Goal: Information Seeking & Learning: Learn about a topic

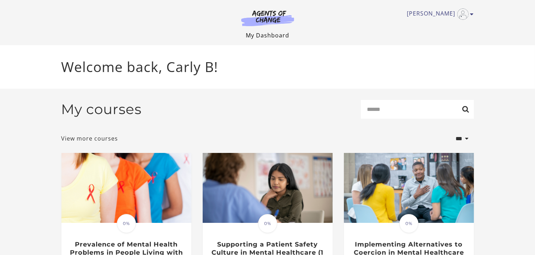
click at [284, 34] on link "My Dashboard" at bounding box center [267, 35] width 43 height 8
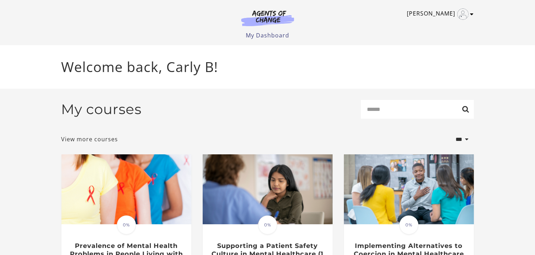
click at [472, 15] on icon "Toggle menu" at bounding box center [472, 14] width 4 height 6
click at [448, 28] on link "My Account" at bounding box center [444, 26] width 62 height 12
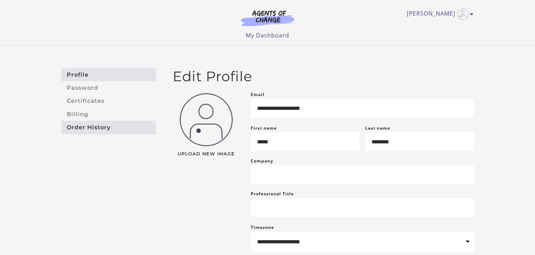
click at [95, 127] on link "Order History" at bounding box center [108, 127] width 95 height 13
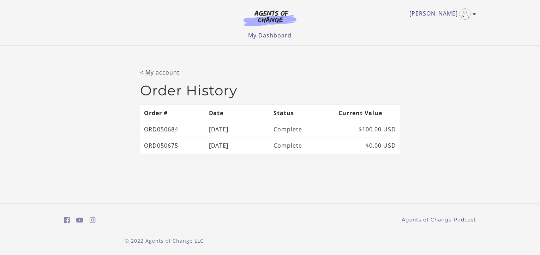
click at [154, 73] on link "< My account" at bounding box center [160, 72] width 40 height 8
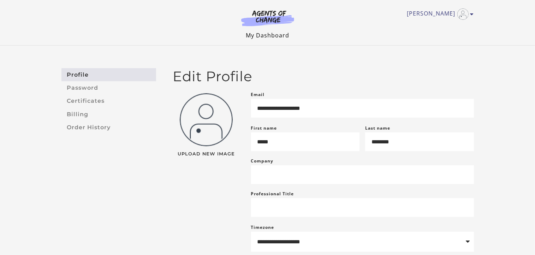
click at [278, 37] on link "My Dashboard" at bounding box center [267, 35] width 43 height 8
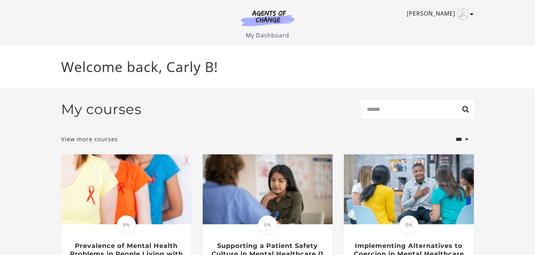
click at [473, 13] on icon "Toggle menu" at bounding box center [472, 14] width 4 height 6
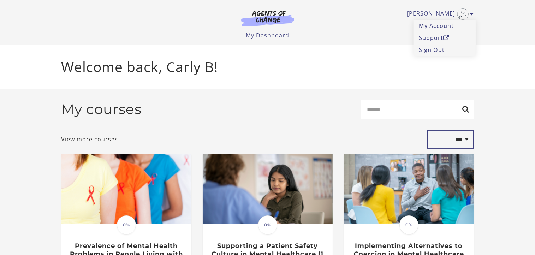
click at [469, 142] on select "**********" at bounding box center [450, 139] width 47 height 19
select select "**********"
click at [427, 131] on select "**********" at bounding box center [450, 139] width 47 height 19
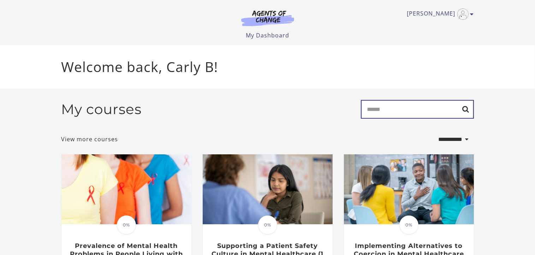
click at [449, 109] on input "Search" at bounding box center [417, 109] width 113 height 19
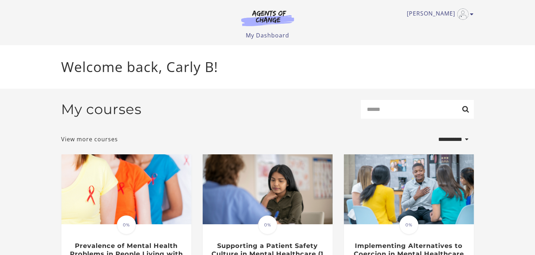
click at [453, 142] on select "**********" at bounding box center [450, 139] width 47 height 19
select select "*********"
click at [427, 131] on select "**********" at bounding box center [450, 139] width 47 height 19
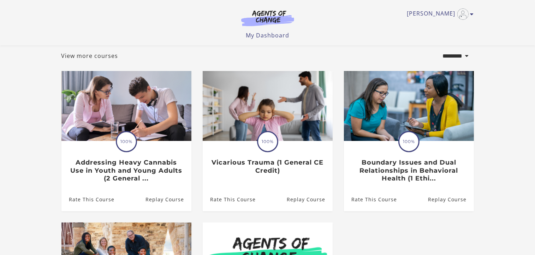
scroll to position [28, 0]
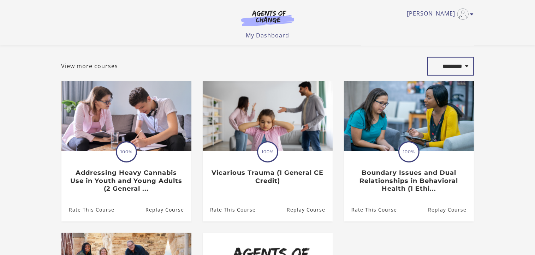
click at [466, 66] on select "**********" at bounding box center [450, 66] width 47 height 19
select select "**********"
click at [427, 58] on select "**********" at bounding box center [450, 66] width 47 height 19
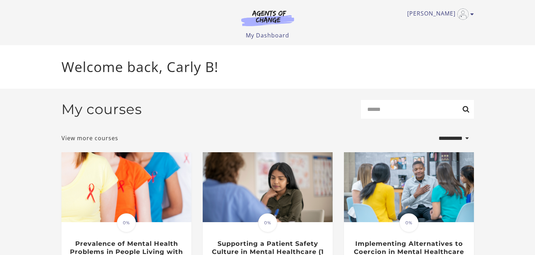
select select "**********"
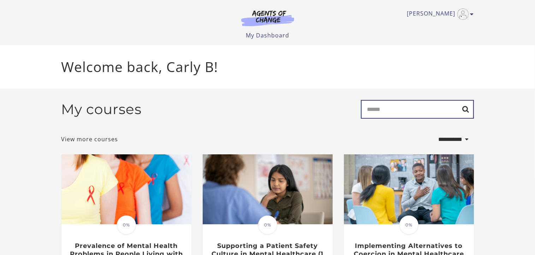
click at [414, 110] on input "Search" at bounding box center [417, 109] width 113 height 19
type input "**********"
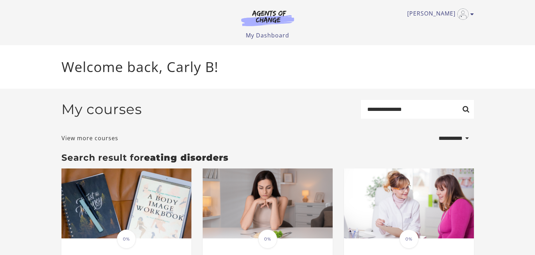
select select "**********"
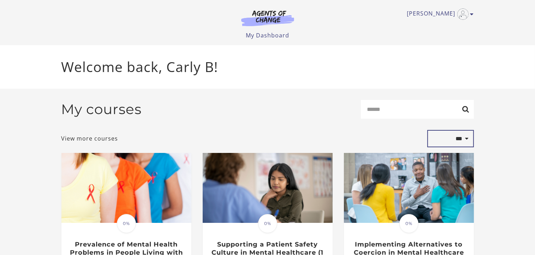
click at [462, 139] on select "**********" at bounding box center [450, 139] width 47 height 18
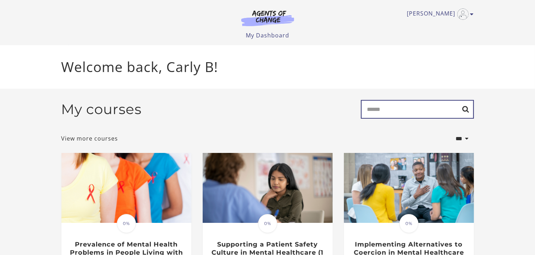
click at [416, 109] on input "Search" at bounding box center [417, 109] width 113 height 19
click at [405, 115] on input "Search" at bounding box center [417, 109] width 113 height 19
type input "********"
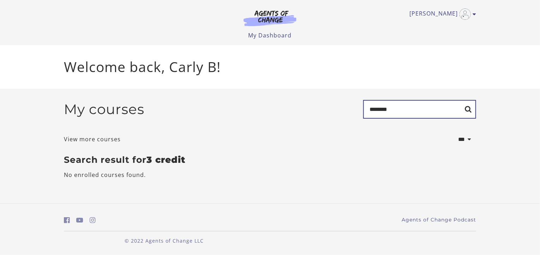
click at [405, 115] on input "********" at bounding box center [419, 109] width 113 height 19
type input "*"
click at [470, 111] on input "Search" at bounding box center [419, 109] width 113 height 19
click at [497, 112] on section "**********" at bounding box center [270, 143] width 540 height 108
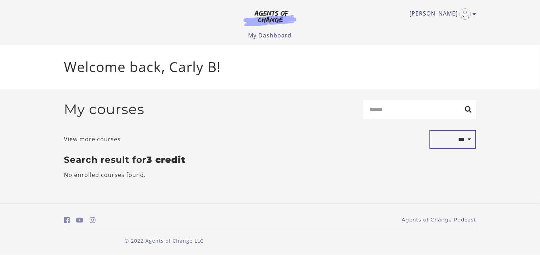
click at [464, 139] on select "**********" at bounding box center [452, 139] width 47 height 19
click at [429, 131] on select "**********" at bounding box center [452, 139] width 47 height 19
click at [253, 37] on link "My Dashboard" at bounding box center [269, 35] width 43 height 8
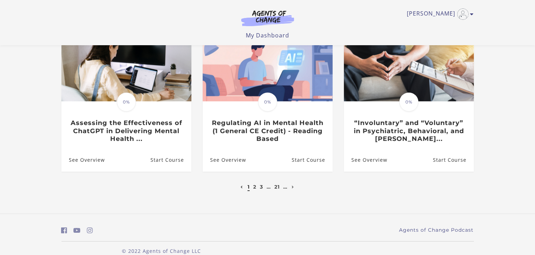
scroll to position [240, 0]
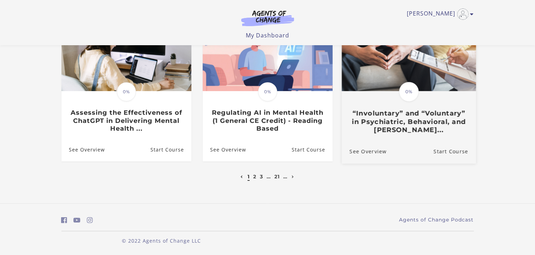
click at [398, 120] on h3 "“Involuntary” and “Voluntary” in Psychiatric, Behavioral, and [PERSON_NAME]..." at bounding box center [408, 121] width 119 height 25
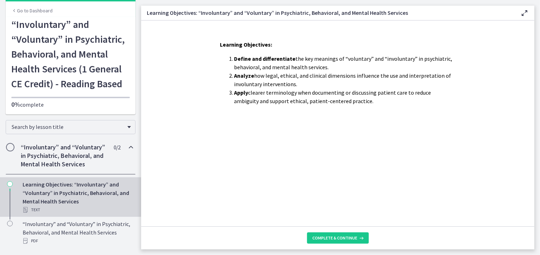
scroll to position [25, 0]
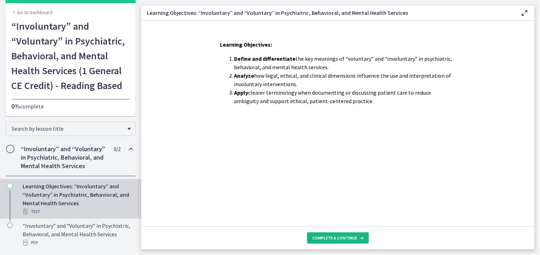
click at [349, 239] on span "Complete & continue" at bounding box center [335, 238] width 45 height 6
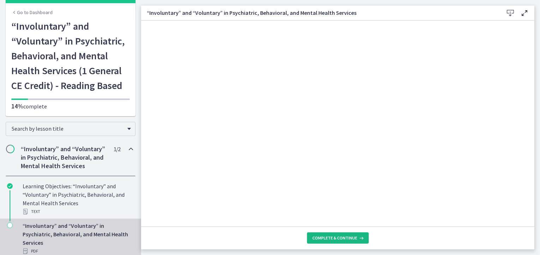
click at [356, 235] on span "Complete & continue" at bounding box center [335, 238] width 45 height 6
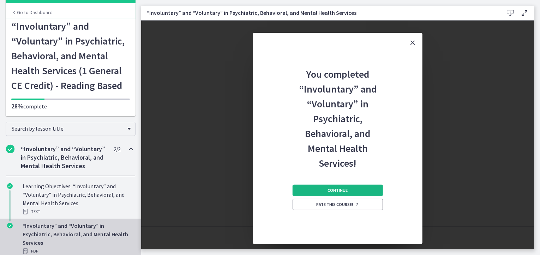
click at [360, 190] on button "Continue" at bounding box center [338, 190] width 90 height 11
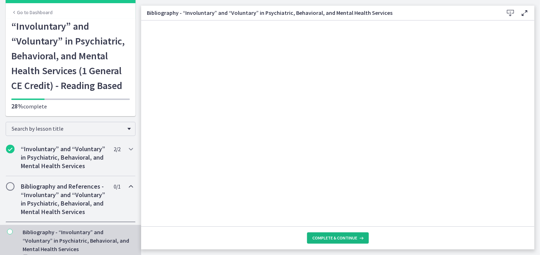
click at [320, 240] on span "Complete & continue" at bounding box center [335, 238] width 45 height 6
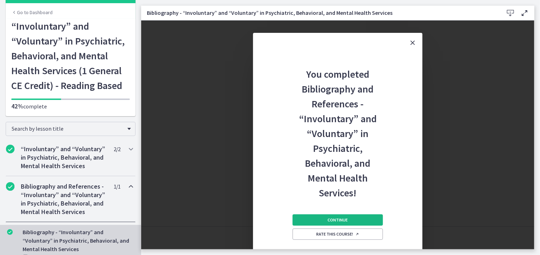
click at [353, 222] on button "Continue" at bounding box center [338, 219] width 90 height 11
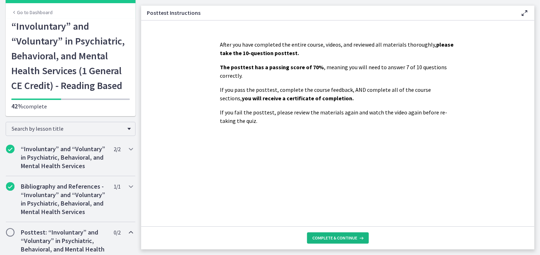
click at [343, 235] on span "Complete & continue" at bounding box center [335, 238] width 45 height 6
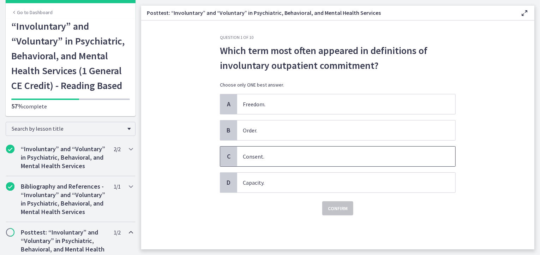
click at [318, 159] on span "Consent." at bounding box center [346, 156] width 218 height 20
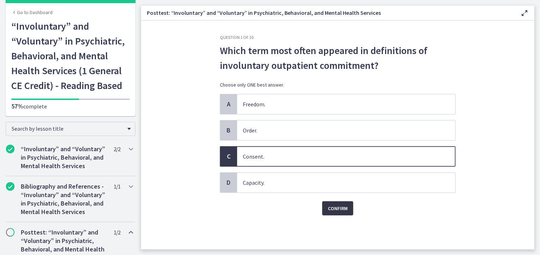
click at [335, 210] on span "Confirm" at bounding box center [338, 208] width 20 height 8
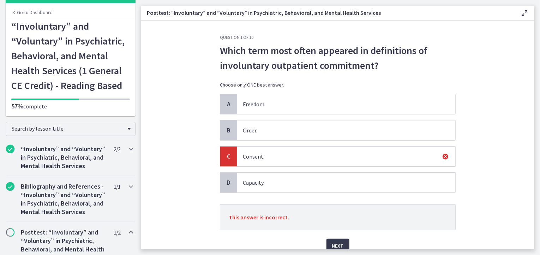
click at [338, 178] on span "Capacity." at bounding box center [346, 183] width 218 height 20
click at [333, 249] on main "Posttest: “Involuntary” and “Voluntary” in Psychiatric, Behavioral, and Mental …" at bounding box center [340, 127] width 399 height 255
click at [335, 241] on span "Next" at bounding box center [338, 245] width 12 height 8
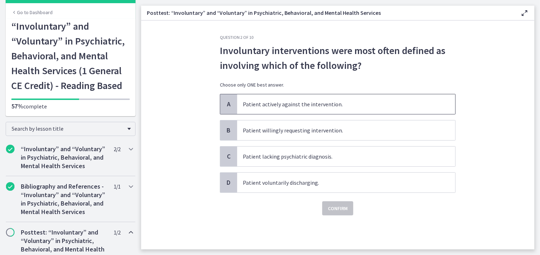
click at [293, 103] on span "Patient actively against the intervention." at bounding box center [346, 104] width 218 height 20
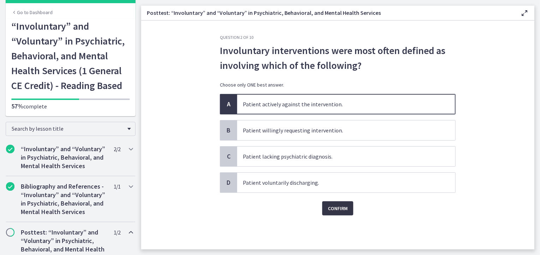
click at [339, 211] on span "Confirm" at bounding box center [338, 208] width 20 height 8
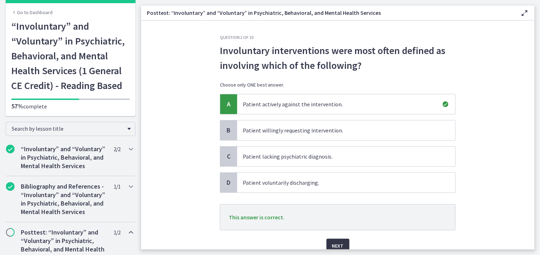
click at [336, 242] on span "Next" at bounding box center [338, 245] width 12 height 8
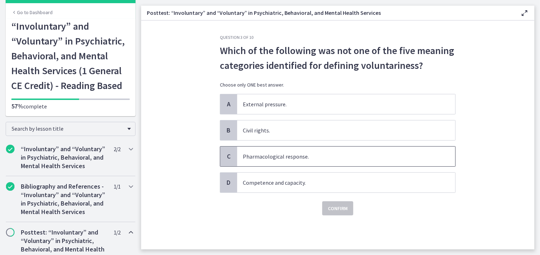
click at [291, 160] on span "Pharmacological response." at bounding box center [346, 156] width 218 height 20
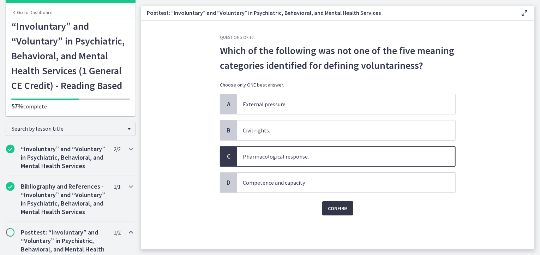
click at [335, 210] on span "Confirm" at bounding box center [338, 208] width 20 height 8
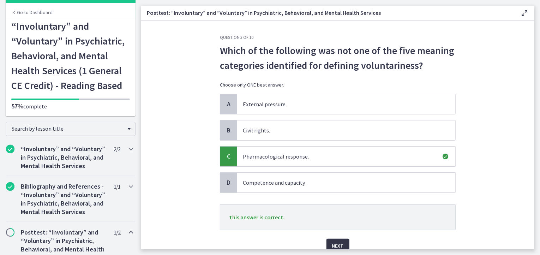
click at [335, 243] on span "Next" at bounding box center [338, 245] width 12 height 8
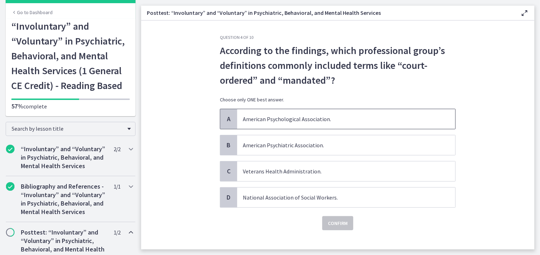
click at [306, 123] on span "American Psychological Association." at bounding box center [346, 119] width 218 height 20
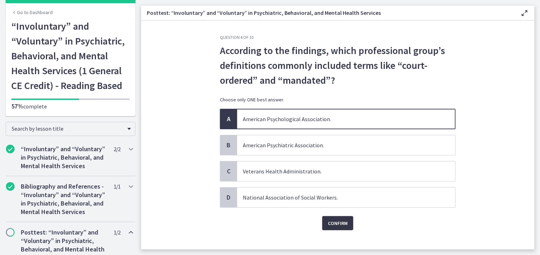
click at [338, 223] on span "Confirm" at bounding box center [338, 223] width 20 height 8
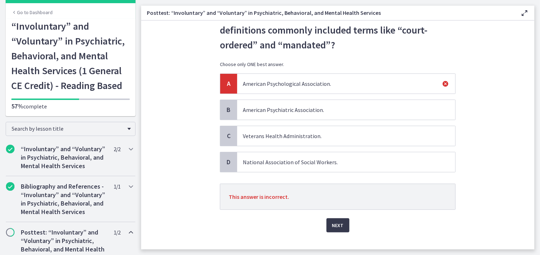
scroll to position [46, 0]
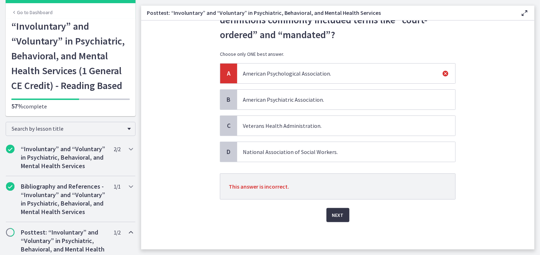
click at [342, 219] on button "Next" at bounding box center [337, 215] width 23 height 14
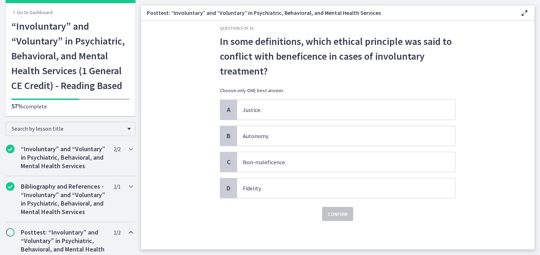
scroll to position [0, 0]
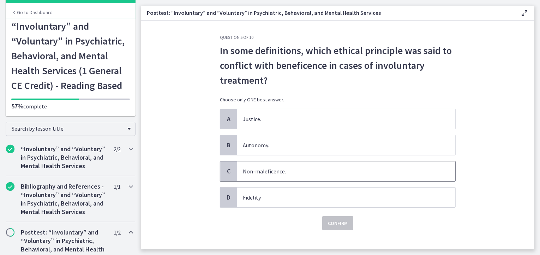
click at [273, 169] on span "Non-maleficence." at bounding box center [346, 171] width 218 height 20
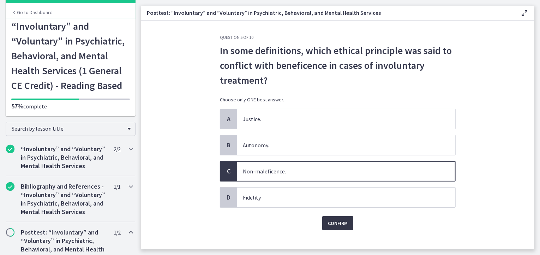
click at [336, 222] on span "Confirm" at bounding box center [338, 223] width 20 height 8
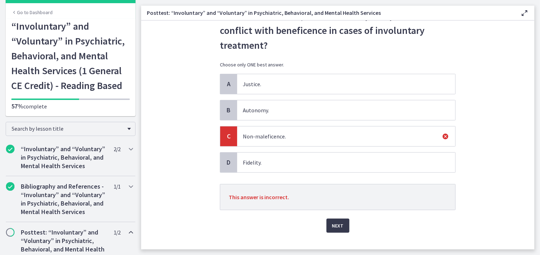
scroll to position [46, 0]
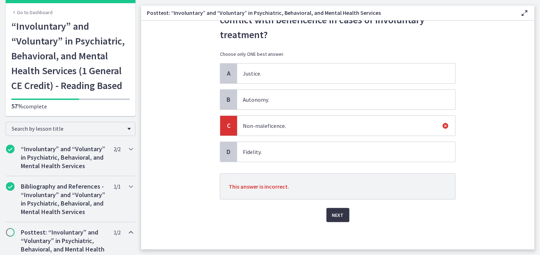
click at [332, 211] on span "Next" at bounding box center [338, 215] width 12 height 8
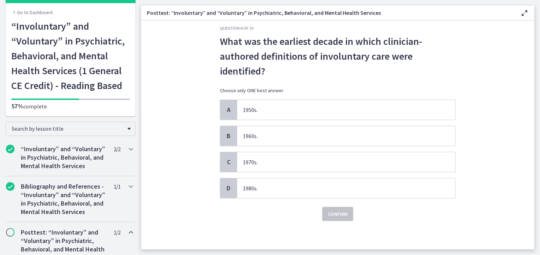
scroll to position [0, 0]
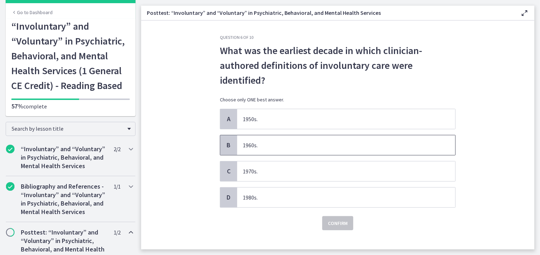
click at [320, 145] on span "1960s." at bounding box center [346, 145] width 218 height 20
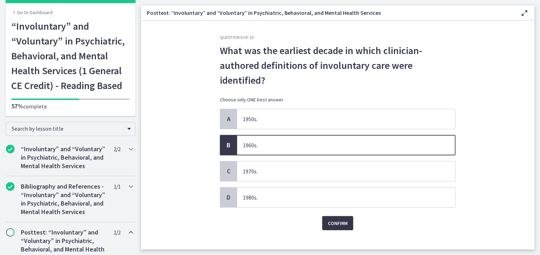
click at [344, 224] on span "Confirm" at bounding box center [338, 223] width 20 height 8
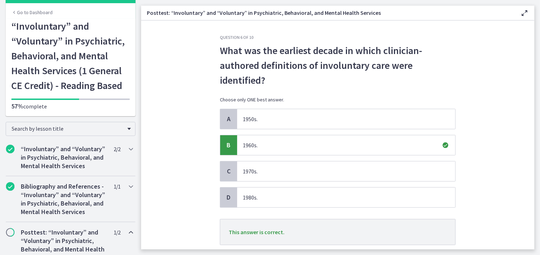
click at [528, 234] on section "Question 6 of 10 What was the earliest decade in which clinician-authored defin…" at bounding box center [337, 134] width 393 height 229
drag, startPoint x: 528, startPoint y: 234, endPoint x: 534, endPoint y: 235, distance: 5.3
click at [534, 235] on section "Question 6 of 10 What was the earliest decade in which clinician-authored defin…" at bounding box center [337, 134] width 393 height 229
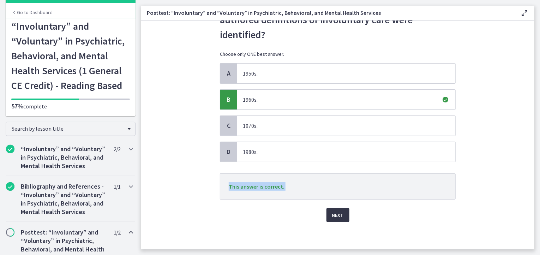
click at [340, 211] on span "Next" at bounding box center [338, 215] width 12 height 8
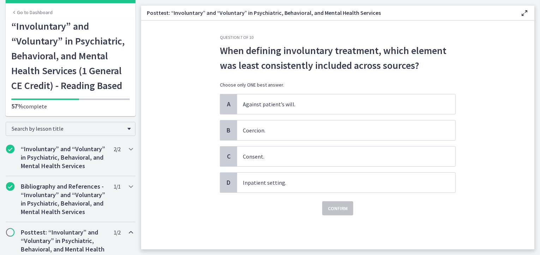
scroll to position [0, 0]
click at [278, 180] on span "Inpatient setting." at bounding box center [346, 183] width 218 height 20
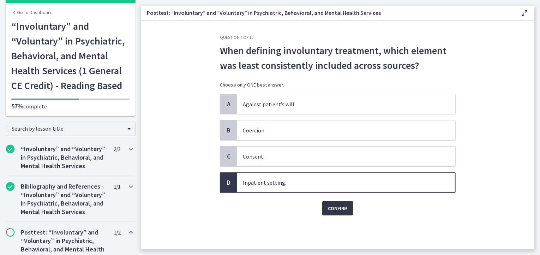
click at [341, 209] on span "Confirm" at bounding box center [338, 208] width 20 height 8
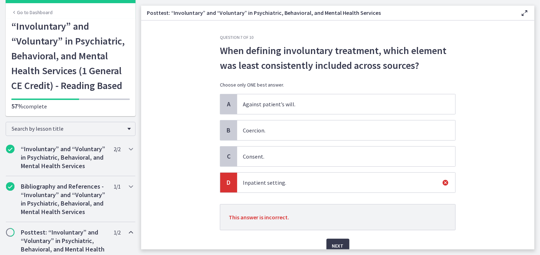
scroll to position [31, 0]
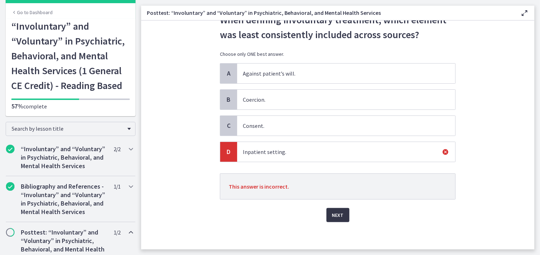
click at [333, 211] on span "Next" at bounding box center [338, 215] width 12 height 8
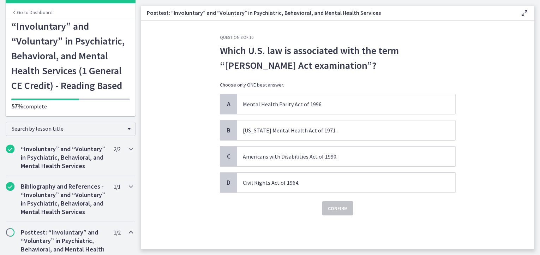
scroll to position [0, 0]
click at [294, 110] on span "Mental Health Parity Act of 1996." at bounding box center [346, 104] width 218 height 20
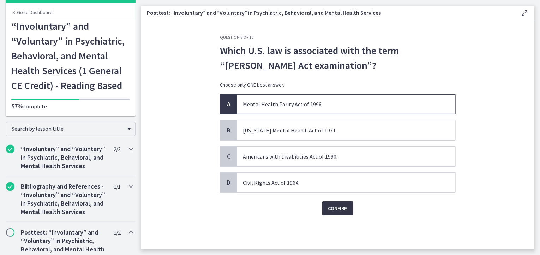
click at [342, 206] on span "Confirm" at bounding box center [338, 208] width 20 height 8
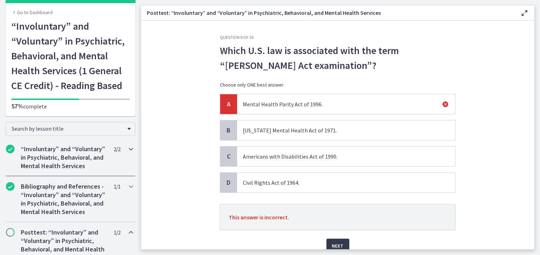
click at [67, 167] on h2 "“Involuntary” and “Voluntary” in Psychiatric, Behavioral, and Mental Health Ser…" at bounding box center [64, 157] width 86 height 25
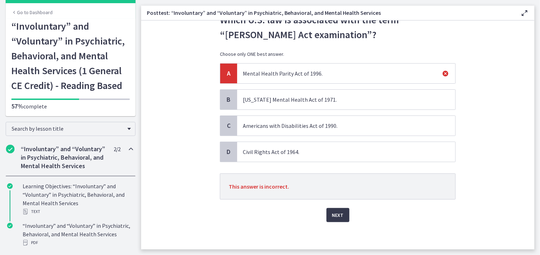
scroll to position [31, 0]
click at [333, 214] on span "Next" at bounding box center [338, 215] width 12 height 8
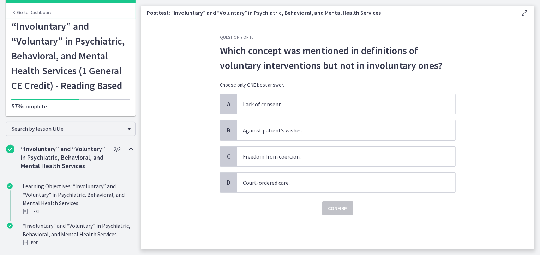
scroll to position [0, 0]
click at [349, 209] on div "Question 9 of 10 Which concept was mentioned in definitions of voluntary interv…" at bounding box center [338, 125] width 236 height 181
click at [351, 161] on span "Freedom from coercion." at bounding box center [346, 156] width 218 height 20
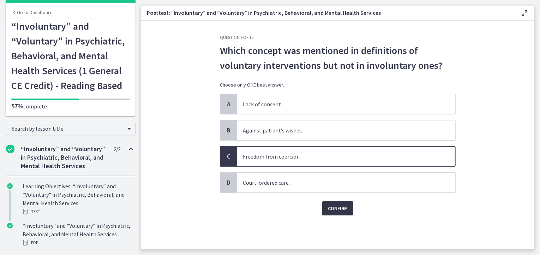
click at [346, 207] on span "Confirm" at bounding box center [338, 208] width 20 height 8
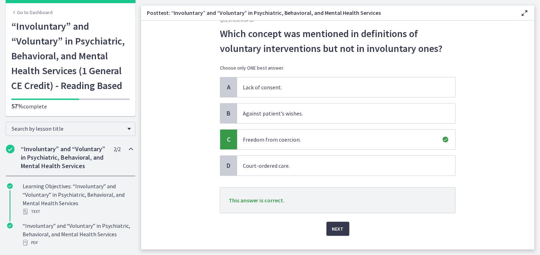
scroll to position [31, 0]
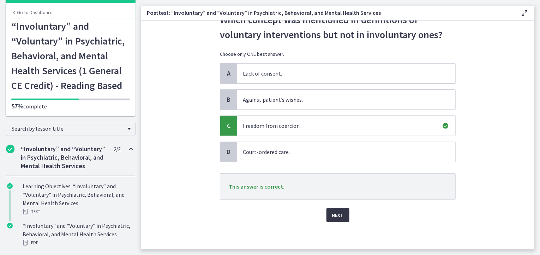
click at [342, 215] on button "Next" at bounding box center [337, 215] width 23 height 14
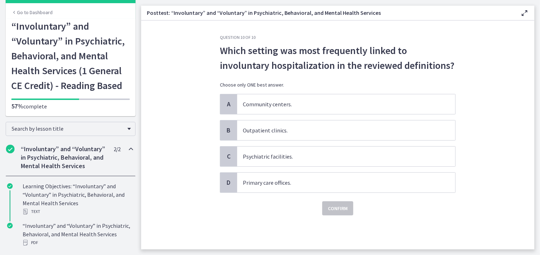
scroll to position [0, 0]
click at [274, 158] on span "Psychiatric facilities." at bounding box center [346, 156] width 218 height 20
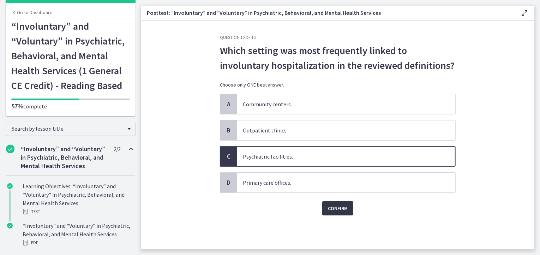
click at [336, 208] on span "Confirm" at bounding box center [338, 208] width 20 height 8
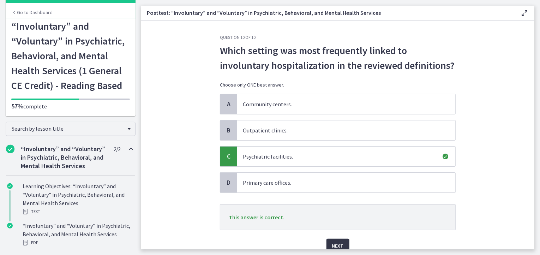
click at [334, 243] on span "Next" at bounding box center [338, 245] width 12 height 8
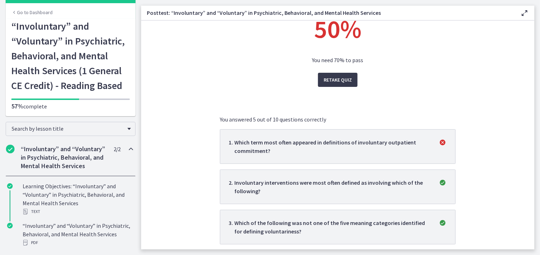
scroll to position [40, 0]
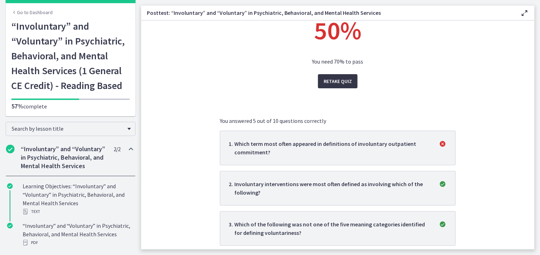
click at [333, 80] on span "Retake Quiz" at bounding box center [338, 81] width 28 height 8
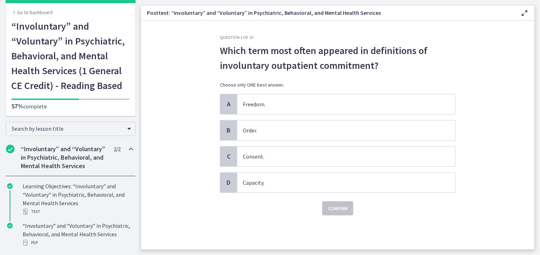
scroll to position [0, 0]
click at [302, 134] on span "Order." at bounding box center [346, 130] width 218 height 20
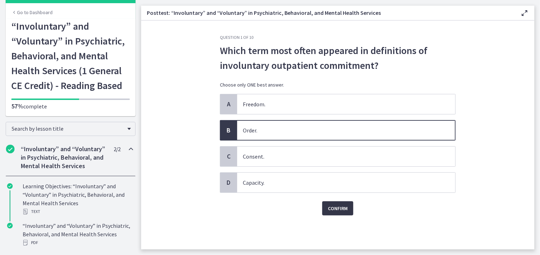
click at [340, 208] on span "Confirm" at bounding box center [338, 208] width 20 height 8
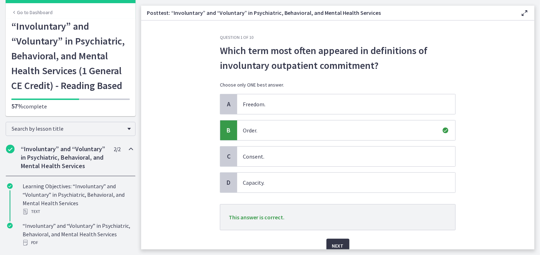
click at [342, 242] on button "Next" at bounding box center [337, 246] width 23 height 14
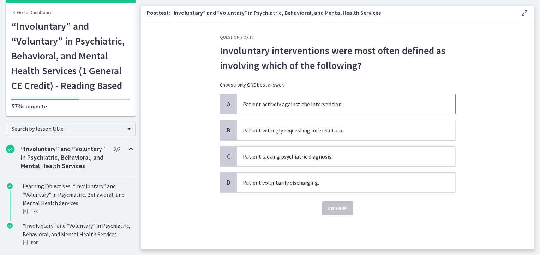
click at [287, 110] on span "Patient actively against the intervention." at bounding box center [346, 104] width 218 height 20
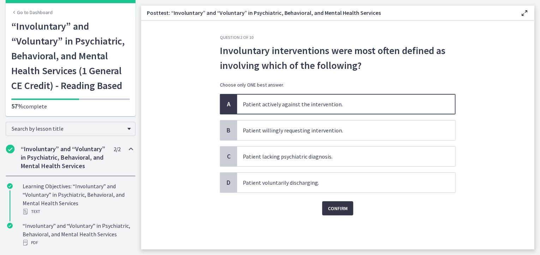
click at [335, 209] on span "Confirm" at bounding box center [338, 208] width 20 height 8
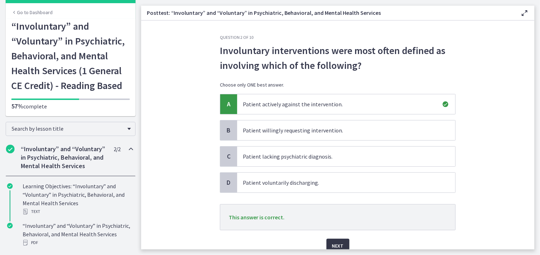
click at [335, 247] on span "Next" at bounding box center [338, 245] width 12 height 8
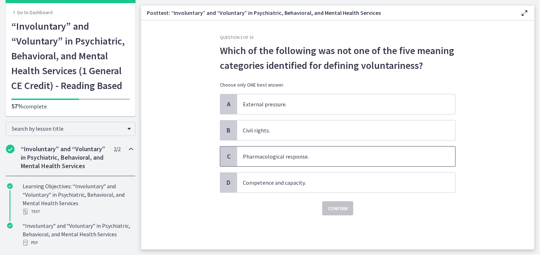
click at [337, 162] on span "Pharmacological response." at bounding box center [346, 156] width 218 height 20
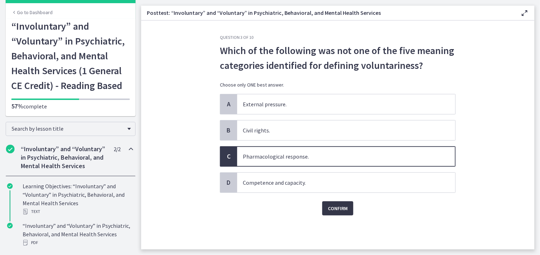
click at [337, 209] on span "Confirm" at bounding box center [338, 208] width 20 height 8
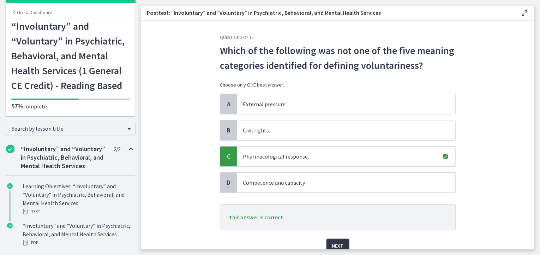
click at [337, 241] on span "Next" at bounding box center [338, 245] width 12 height 8
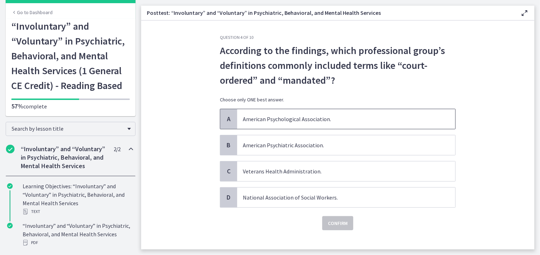
click at [284, 127] on span "American Psychological Association." at bounding box center [346, 119] width 218 height 20
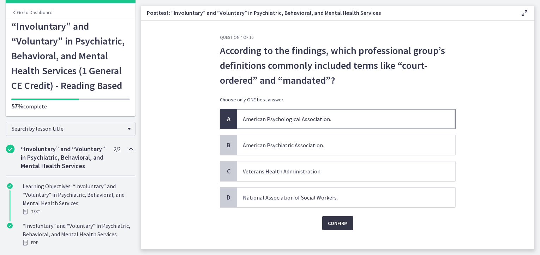
click at [329, 222] on span "Confirm" at bounding box center [338, 223] width 20 height 8
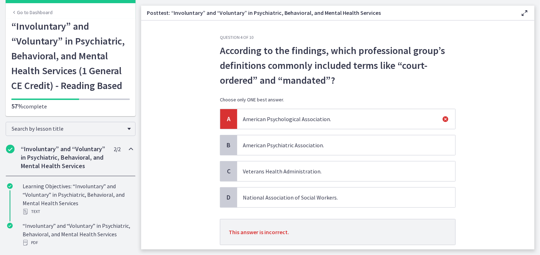
scroll to position [46, 0]
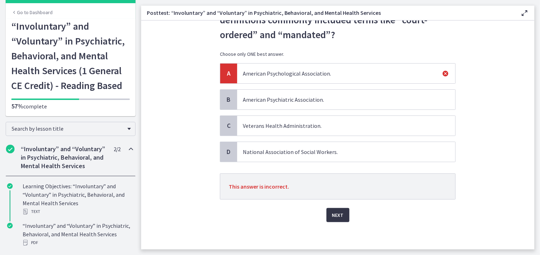
click at [337, 219] on button "Next" at bounding box center [337, 215] width 23 height 14
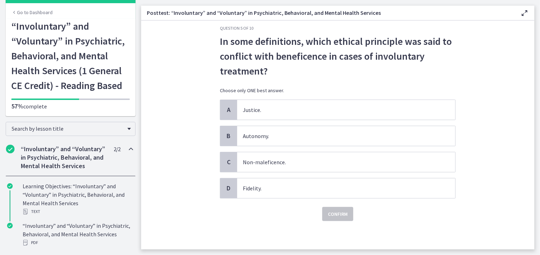
scroll to position [0, 0]
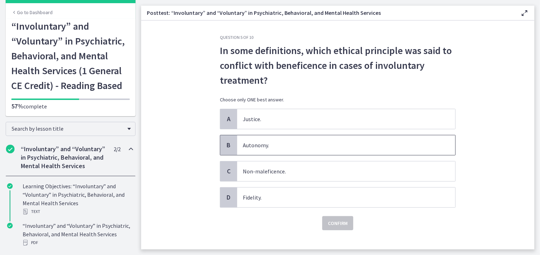
click at [257, 146] on span "Autonomy." at bounding box center [346, 145] width 218 height 20
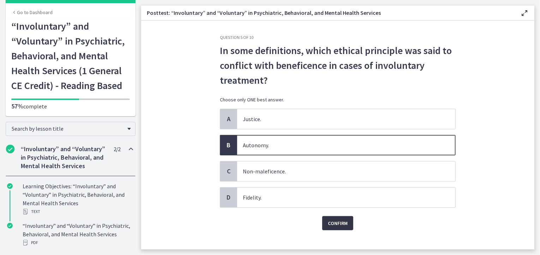
click at [336, 220] on span "Confirm" at bounding box center [338, 223] width 20 height 8
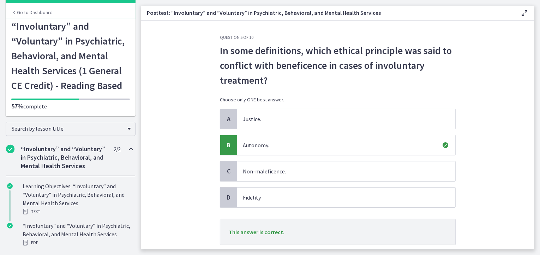
scroll to position [46, 0]
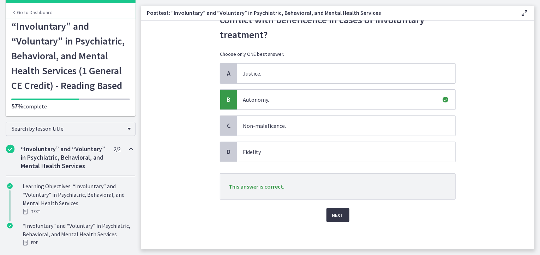
click at [336, 217] on span "Next" at bounding box center [338, 215] width 12 height 8
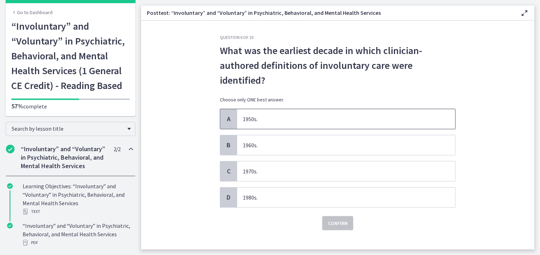
click at [313, 122] on span "1950s." at bounding box center [346, 119] width 218 height 20
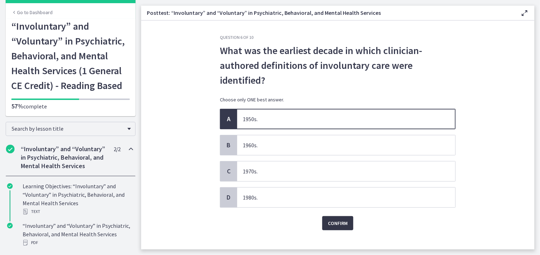
click at [337, 222] on span "Confirm" at bounding box center [338, 223] width 20 height 8
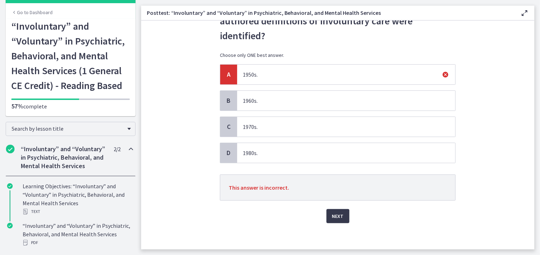
scroll to position [46, 0]
click at [339, 215] on span "Next" at bounding box center [338, 215] width 12 height 8
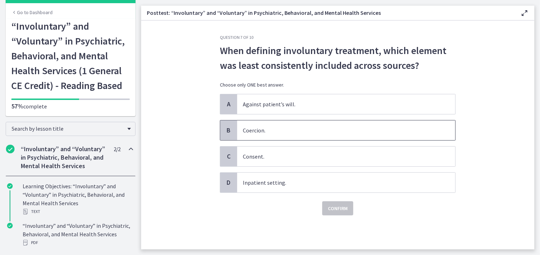
click at [273, 129] on span "Coercion." at bounding box center [346, 130] width 218 height 20
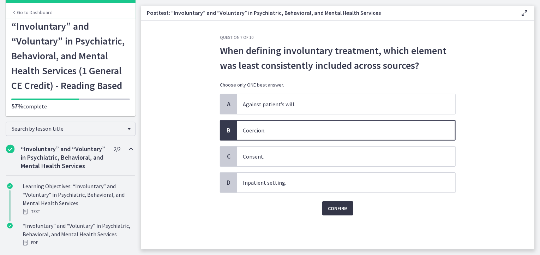
click at [335, 204] on span "Confirm" at bounding box center [338, 208] width 20 height 8
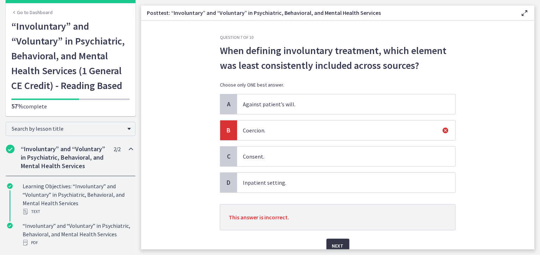
click at [337, 243] on span "Next" at bounding box center [338, 245] width 12 height 8
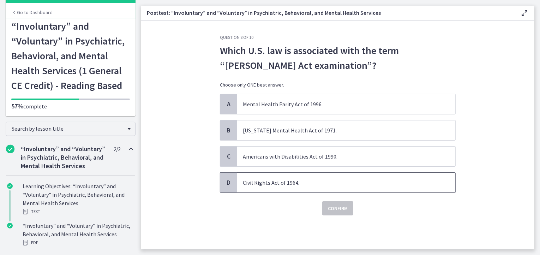
click at [270, 181] on span "Civil Rights Act of 1964." at bounding box center [346, 183] width 218 height 20
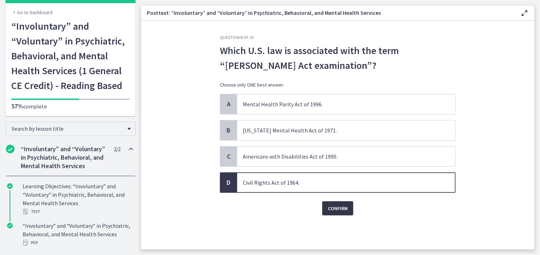
click at [339, 206] on span "Confirm" at bounding box center [338, 208] width 20 height 8
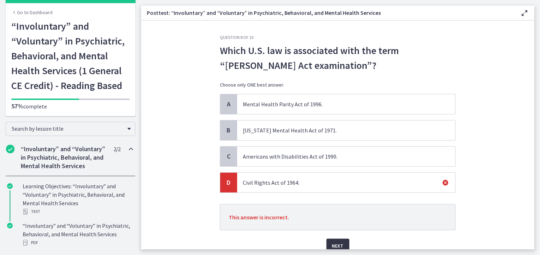
click at [336, 242] on span "Next" at bounding box center [338, 245] width 12 height 8
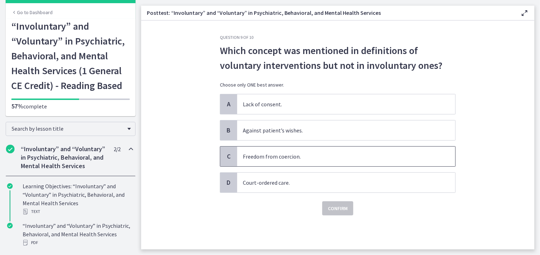
click at [289, 161] on span "Freedom from coercion." at bounding box center [346, 156] width 218 height 20
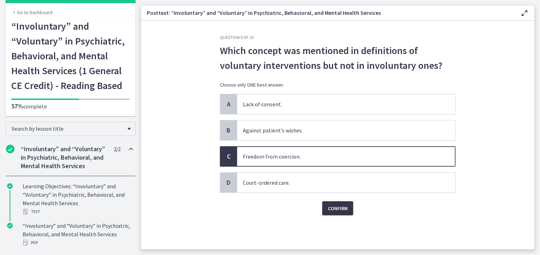
click at [335, 212] on button "Confirm" at bounding box center [337, 208] width 31 height 14
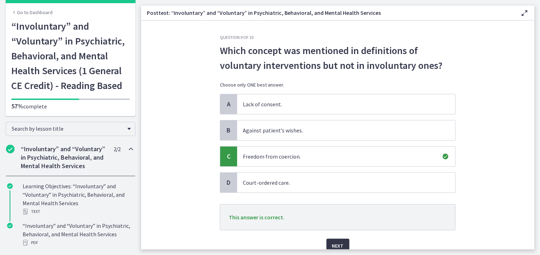
click at [342, 242] on button "Next" at bounding box center [337, 246] width 23 height 14
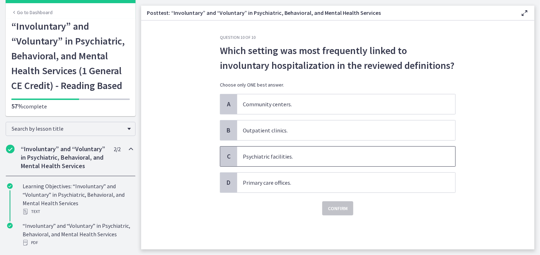
click at [264, 154] on span "Psychiatric facilities." at bounding box center [346, 156] width 218 height 20
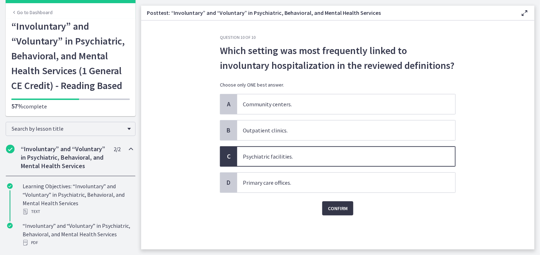
click at [339, 212] on button "Confirm" at bounding box center [337, 208] width 31 height 14
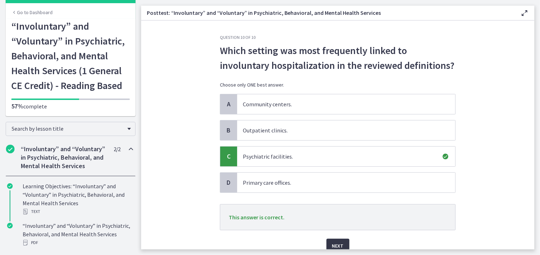
click at [337, 245] on span "Next" at bounding box center [338, 245] width 12 height 8
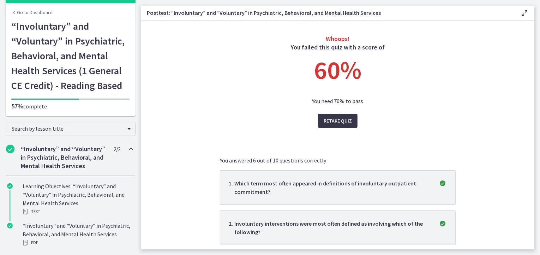
click at [340, 121] on span "Retake Quiz" at bounding box center [338, 120] width 28 height 8
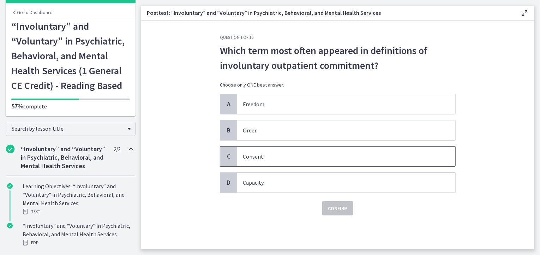
click at [303, 157] on span "Consent." at bounding box center [346, 156] width 218 height 20
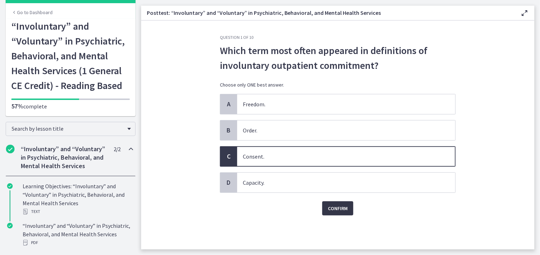
click at [331, 206] on span "Confirm" at bounding box center [338, 208] width 20 height 8
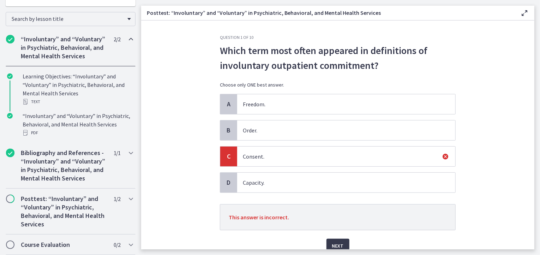
scroll to position [160, 0]
click at [49, 154] on h2 "Bibliography and References - “Involuntary” and “Voluntary” in Psychiatric, Beh…" at bounding box center [64, 166] width 86 height 34
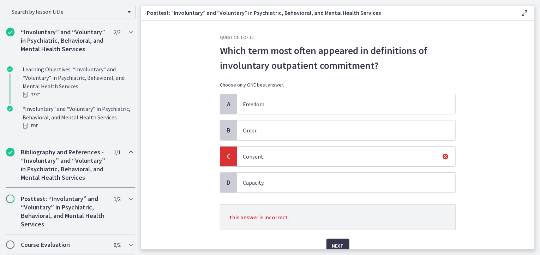
scroll to position [120, 0]
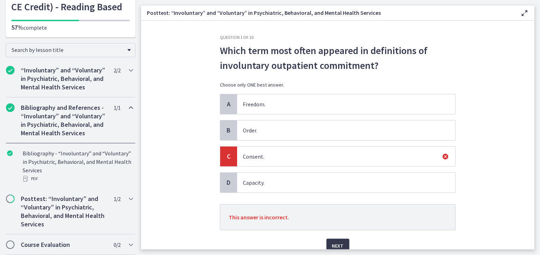
click at [64, 103] on h2 "Bibliography and References - “Involuntary” and “Voluntary” in Psychiatric, Beh…" at bounding box center [64, 120] width 86 height 34
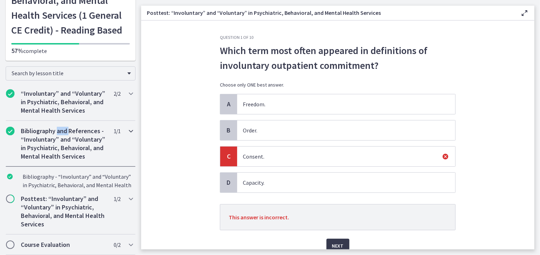
click at [64, 96] on div "“Involuntary” and “Voluntary” in Psychiatric, Behavioral, and Mental Health Ser…" at bounding box center [70, 169] width 141 height 172
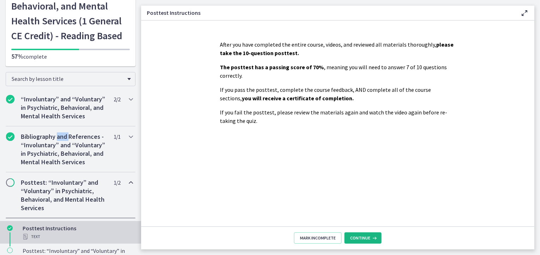
click at [357, 238] on span "Continue" at bounding box center [360, 238] width 20 height 6
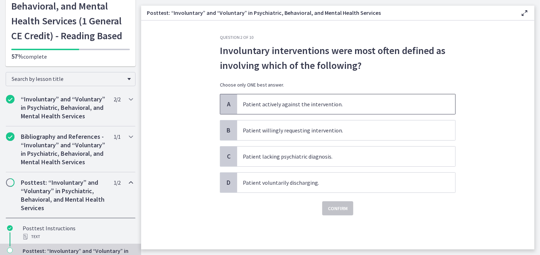
click at [341, 103] on span "Patient actively against the intervention." at bounding box center [346, 104] width 218 height 20
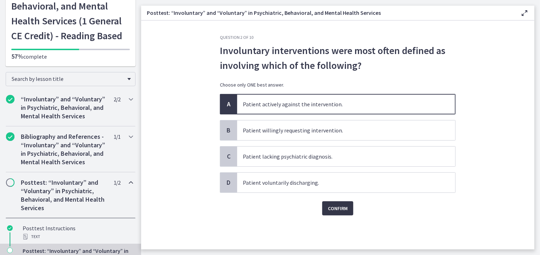
click at [329, 208] on span "Confirm" at bounding box center [338, 208] width 20 height 8
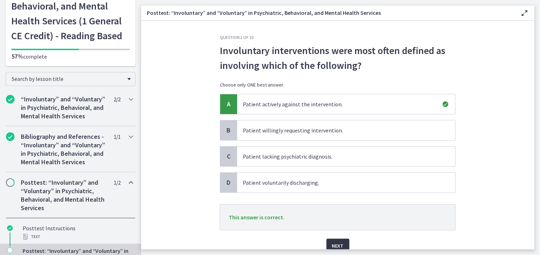
click at [334, 243] on span "Next" at bounding box center [338, 245] width 12 height 8
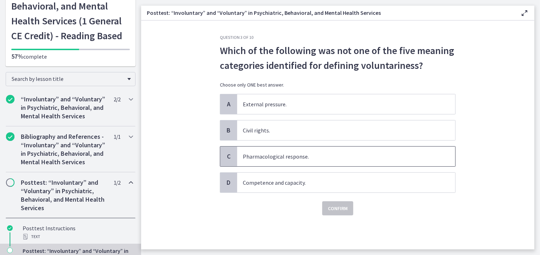
click at [331, 152] on span "Pharmacological response." at bounding box center [346, 156] width 218 height 20
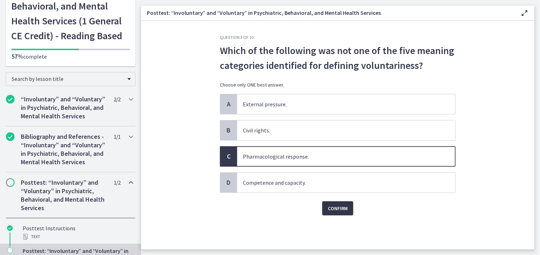
click at [333, 210] on span "Confirm" at bounding box center [338, 208] width 20 height 8
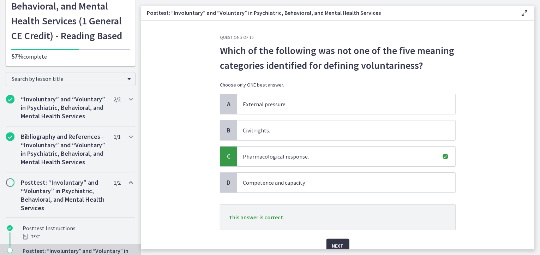
click at [333, 242] on span "Next" at bounding box center [338, 245] width 12 height 8
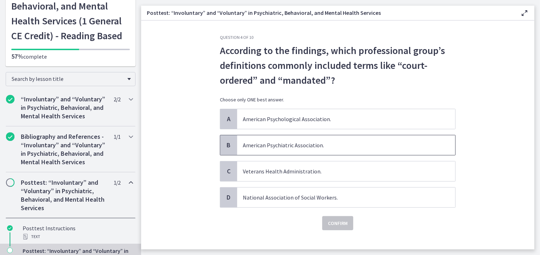
click at [305, 144] on span "American Psychiatric Association." at bounding box center [346, 145] width 218 height 20
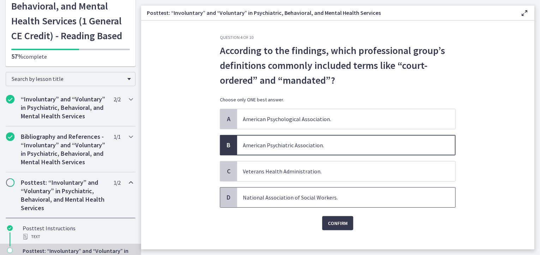
click at [289, 198] on span "National Association of Social Workers." at bounding box center [346, 197] width 218 height 20
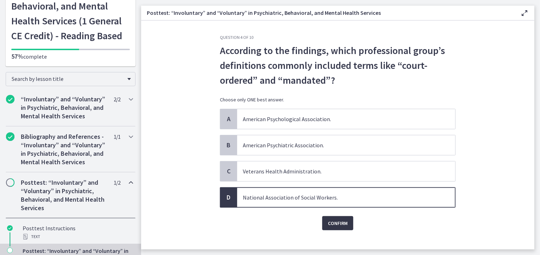
click at [343, 224] on span "Confirm" at bounding box center [338, 223] width 20 height 8
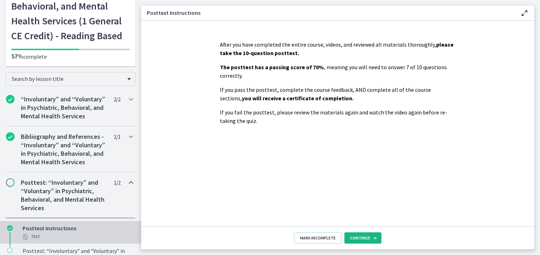
click at [374, 235] on icon at bounding box center [373, 238] width 7 height 6
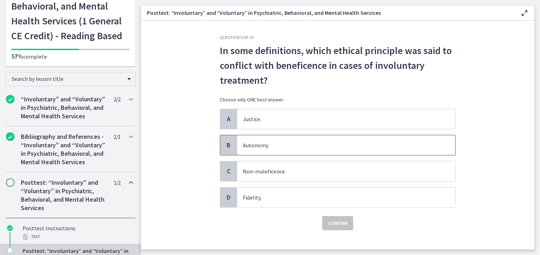
click at [299, 149] on span "Autonomy." at bounding box center [346, 145] width 218 height 20
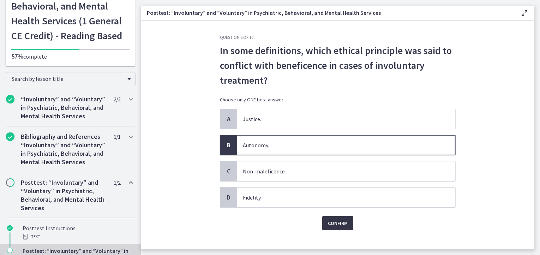
click at [341, 220] on span "Confirm" at bounding box center [338, 223] width 20 height 8
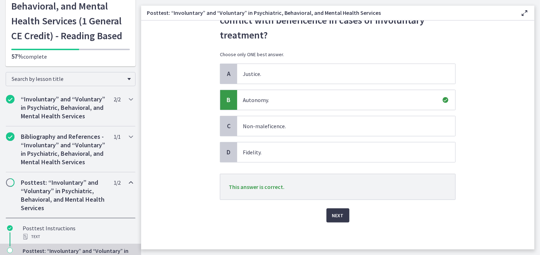
scroll to position [46, 0]
click at [337, 217] on span "Next" at bounding box center [338, 215] width 12 height 8
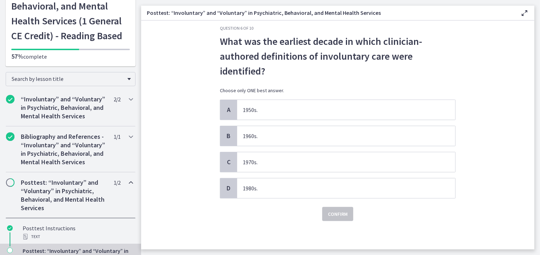
scroll to position [0, 0]
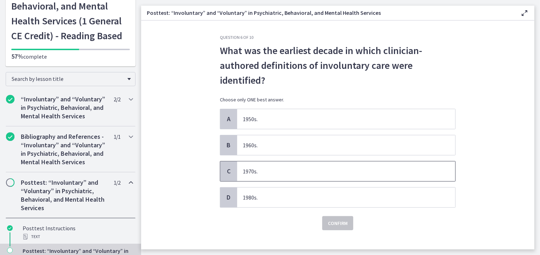
click at [290, 169] on span "1970s." at bounding box center [346, 171] width 218 height 20
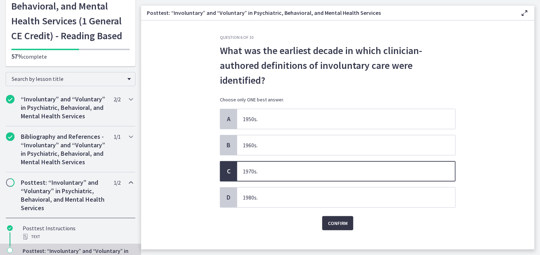
click at [343, 220] on span "Confirm" at bounding box center [338, 223] width 20 height 8
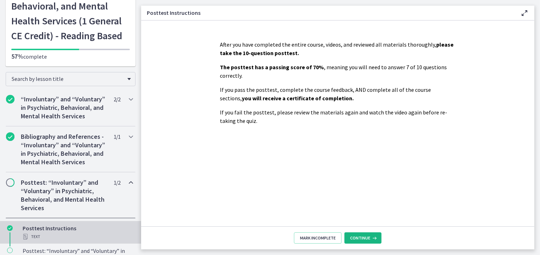
click at [374, 239] on icon at bounding box center [373, 238] width 7 height 6
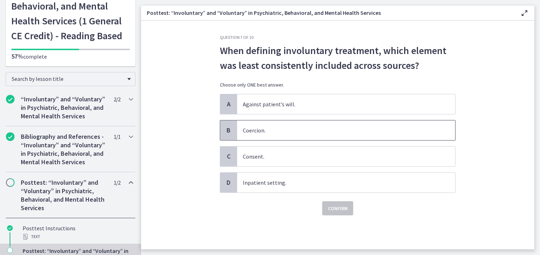
click at [295, 129] on span "Coercion." at bounding box center [346, 130] width 218 height 20
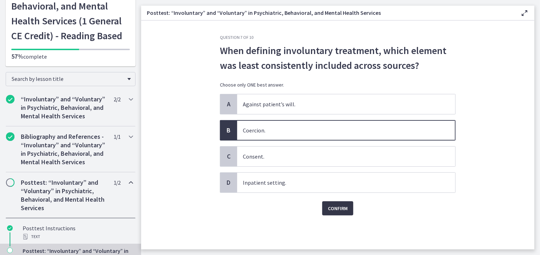
click at [332, 205] on span "Confirm" at bounding box center [338, 208] width 20 height 8
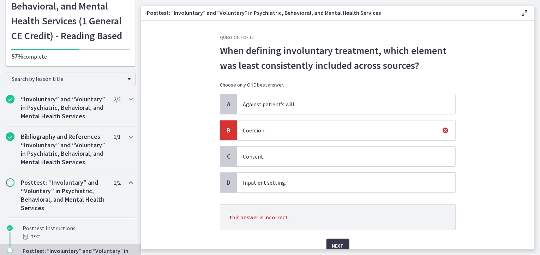
scroll to position [31, 0]
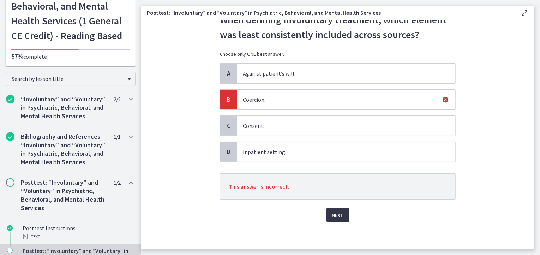
click at [337, 214] on span "Next" at bounding box center [338, 215] width 12 height 8
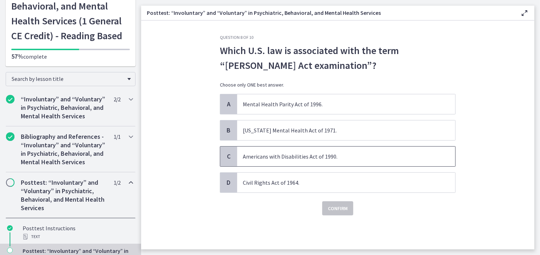
click at [301, 156] on span "Americans with Disabilities Act of 1990." at bounding box center [346, 156] width 218 height 20
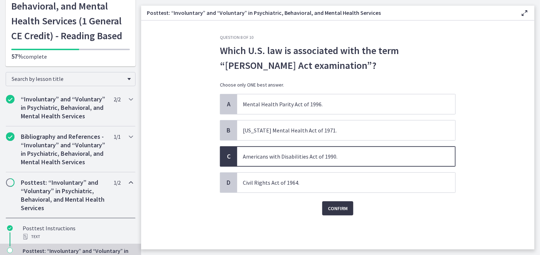
click at [340, 208] on span "Confirm" at bounding box center [338, 208] width 20 height 8
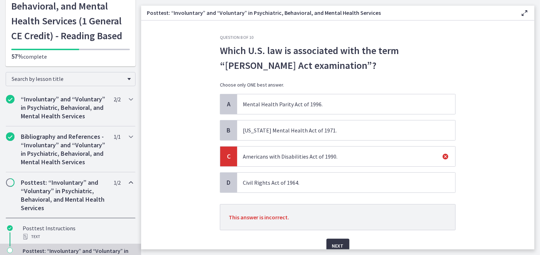
click at [339, 241] on span "Next" at bounding box center [338, 245] width 12 height 8
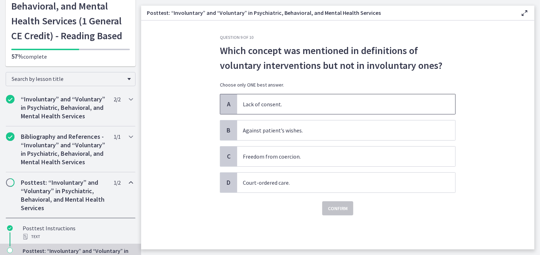
click at [284, 109] on span "Lack of consent." at bounding box center [346, 104] width 218 height 20
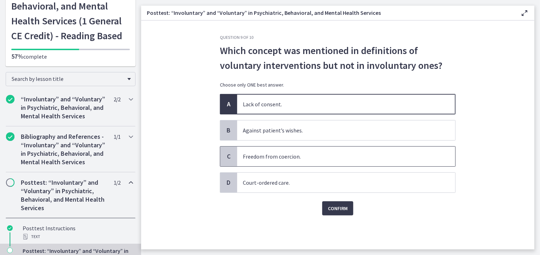
click at [295, 160] on span "Freedom from coercion." at bounding box center [346, 156] width 218 height 20
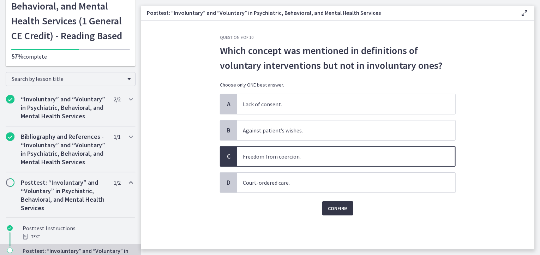
click at [335, 209] on span "Confirm" at bounding box center [338, 208] width 20 height 8
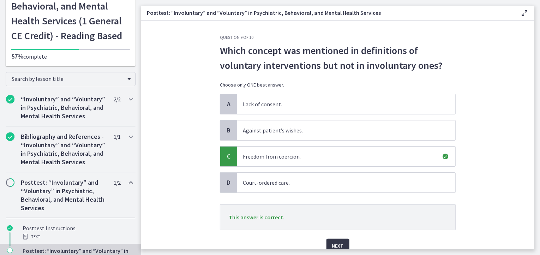
click at [341, 243] on button "Next" at bounding box center [337, 246] width 23 height 14
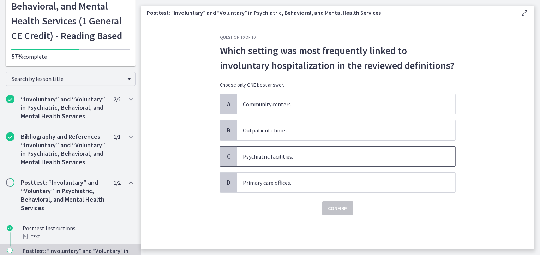
click at [289, 157] on span "Psychiatric facilities." at bounding box center [346, 156] width 218 height 20
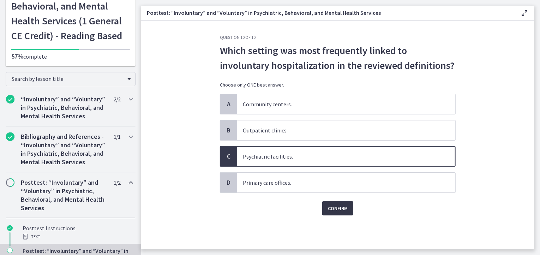
click at [336, 208] on span "Confirm" at bounding box center [338, 208] width 20 height 8
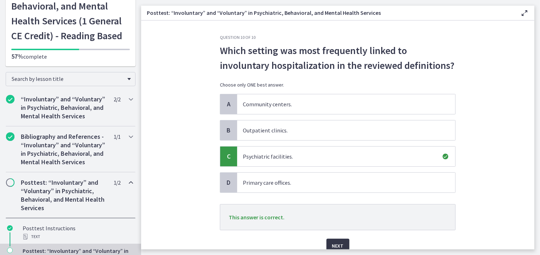
click at [339, 245] on span "Next" at bounding box center [338, 245] width 12 height 8
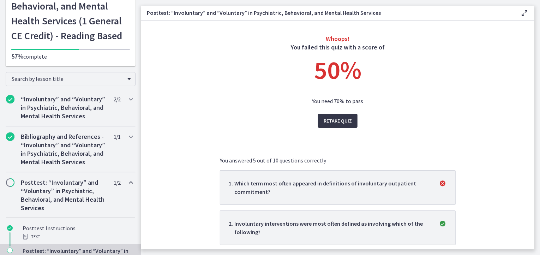
click at [331, 119] on span "Retake Quiz" at bounding box center [338, 120] width 28 height 8
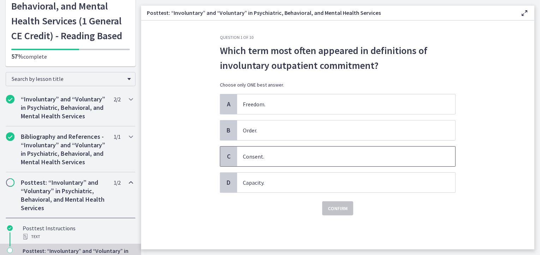
click at [256, 158] on span "Consent." at bounding box center [346, 156] width 218 height 20
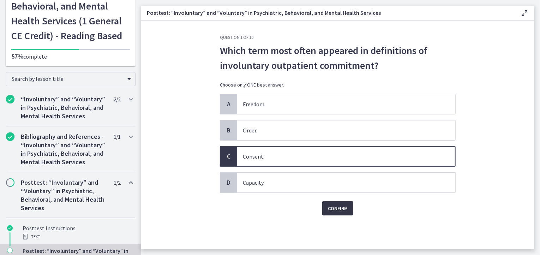
click at [338, 208] on span "Confirm" at bounding box center [338, 208] width 20 height 8
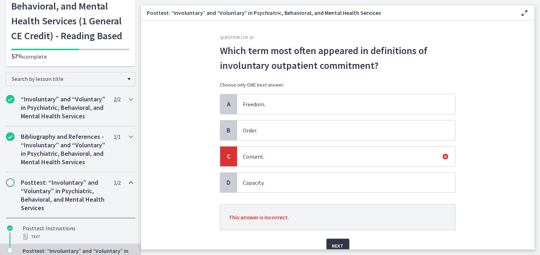
click at [333, 245] on span "Next" at bounding box center [338, 245] width 12 height 8
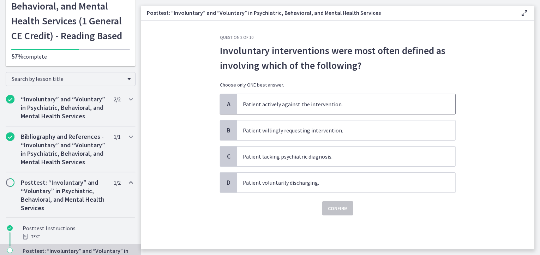
click at [288, 106] on span "Patient actively against the intervention." at bounding box center [346, 104] width 218 height 20
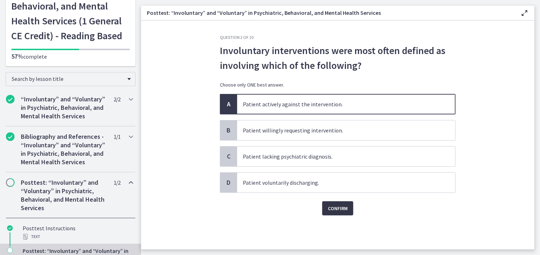
click at [339, 209] on span "Confirm" at bounding box center [338, 208] width 20 height 8
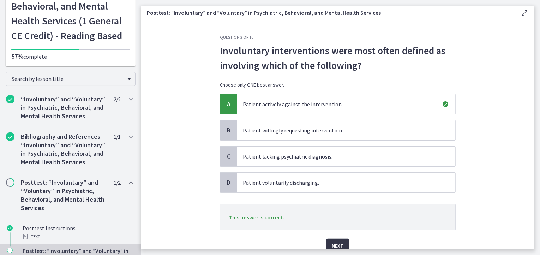
click at [339, 242] on span "Next" at bounding box center [338, 245] width 12 height 8
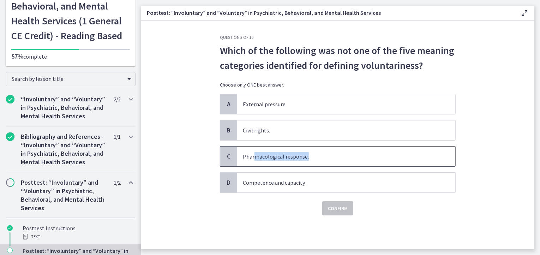
drag, startPoint x: 255, startPoint y: 155, endPoint x: 347, endPoint y: 148, distance: 91.7
click at [347, 148] on span "Pharmacological response." at bounding box center [346, 156] width 218 height 20
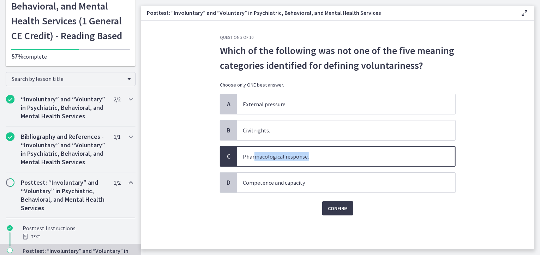
click at [347, 148] on span "Pharmacological response." at bounding box center [346, 156] width 218 height 20
click at [343, 206] on span "Confirm" at bounding box center [338, 208] width 20 height 8
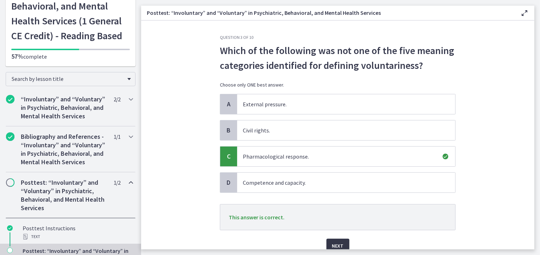
click at [334, 248] on span "Next" at bounding box center [338, 245] width 12 height 8
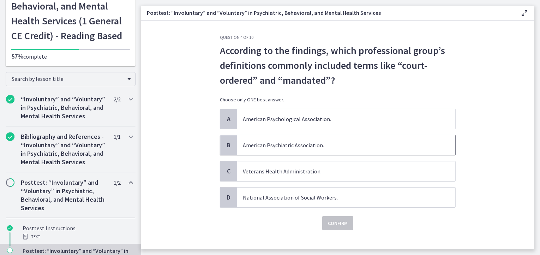
click at [275, 147] on span "American Psychiatric Association." at bounding box center [346, 145] width 218 height 20
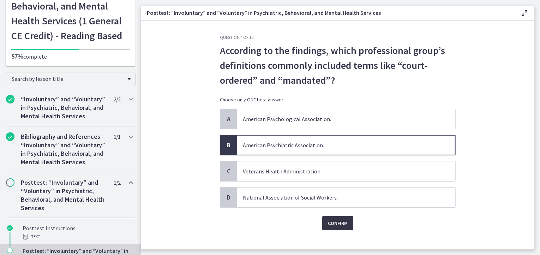
click at [329, 221] on span "Confirm" at bounding box center [338, 223] width 20 height 8
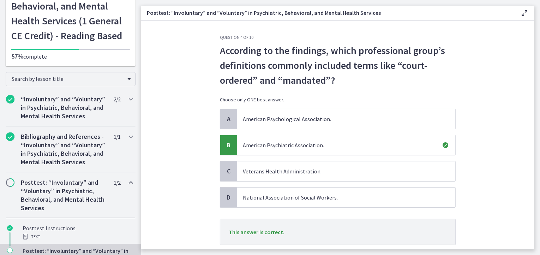
scroll to position [46, 0]
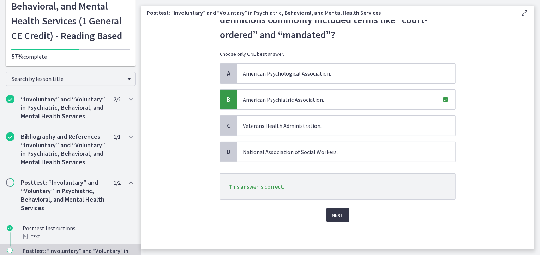
click at [338, 214] on span "Next" at bounding box center [338, 215] width 12 height 8
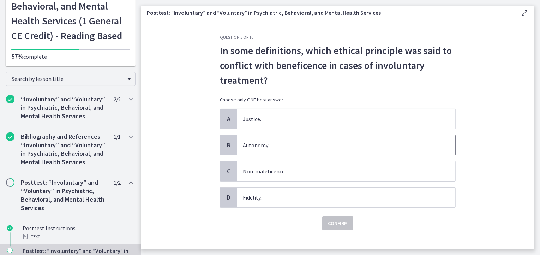
click at [281, 149] on span "Autonomy." at bounding box center [346, 145] width 218 height 20
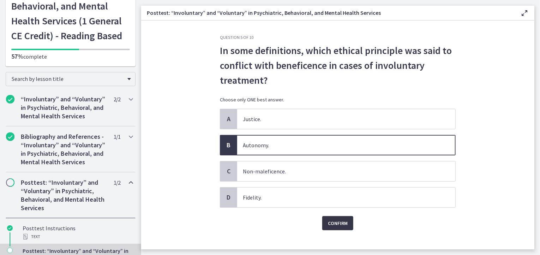
click at [341, 225] on span "Confirm" at bounding box center [338, 223] width 20 height 8
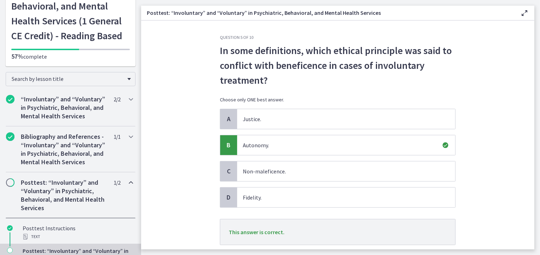
scroll to position [46, 0]
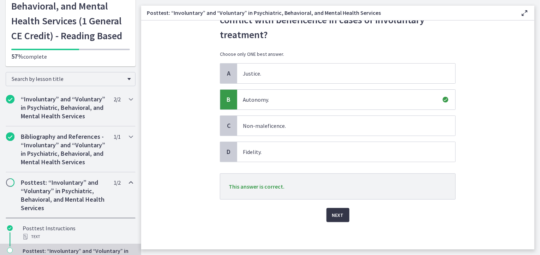
click at [335, 214] on span "Next" at bounding box center [338, 215] width 12 height 8
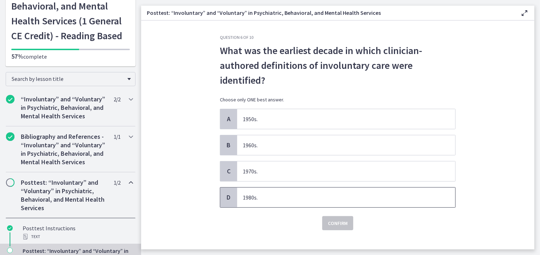
click at [272, 197] on span "1980s." at bounding box center [346, 197] width 218 height 20
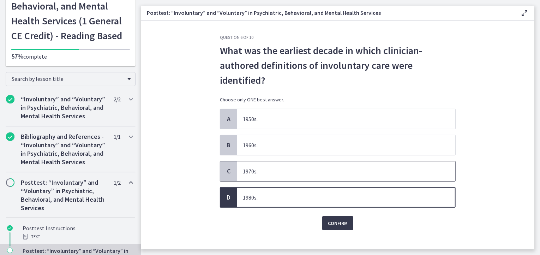
click at [279, 178] on span "1970s." at bounding box center [346, 171] width 218 height 20
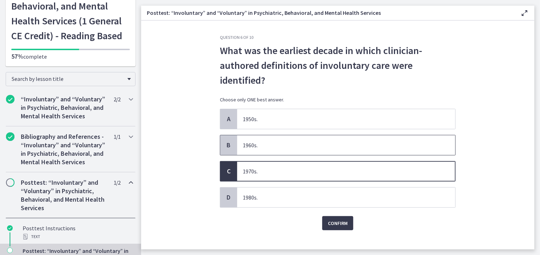
click at [295, 146] on span "1960s." at bounding box center [346, 145] width 218 height 20
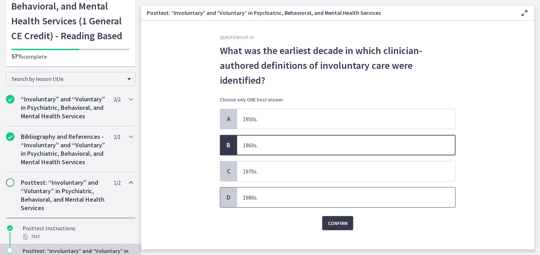
click at [323, 198] on span "1980s." at bounding box center [346, 197] width 218 height 20
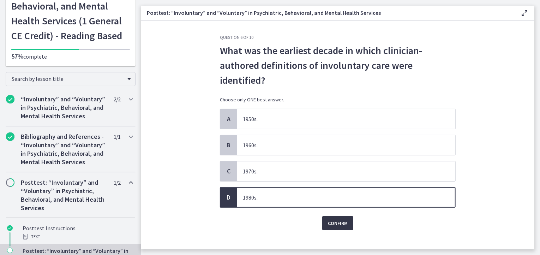
click at [344, 224] on span "Confirm" at bounding box center [338, 223] width 20 height 8
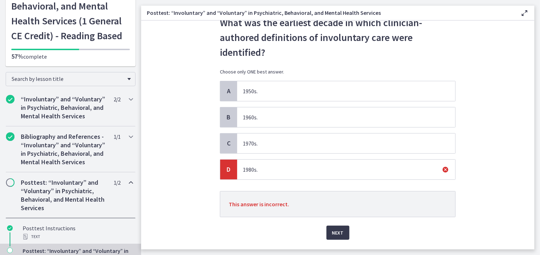
scroll to position [46, 0]
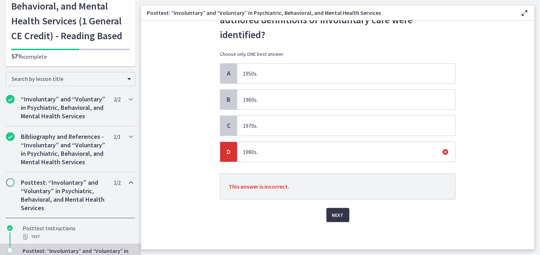
click at [333, 217] on span "Next" at bounding box center [338, 215] width 12 height 8
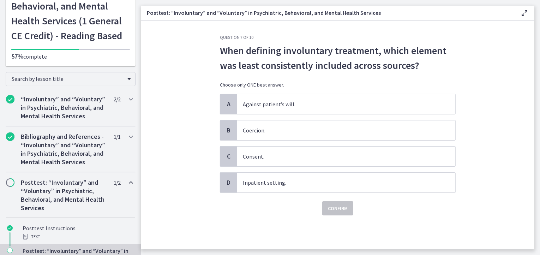
scroll to position [0, 0]
click at [290, 132] on span "Coercion." at bounding box center [346, 130] width 218 height 20
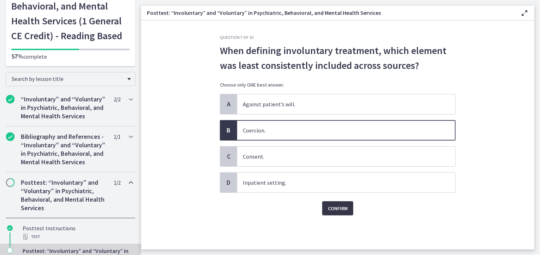
click at [342, 212] on span "Confirm" at bounding box center [338, 208] width 20 height 8
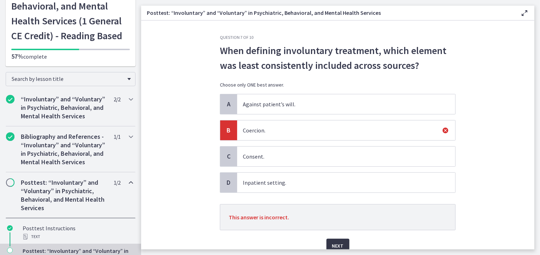
click at [332, 245] on span "Next" at bounding box center [338, 245] width 12 height 8
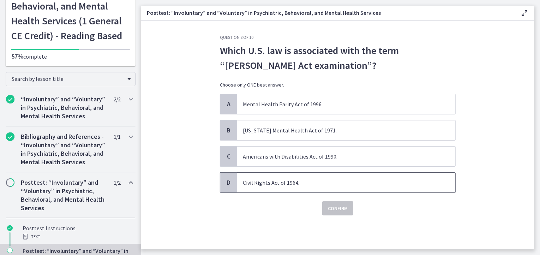
click at [284, 181] on span "Civil Rights Act of 1964." at bounding box center [346, 183] width 218 height 20
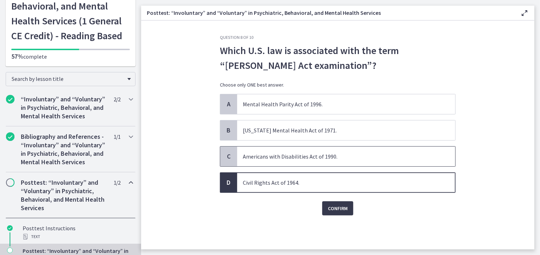
click at [348, 157] on span "Americans with Disabilities Act of 1990." at bounding box center [346, 156] width 218 height 20
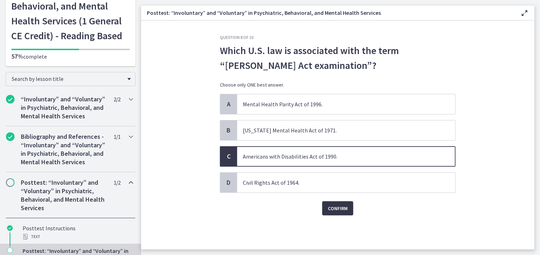
click at [339, 213] on button "Confirm" at bounding box center [337, 208] width 31 height 14
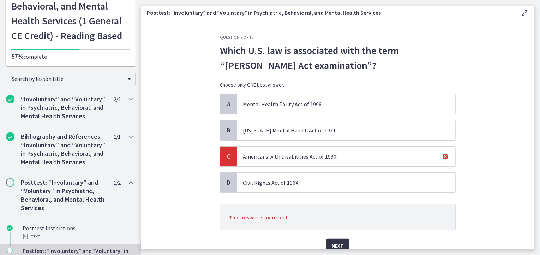
click at [340, 241] on span "Next" at bounding box center [338, 245] width 12 height 8
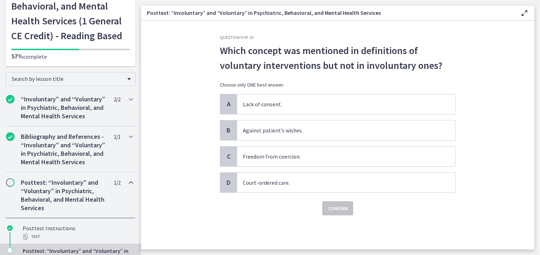
click at [272, 114] on div "A Lack of consent. B Against patient’s wishes. C Freedom from coercion. D Court…" at bounding box center [338, 143] width 236 height 99
click at [274, 155] on span "Freedom from coercion." at bounding box center [346, 156] width 218 height 20
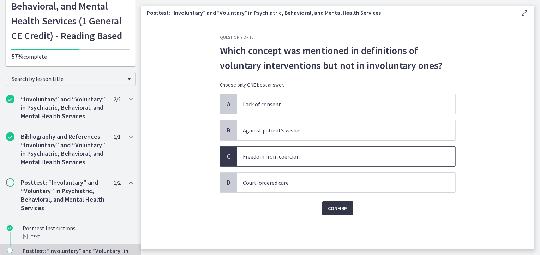
click at [336, 204] on span "Confirm" at bounding box center [338, 208] width 20 height 8
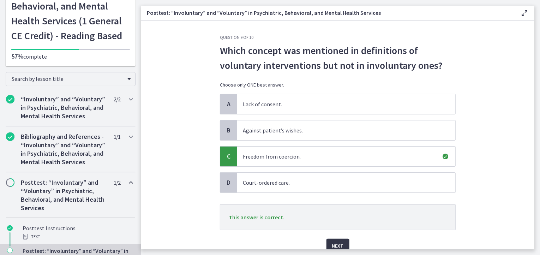
click at [342, 245] on button "Next" at bounding box center [337, 246] width 23 height 14
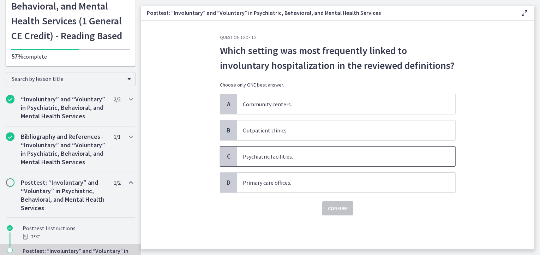
click at [268, 162] on span "Psychiatric facilities." at bounding box center [346, 156] width 218 height 20
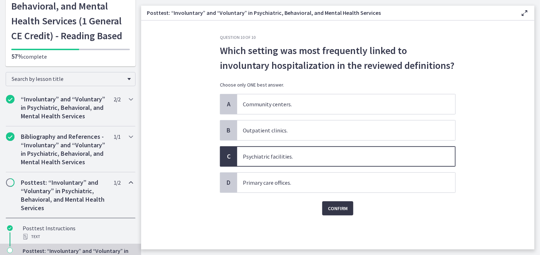
click at [327, 204] on button "Confirm" at bounding box center [337, 208] width 31 height 14
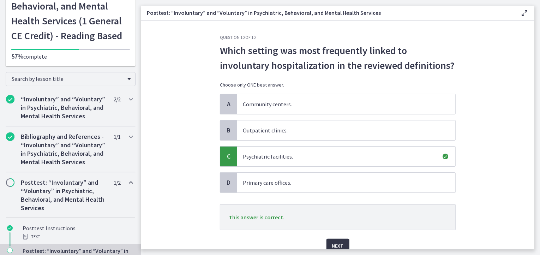
click at [339, 239] on button "Next" at bounding box center [337, 246] width 23 height 14
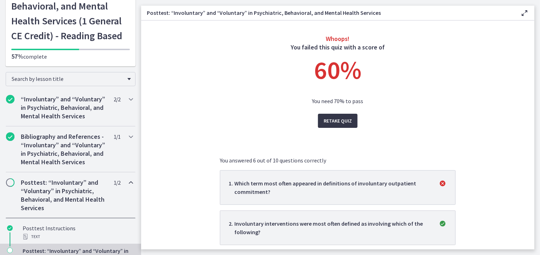
click at [341, 120] on span "Retake Quiz" at bounding box center [338, 120] width 28 height 8
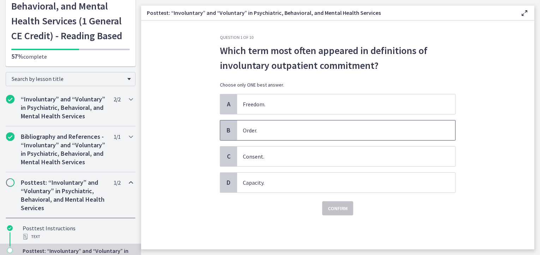
click at [305, 132] on span "Order." at bounding box center [346, 130] width 218 height 20
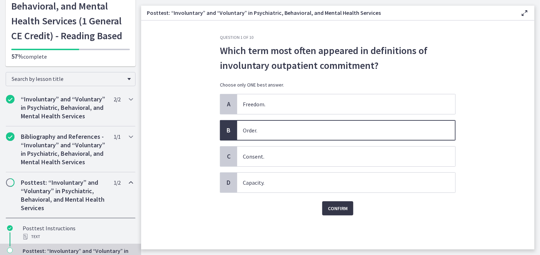
click at [339, 209] on span "Confirm" at bounding box center [338, 208] width 20 height 8
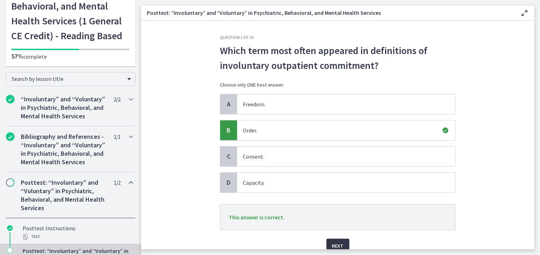
click at [341, 240] on button "Next" at bounding box center [337, 246] width 23 height 14
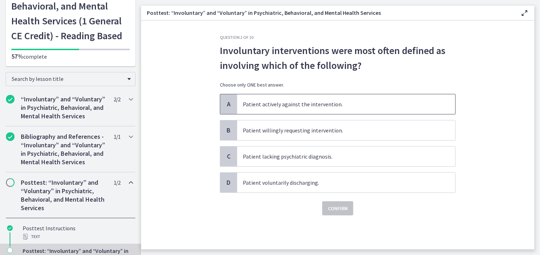
click at [309, 108] on span "Patient actively against the intervention." at bounding box center [346, 104] width 218 height 20
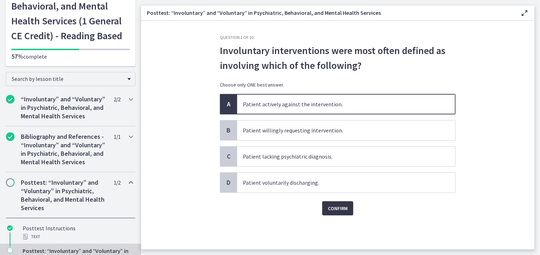
click at [337, 204] on span "Confirm" at bounding box center [338, 208] width 20 height 8
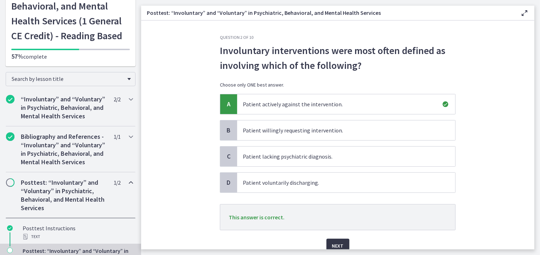
click at [338, 244] on span "Next" at bounding box center [338, 245] width 12 height 8
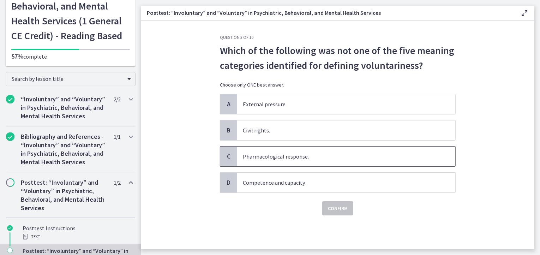
click at [294, 156] on span "Pharmacological response." at bounding box center [346, 156] width 218 height 20
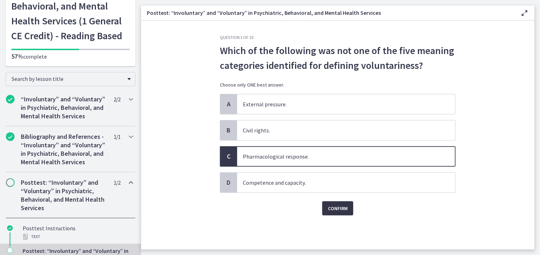
click at [339, 205] on span "Confirm" at bounding box center [338, 208] width 20 height 8
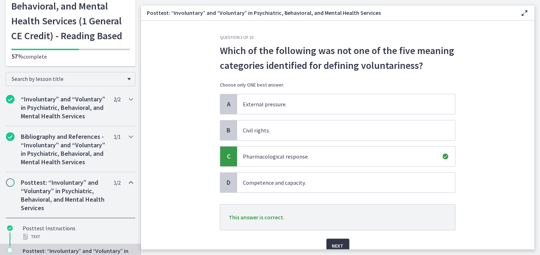
click at [337, 244] on span "Next" at bounding box center [338, 245] width 12 height 8
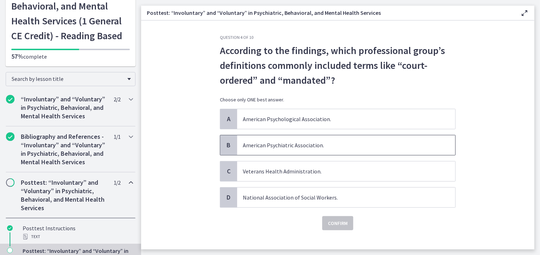
click at [285, 144] on span "American Psychiatric Association." at bounding box center [346, 145] width 218 height 20
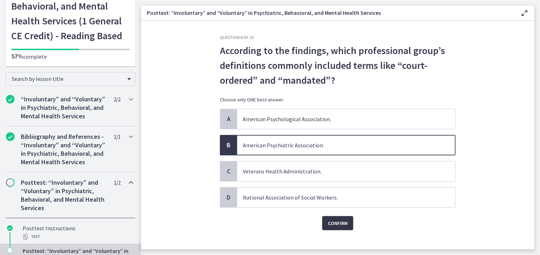
click at [331, 221] on span "Confirm" at bounding box center [338, 223] width 20 height 8
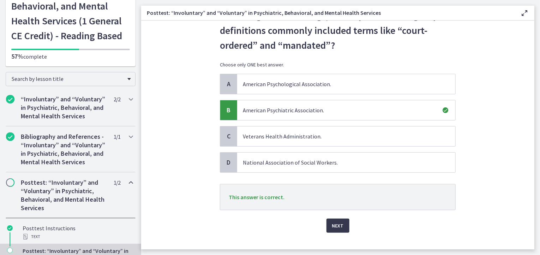
scroll to position [46, 0]
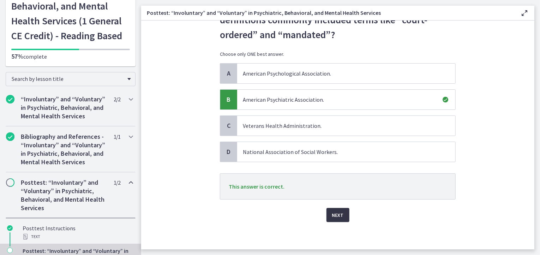
click at [336, 218] on button "Next" at bounding box center [337, 215] width 23 height 14
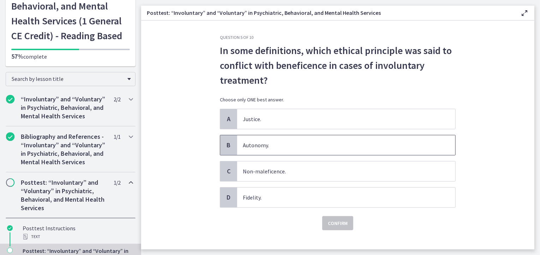
click at [273, 139] on span "Autonomy." at bounding box center [346, 145] width 218 height 20
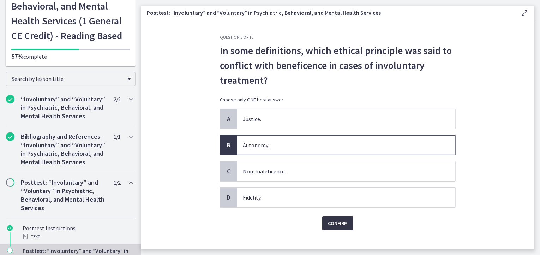
click at [339, 221] on span "Confirm" at bounding box center [338, 223] width 20 height 8
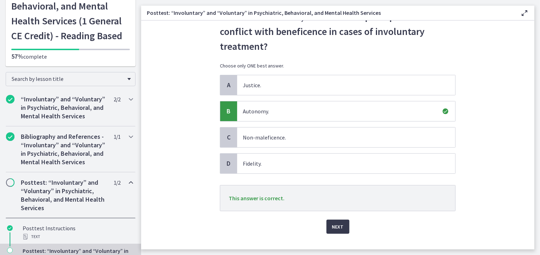
scroll to position [46, 0]
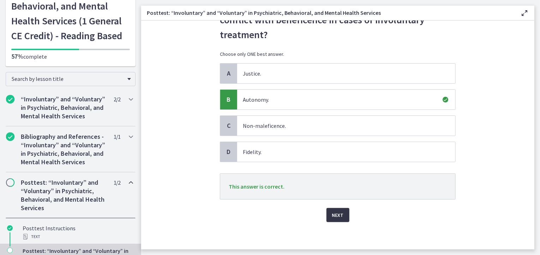
click at [337, 216] on span "Next" at bounding box center [338, 215] width 12 height 8
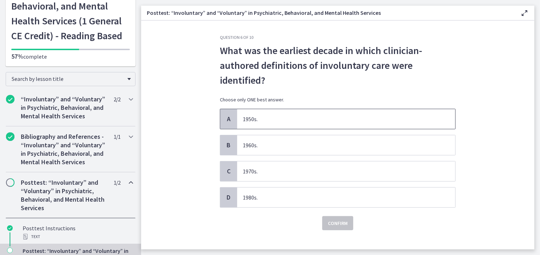
click at [298, 120] on span "1950s." at bounding box center [346, 119] width 218 height 20
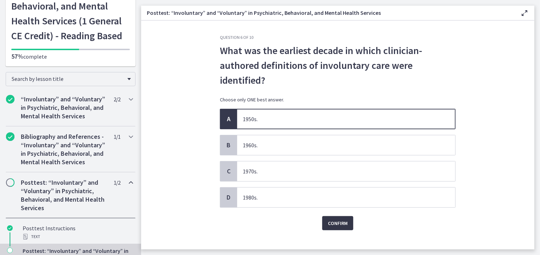
click at [341, 223] on span "Confirm" at bounding box center [338, 223] width 20 height 8
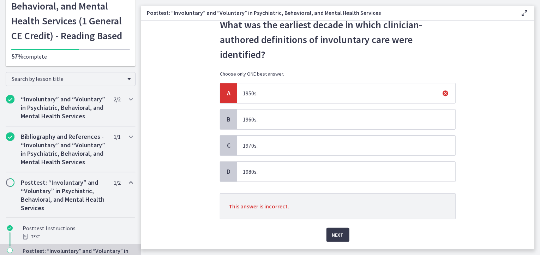
scroll to position [46, 0]
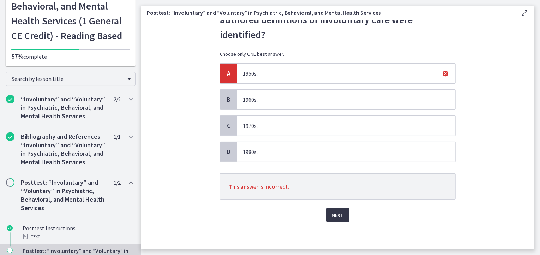
click at [340, 216] on span "Next" at bounding box center [338, 215] width 12 height 8
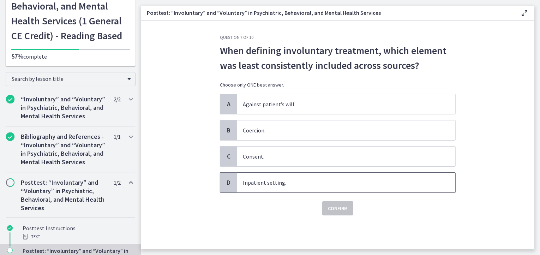
click at [268, 182] on span "Inpatient setting." at bounding box center [346, 183] width 218 height 20
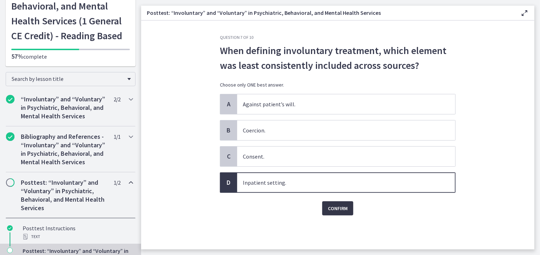
click at [344, 211] on span "Confirm" at bounding box center [338, 208] width 20 height 8
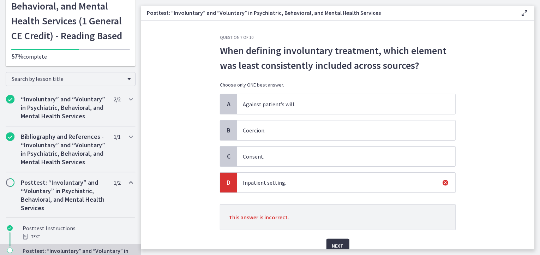
click at [334, 246] on span "Next" at bounding box center [338, 245] width 12 height 8
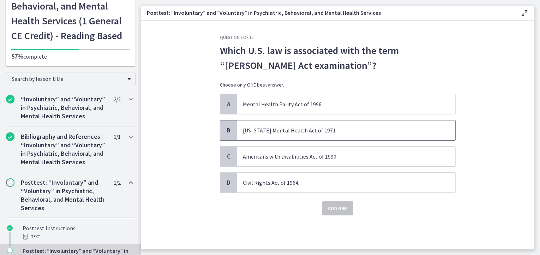
click at [305, 133] on span "Florida Mental Health Act of 1971." at bounding box center [346, 130] width 218 height 20
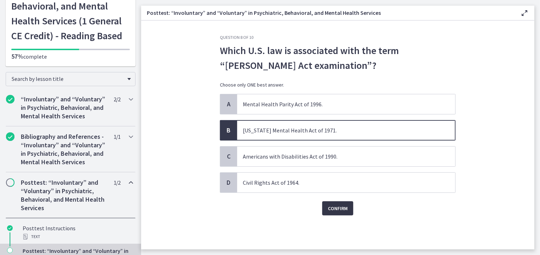
click at [339, 201] on button "Confirm" at bounding box center [337, 208] width 31 height 14
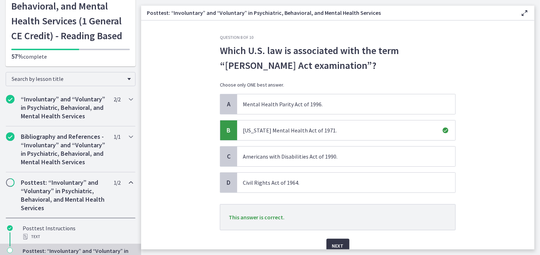
click at [342, 246] on button "Next" at bounding box center [337, 246] width 23 height 14
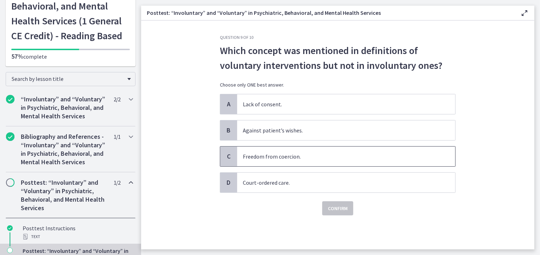
click at [263, 160] on span "Freedom from coercion." at bounding box center [346, 156] width 218 height 20
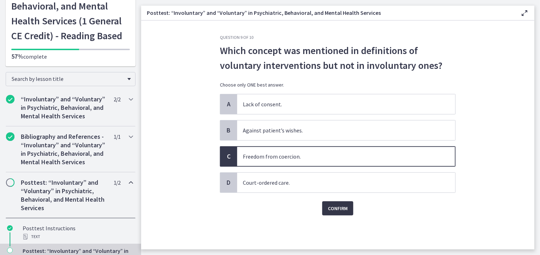
click at [343, 208] on span "Confirm" at bounding box center [338, 208] width 20 height 8
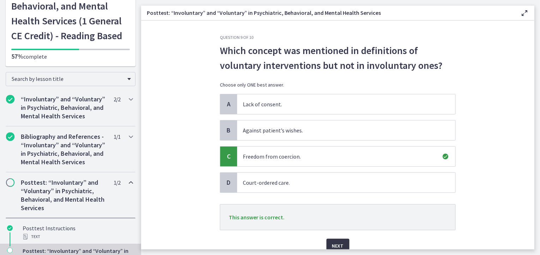
click at [342, 240] on button "Next" at bounding box center [337, 246] width 23 height 14
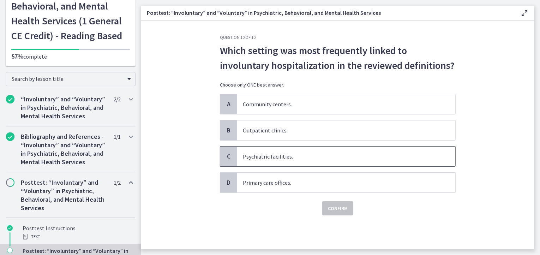
click at [288, 152] on span "Psychiatric facilities." at bounding box center [346, 156] width 218 height 20
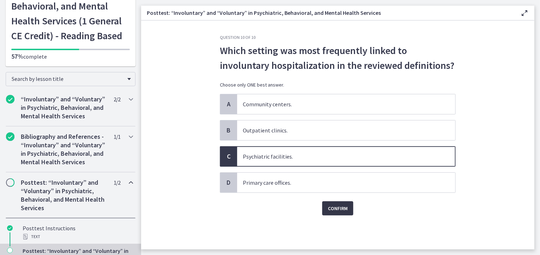
click at [336, 208] on span "Confirm" at bounding box center [338, 208] width 20 height 8
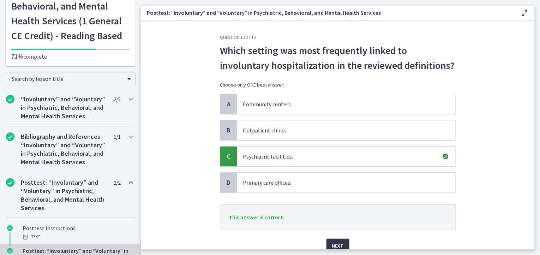
click at [342, 241] on button "Next" at bounding box center [337, 246] width 23 height 14
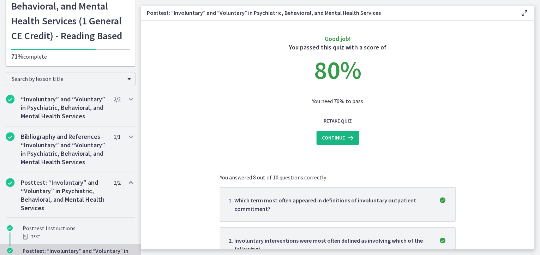
click at [325, 136] on span "Continue" at bounding box center [333, 137] width 23 height 8
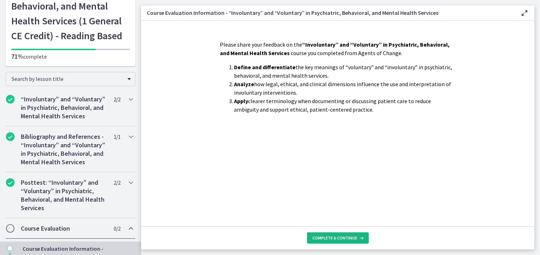
click at [348, 241] on button "Complete & continue" at bounding box center [338, 237] width 62 height 11
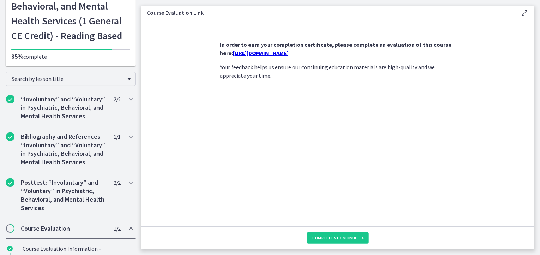
click at [289, 54] on link "https://forms.gle/bw5t2zVVg1qk6uco9" at bounding box center [261, 52] width 56 height 7
click at [350, 236] on span "Complete & continue" at bounding box center [335, 238] width 45 height 6
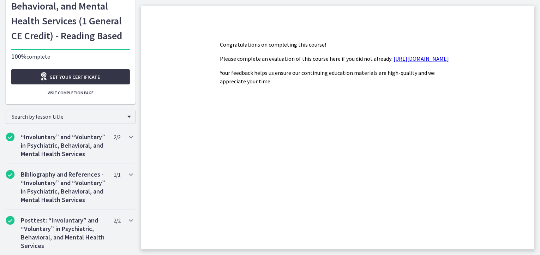
click at [102, 78] on link "Get your certificate" at bounding box center [70, 76] width 119 height 15
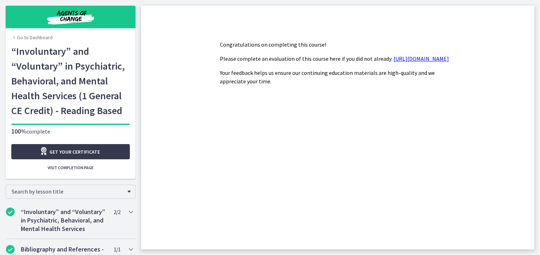
click at [32, 40] on link "Go to Dashboard" at bounding box center [31, 37] width 41 height 7
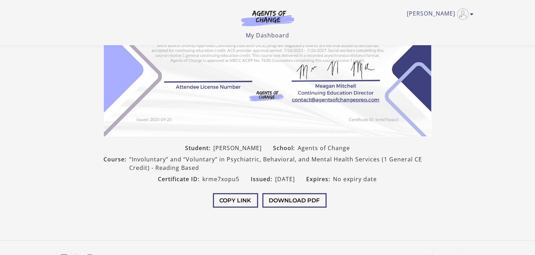
scroll to position [128, 0]
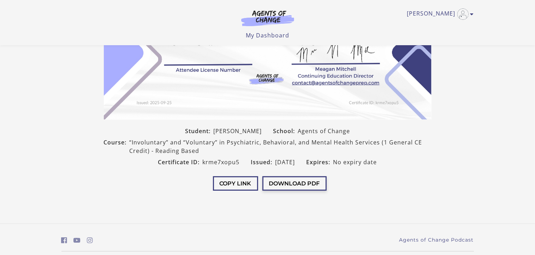
click at [289, 184] on button "Download PDF" at bounding box center [294, 183] width 64 height 14
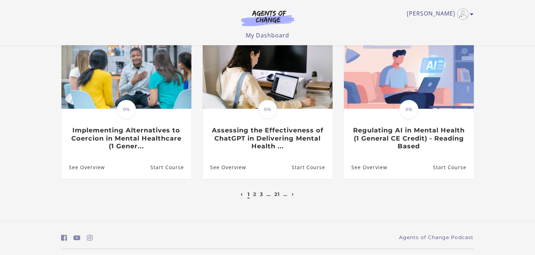
scroll to position [221, 0]
click at [254, 196] on link "2" at bounding box center [254, 194] width 3 height 6
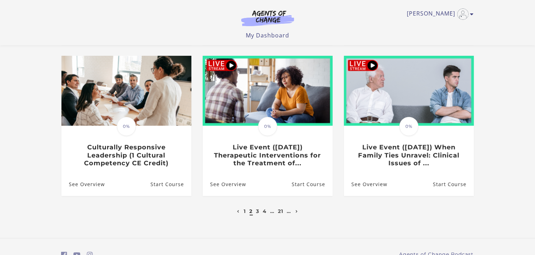
scroll to position [211, 0]
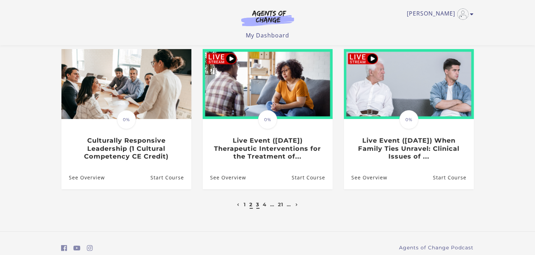
click at [258, 205] on link "3" at bounding box center [257, 204] width 3 height 6
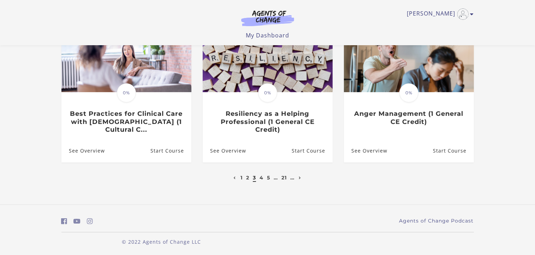
scroll to position [239, 0]
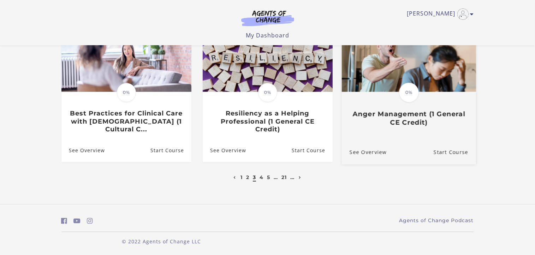
click at [419, 116] on h3 "Anger Management (1 General CE Credit)" at bounding box center [408, 118] width 119 height 16
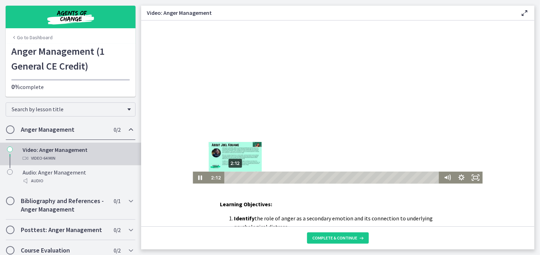
click at [232, 178] on div "2:12" at bounding box center [333, 177] width 210 height 12
click at [235, 177] on div "2:58" at bounding box center [333, 177] width 210 height 12
click at [238, 177] on div "3:56" at bounding box center [333, 177] width 210 height 12
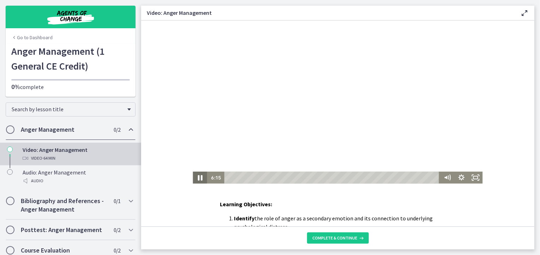
click at [198, 179] on icon "Pause" at bounding box center [199, 178] width 5 height 6
click at [198, 179] on icon "Play Video" at bounding box center [200, 177] width 17 height 14
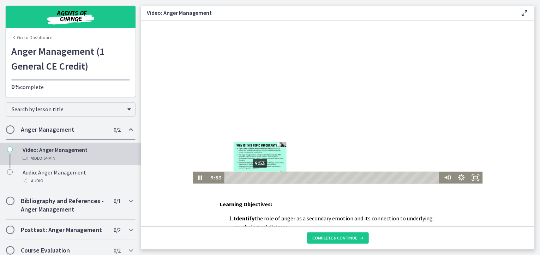
click at [257, 177] on div "9:53" at bounding box center [333, 177] width 210 height 12
click at [262, 177] on div "11:11" at bounding box center [333, 177] width 210 height 12
click at [267, 177] on div "12:48" at bounding box center [333, 177] width 210 height 12
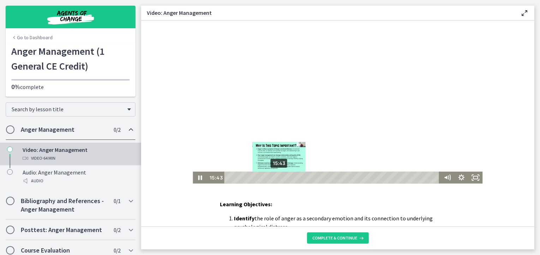
click at [276, 178] on div "15:43" at bounding box center [333, 177] width 210 height 12
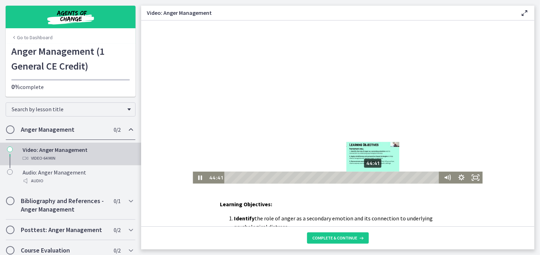
click at [371, 176] on div "44:41" at bounding box center [333, 177] width 210 height 12
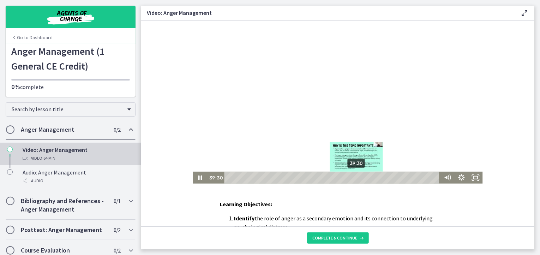
click at [354, 176] on div "39:30" at bounding box center [333, 177] width 210 height 12
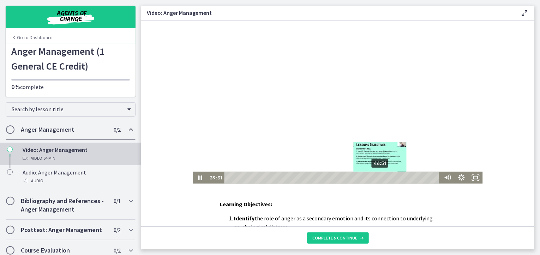
click at [378, 176] on div "46:51" at bounding box center [333, 177] width 210 height 12
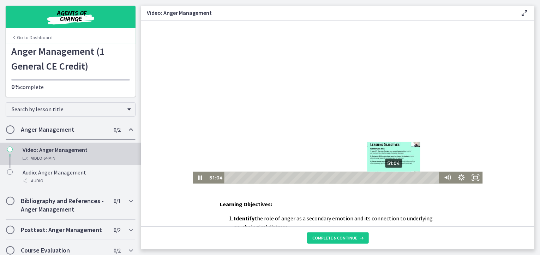
click at [392, 176] on div "51:04" at bounding box center [333, 177] width 210 height 12
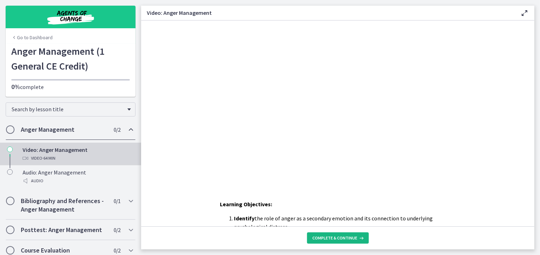
click at [353, 238] on span "Complete & continue" at bounding box center [335, 238] width 45 height 6
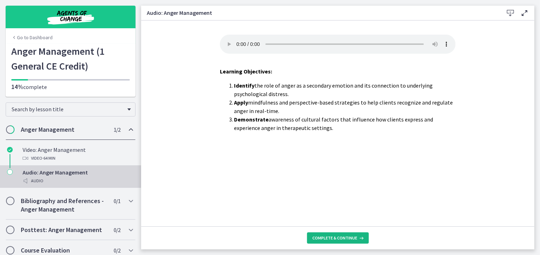
click at [353, 238] on span "Complete & continue" at bounding box center [335, 238] width 45 height 6
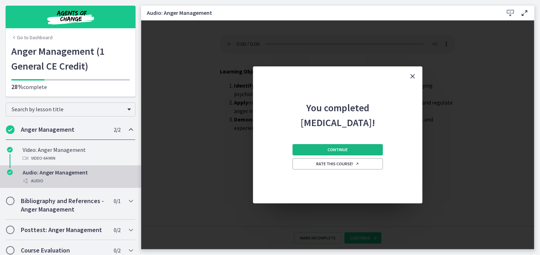
click at [355, 145] on button "Continue" at bounding box center [338, 149] width 90 height 11
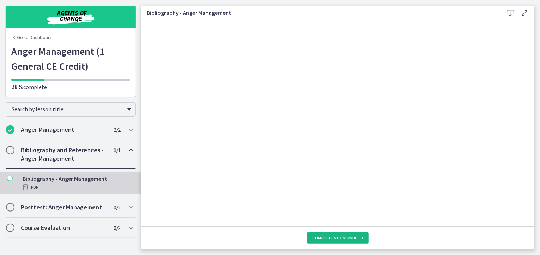
click at [324, 238] on span "Complete & continue" at bounding box center [335, 238] width 45 height 6
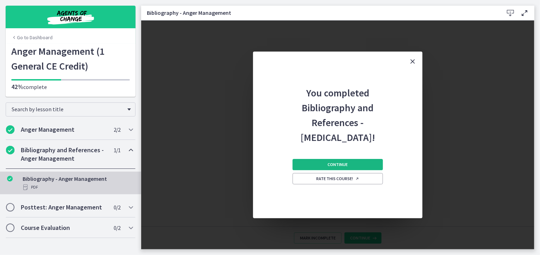
click at [343, 163] on span "Continue" at bounding box center [338, 165] width 20 height 6
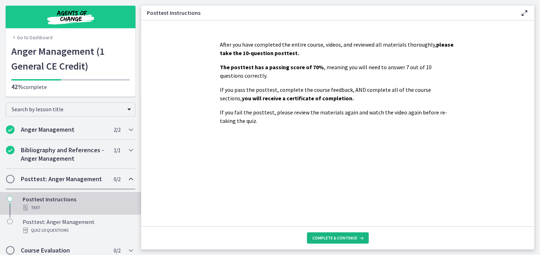
click at [341, 238] on span "Complete & continue" at bounding box center [335, 238] width 45 height 6
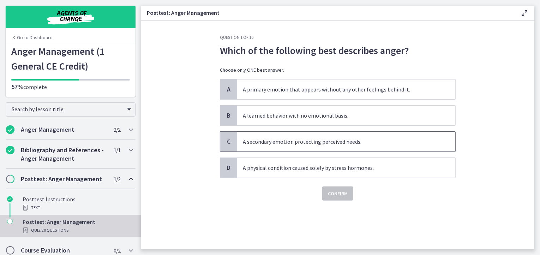
click at [338, 144] on span "A secondary emotion protecting perceived needs." at bounding box center [346, 142] width 218 height 20
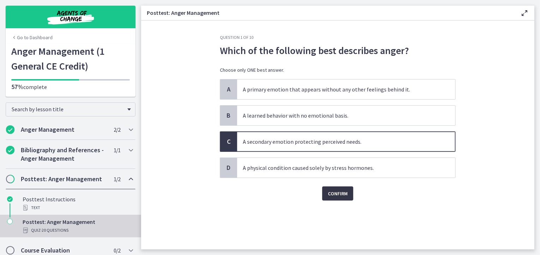
click at [342, 193] on span "Confirm" at bounding box center [338, 193] width 20 height 8
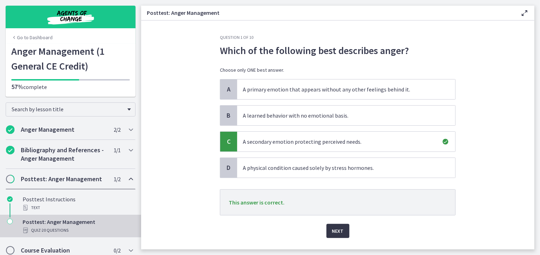
click at [332, 228] on span "Next" at bounding box center [338, 231] width 12 height 8
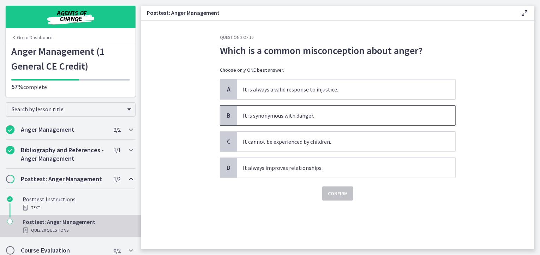
click at [318, 120] on span "It is synonymous with danger." at bounding box center [346, 116] width 218 height 20
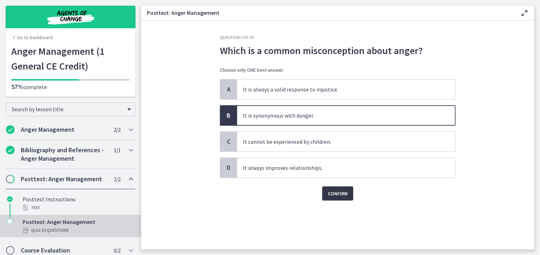
click at [341, 195] on span "Confirm" at bounding box center [338, 193] width 20 height 8
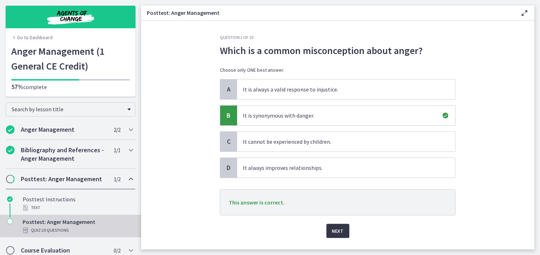
click at [335, 233] on span "Next" at bounding box center [338, 231] width 12 height 8
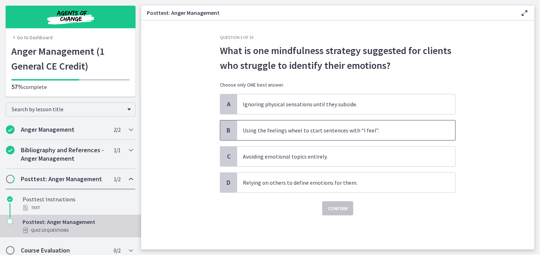
click at [359, 136] on span "Using the feelings wheel to start sentences with “I feel”." at bounding box center [346, 130] width 218 height 20
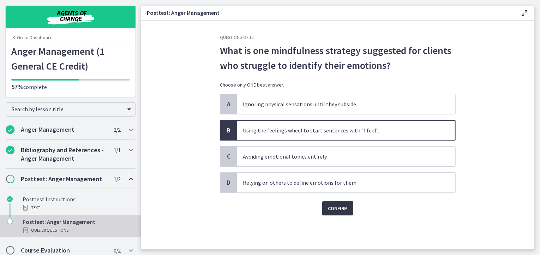
click at [338, 210] on span "Confirm" at bounding box center [338, 208] width 20 height 8
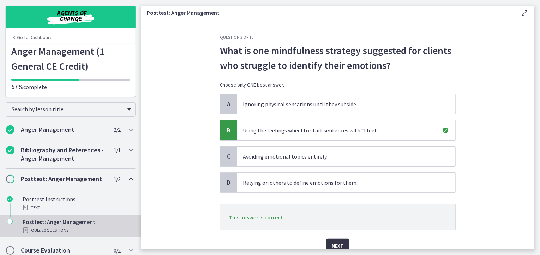
click at [336, 244] on span "Next" at bounding box center [338, 245] width 12 height 8
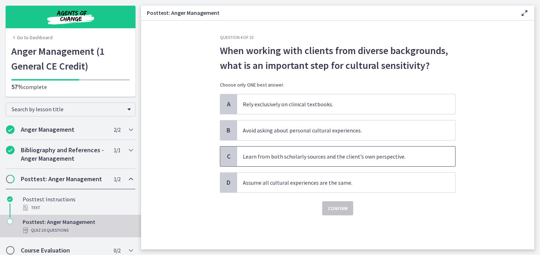
click at [307, 164] on span "Learn from both scholarly sources and the client’s own perspective." at bounding box center [346, 156] width 218 height 20
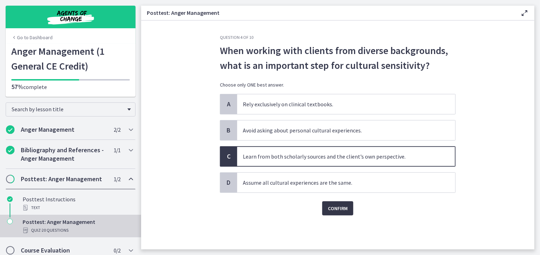
click at [337, 210] on span "Confirm" at bounding box center [338, 208] width 20 height 8
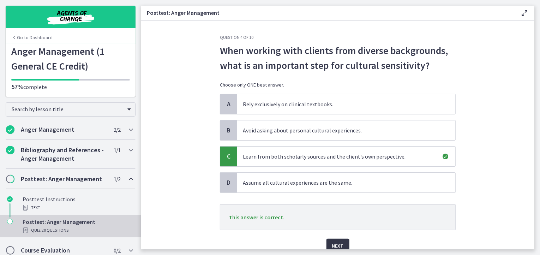
click at [337, 242] on span "Next" at bounding box center [338, 245] width 12 height 8
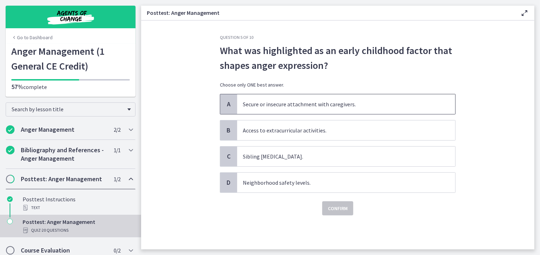
click at [353, 111] on span "Secure or insecure attachment with caregivers." at bounding box center [346, 104] width 218 height 20
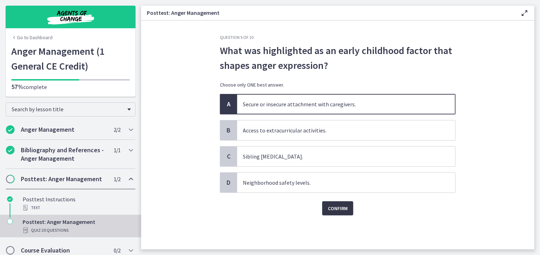
click at [336, 205] on span "Confirm" at bounding box center [338, 208] width 20 height 8
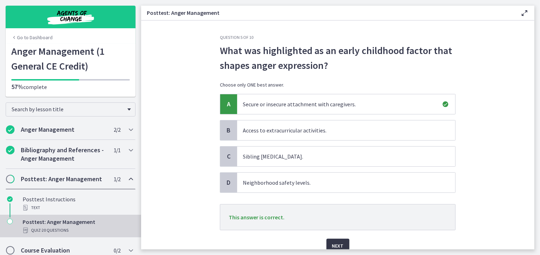
click at [336, 247] on span "Next" at bounding box center [338, 245] width 12 height 8
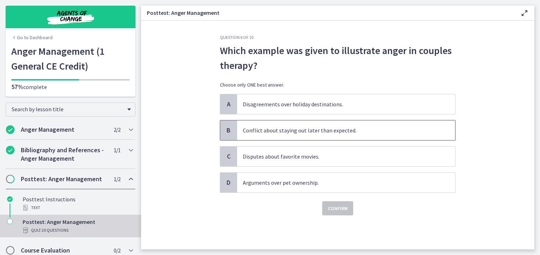
click at [328, 128] on span "Conflict about staying out later than expected." at bounding box center [346, 130] width 218 height 20
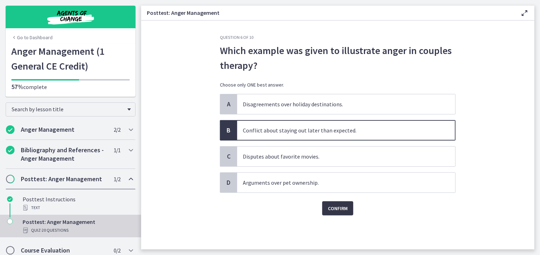
click at [340, 206] on span "Confirm" at bounding box center [338, 208] width 20 height 8
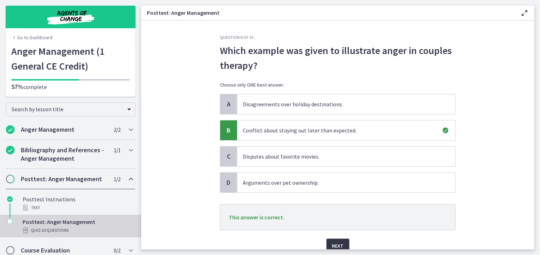
click at [339, 242] on span "Next" at bounding box center [338, 245] width 12 height 8
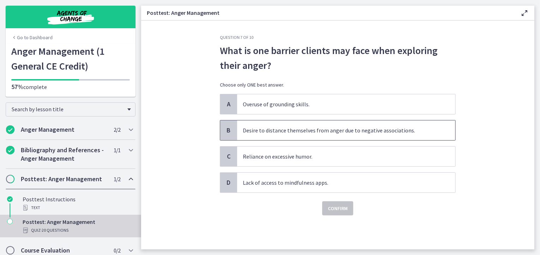
click at [395, 126] on span "Desire to distance themselves from anger due to negative associations." at bounding box center [346, 130] width 218 height 20
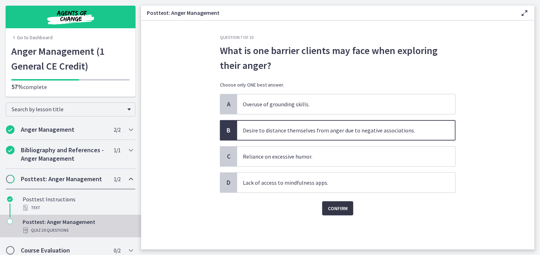
click at [337, 208] on span "Confirm" at bounding box center [338, 208] width 20 height 8
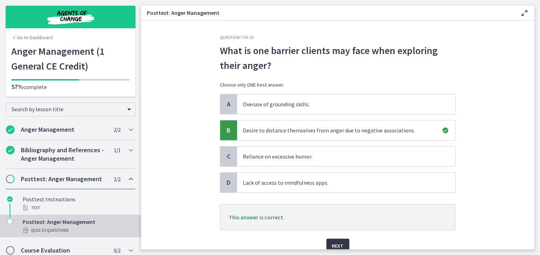
click at [337, 243] on span "Next" at bounding box center [338, 245] width 12 height 8
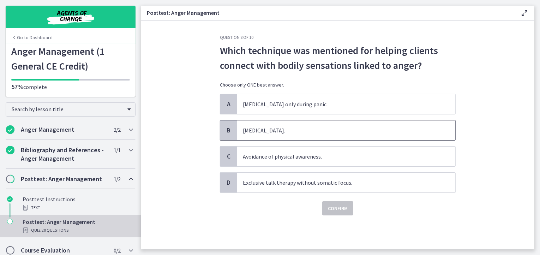
click at [347, 131] on span "Progressive muscle relaxation." at bounding box center [346, 130] width 218 height 20
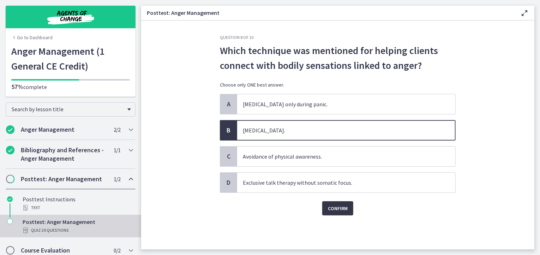
click at [339, 207] on span "Confirm" at bounding box center [338, 208] width 20 height 8
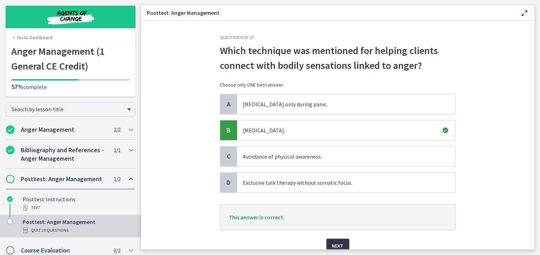
click at [338, 247] on span "Next" at bounding box center [338, 245] width 12 height 8
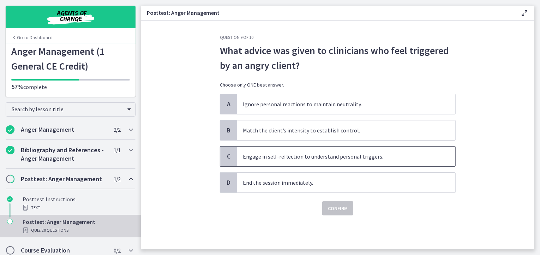
click at [301, 162] on span "Engage in self-reflection to understand personal triggers." at bounding box center [346, 156] width 218 height 20
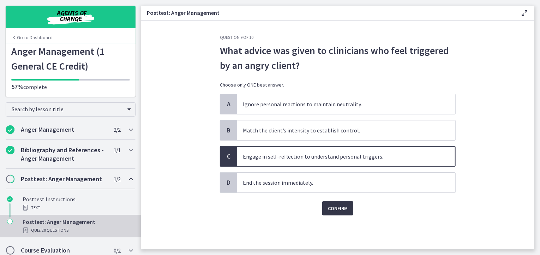
click at [338, 208] on span "Confirm" at bounding box center [338, 208] width 20 height 8
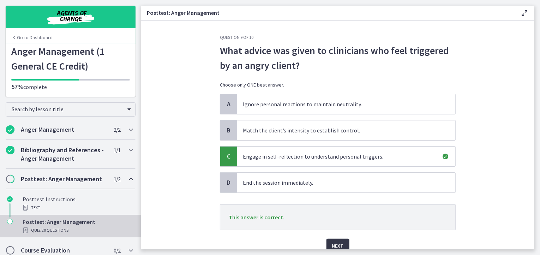
click at [335, 244] on span "Next" at bounding box center [338, 245] width 12 height 8
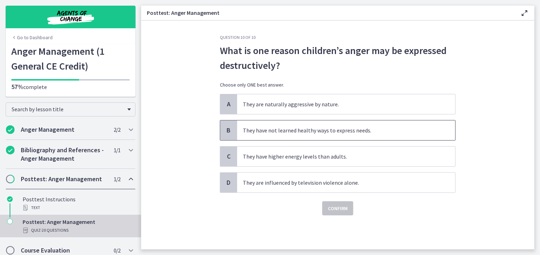
click at [344, 132] on span "They have not learned healthy ways to express needs." at bounding box center [346, 130] width 218 height 20
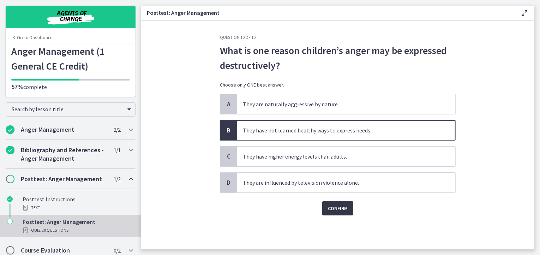
click at [335, 209] on span "Confirm" at bounding box center [338, 208] width 20 height 8
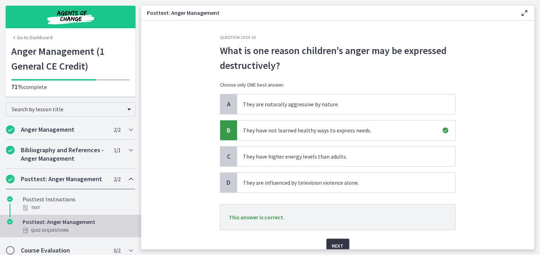
click at [338, 242] on span "Next" at bounding box center [338, 245] width 12 height 8
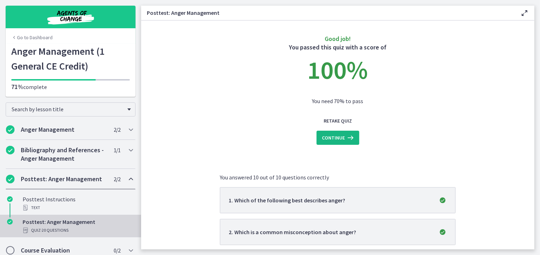
click at [338, 138] on span "Continue" at bounding box center [333, 137] width 23 height 8
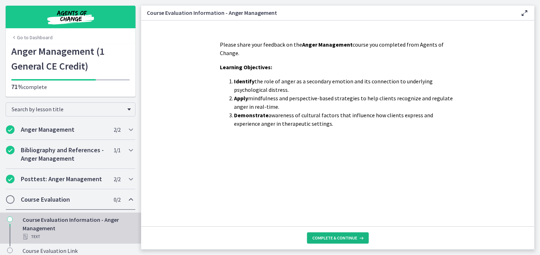
click at [345, 236] on span "Complete & continue" at bounding box center [335, 238] width 45 height 6
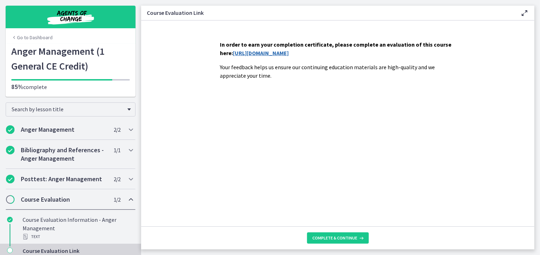
click at [289, 53] on link "https://forms.gle/5hHgNtdpJpjWiQmRA" at bounding box center [261, 52] width 56 height 7
click at [340, 240] on span "Complete & continue" at bounding box center [335, 238] width 45 height 6
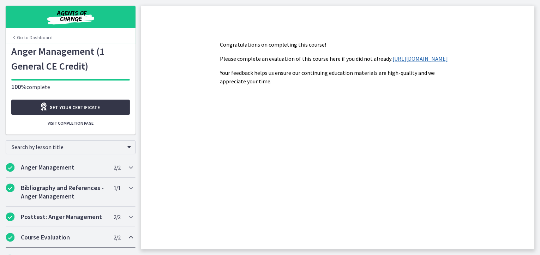
click at [83, 110] on span "Get your certificate" at bounding box center [75, 107] width 50 height 8
click at [20, 36] on link "Go to Dashboard" at bounding box center [31, 37] width 41 height 7
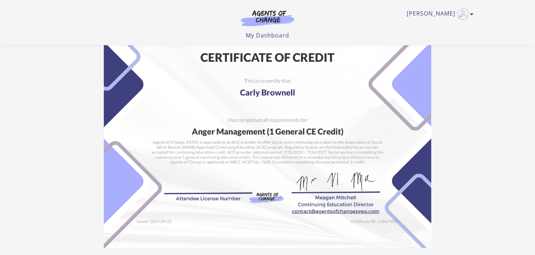
scroll to position [128, 0]
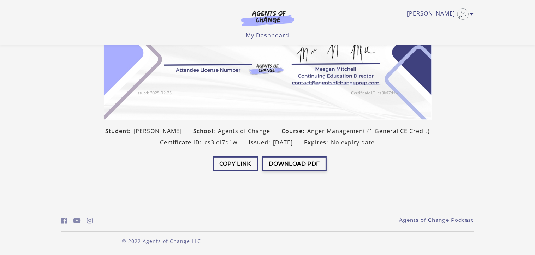
click at [290, 165] on button "Download PDF" at bounding box center [294, 163] width 64 height 14
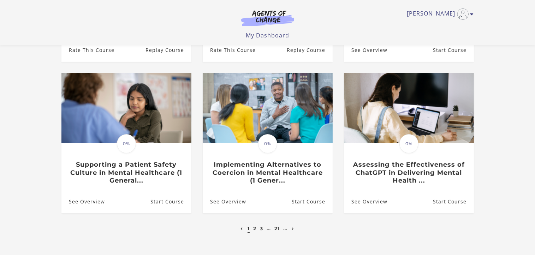
scroll to position [216, 0]
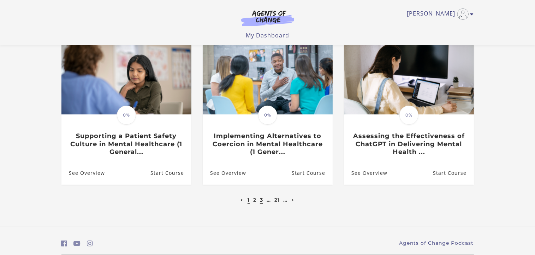
click at [260, 200] on link "3" at bounding box center [261, 200] width 3 height 6
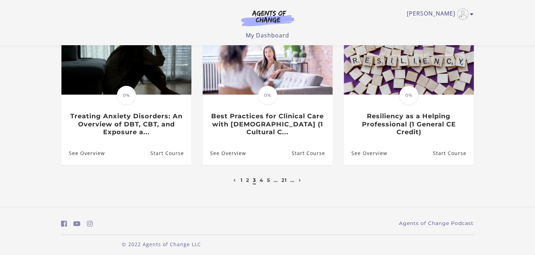
scroll to position [240, 0]
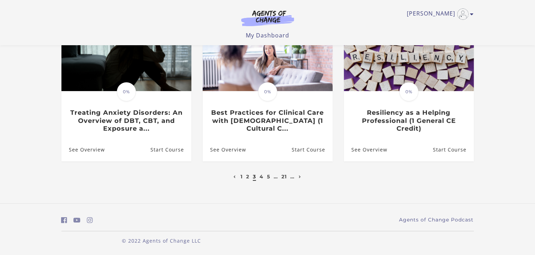
click at [270, 177] on li "5" at bounding box center [268, 176] width 5 height 8
click at [269, 178] on link "5" at bounding box center [268, 176] width 3 height 6
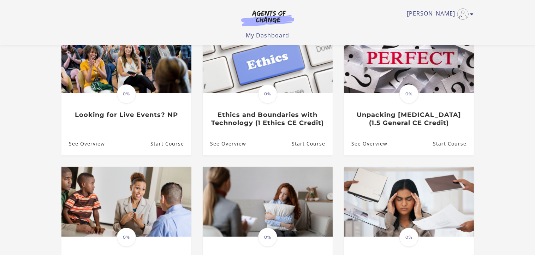
scroll to position [87, 0]
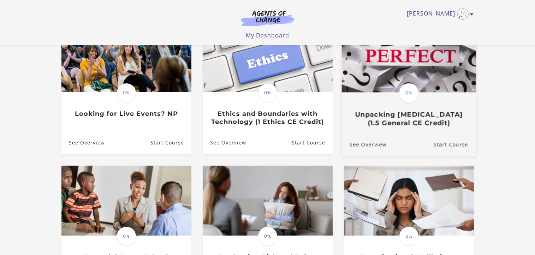
click at [404, 120] on h3 "Unpacking [MEDICAL_DATA] (1.5 General CE Credit)" at bounding box center [408, 118] width 119 height 16
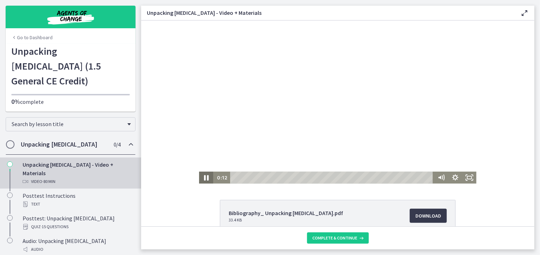
click at [203, 179] on icon "Pause" at bounding box center [205, 177] width 17 height 14
click at [204, 179] on icon "Play Video" at bounding box center [206, 177] width 4 height 6
click at [241, 176] on div "Playbar" at bounding box center [333, 177] width 198 height 12
click at [244, 176] on div "Playbar" at bounding box center [333, 177] width 198 height 12
click at [280, 177] on div "Playbar" at bounding box center [333, 177] width 198 height 12
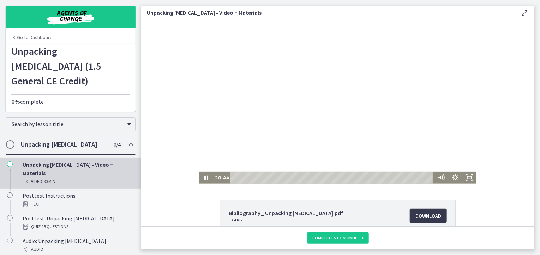
click at [282, 176] on div "Playbar" at bounding box center [333, 177] width 198 height 12
click at [284, 176] on div "Playbar" at bounding box center [333, 177] width 198 height 12
click at [287, 176] on div "Playbar" at bounding box center [333, 177] width 198 height 12
click at [289, 176] on div "Playbar" at bounding box center [291, 177] width 4 height 4
click at [292, 176] on div "Playbar" at bounding box center [333, 177] width 198 height 12
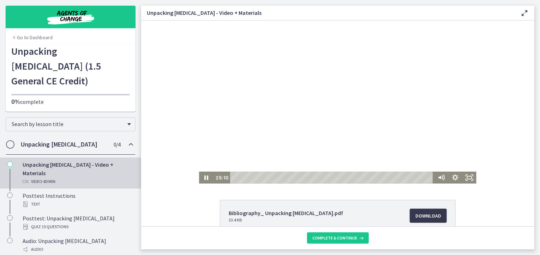
click at [293, 176] on div "Playbar" at bounding box center [333, 177] width 198 height 12
click at [296, 175] on div "Playbar" at bounding box center [333, 177] width 198 height 12
click at [302, 175] on div "Playbar" at bounding box center [333, 177] width 198 height 12
click at [304, 176] on div "Playbar" at bounding box center [306, 177] width 4 height 4
click at [305, 175] on div "Playbar" at bounding box center [333, 177] width 198 height 12
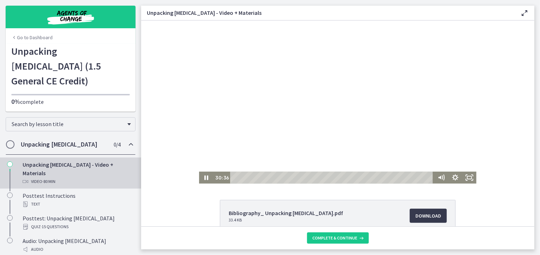
click at [307, 176] on div "Playbar" at bounding box center [333, 177] width 198 height 12
click at [309, 176] on div "Playbar" at bounding box center [333, 177] width 198 height 12
click at [312, 176] on div "Playbar" at bounding box center [333, 177] width 198 height 12
click at [314, 176] on div "Playbar" at bounding box center [333, 177] width 198 height 12
click at [317, 176] on div "Playbar" at bounding box center [333, 177] width 198 height 12
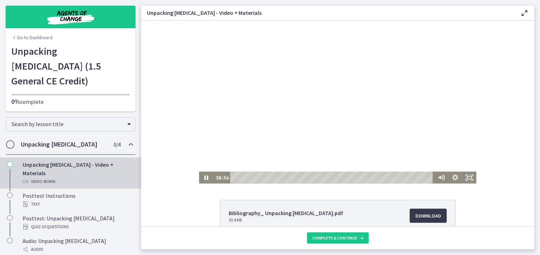
click at [326, 175] on div "Playbar" at bounding box center [333, 177] width 198 height 12
click at [332, 176] on div "Playbar" at bounding box center [333, 177] width 198 height 12
click at [336, 176] on div "Playbar" at bounding box center [333, 177] width 198 height 12
click at [337, 176] on div "Playbar" at bounding box center [333, 177] width 198 height 12
click at [340, 176] on div "Playbar" at bounding box center [333, 177] width 198 height 12
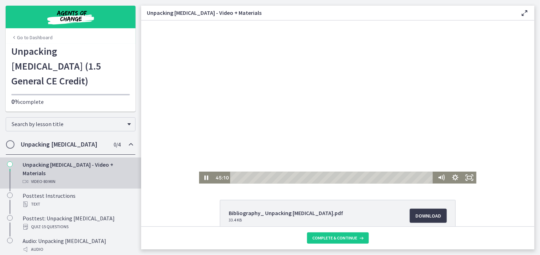
click at [343, 176] on div "Playbar" at bounding box center [333, 177] width 198 height 12
click at [345, 176] on div "Playbar" at bounding box center [333, 177] width 198 height 12
click at [354, 176] on div "Playbar" at bounding box center [333, 177] width 198 height 12
click at [364, 178] on div "Playbar" at bounding box center [333, 177] width 198 height 12
click at [367, 178] on div "Playbar" at bounding box center [333, 177] width 198 height 12
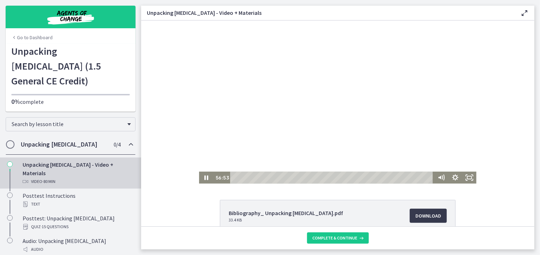
click at [372, 176] on div "Playbar" at bounding box center [333, 177] width 198 height 12
click at [372, 176] on div "Playbar" at bounding box center [373, 177] width 4 height 4
click at [374, 176] on div "Playbar" at bounding box center [333, 177] width 198 height 12
click at [377, 176] on div "Playbar" at bounding box center [333, 177] width 198 height 12
click at [378, 176] on div "Playbar" at bounding box center [333, 177] width 198 height 12
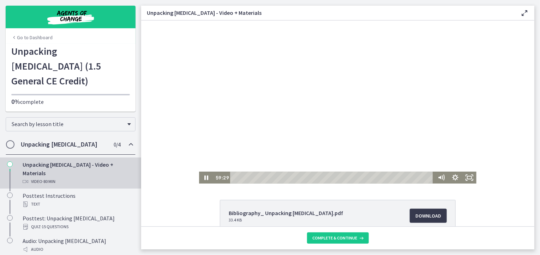
click at [381, 175] on div "Playbar" at bounding box center [333, 177] width 198 height 12
click at [384, 175] on div "Playbar" at bounding box center [333, 177] width 198 height 12
click at [386, 176] on div "Playbar" at bounding box center [333, 177] width 198 height 12
click at [389, 176] on div "Playbar" at bounding box center [333, 177] width 198 height 12
click at [391, 176] on div "Playbar" at bounding box center [333, 177] width 198 height 12
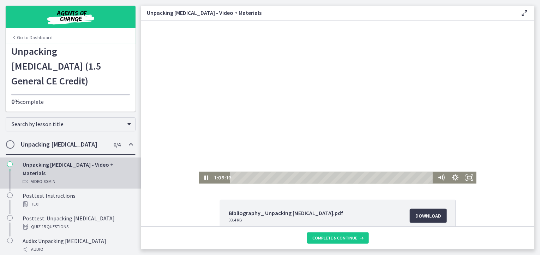
click at [402, 175] on div "Playbar" at bounding box center [333, 177] width 198 height 12
click at [404, 175] on div "Playbar" at bounding box center [333, 177] width 198 height 12
click at [414, 175] on div "Playbar" at bounding box center [333, 177] width 198 height 12
click at [357, 183] on html "Click for sound @keyframes VOLUME_SMALL_WAVE_FLASH { 0% { opacity: 0; } 33% { o…" at bounding box center [337, 101] width 393 height 163
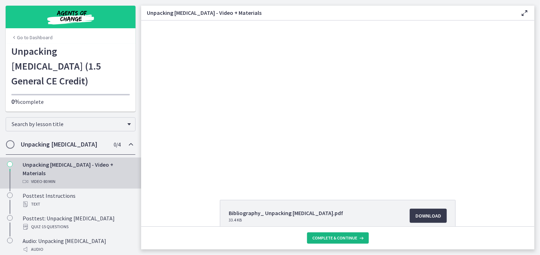
click at [358, 237] on icon at bounding box center [360, 238] width 7 height 6
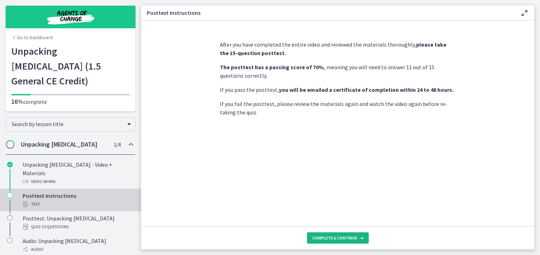
click at [358, 237] on icon at bounding box center [360, 238] width 7 height 6
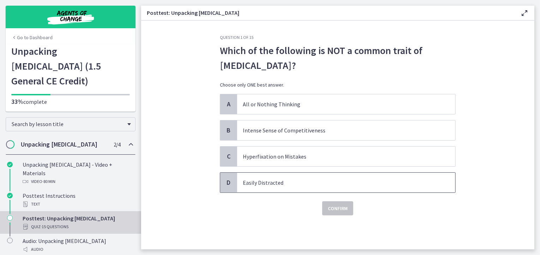
click at [267, 184] on p "Easily Distracted" at bounding box center [339, 182] width 193 height 8
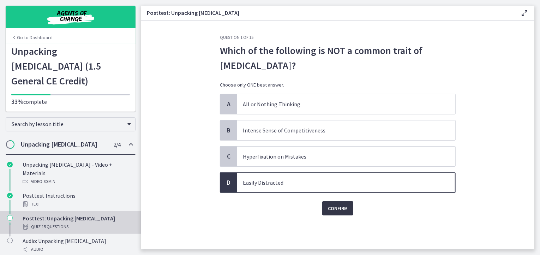
click at [336, 210] on span "Confirm" at bounding box center [338, 208] width 20 height 8
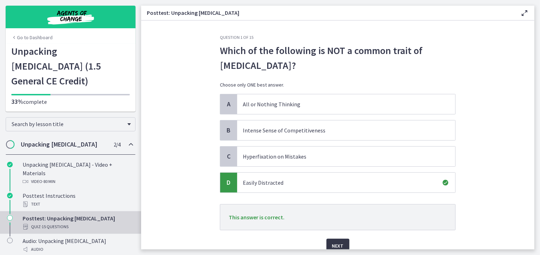
click at [336, 243] on span "Next" at bounding box center [338, 245] width 12 height 8
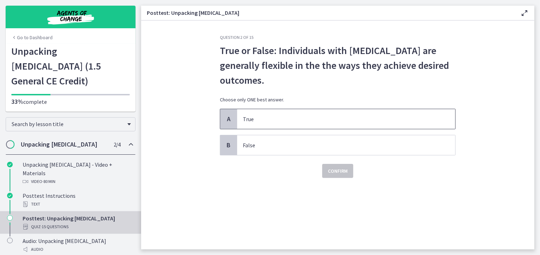
click at [277, 121] on p "True" at bounding box center [339, 119] width 193 height 8
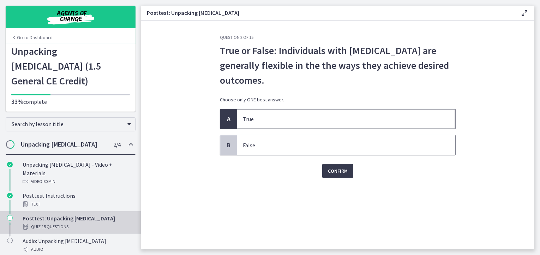
click at [281, 149] on span "False" at bounding box center [346, 145] width 218 height 20
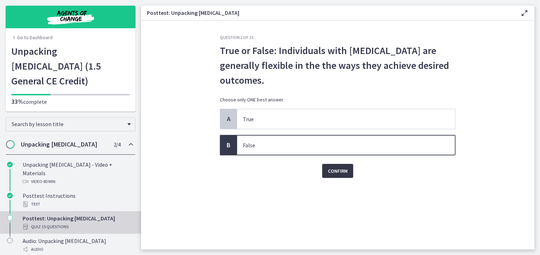
click at [333, 173] on span "Confirm" at bounding box center [338, 171] width 20 height 8
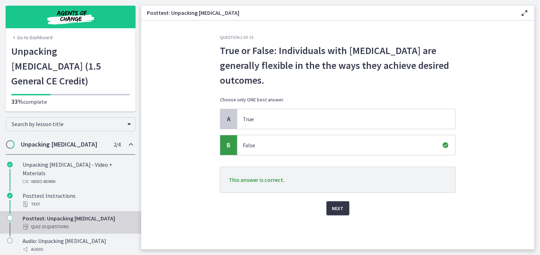
click at [344, 210] on button "Next" at bounding box center [337, 208] width 23 height 14
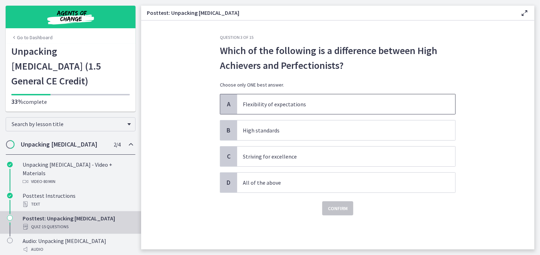
click at [336, 112] on span "Flexibility of expectations" at bounding box center [346, 104] width 218 height 20
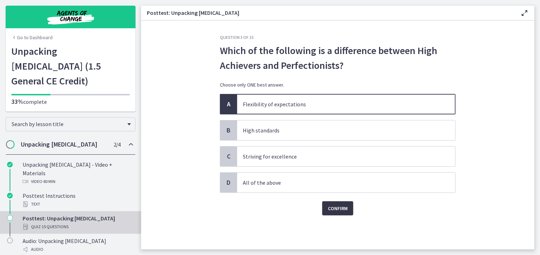
click at [339, 208] on span "Confirm" at bounding box center [338, 208] width 20 height 8
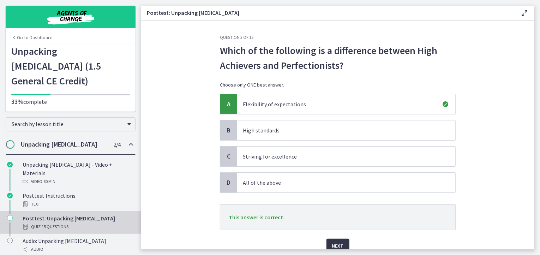
click at [344, 244] on button "Next" at bounding box center [337, 246] width 23 height 14
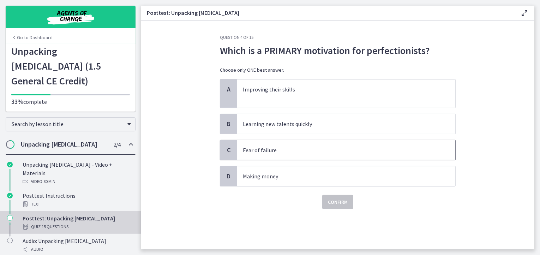
click at [288, 144] on span "Fear of failure" at bounding box center [346, 150] width 218 height 20
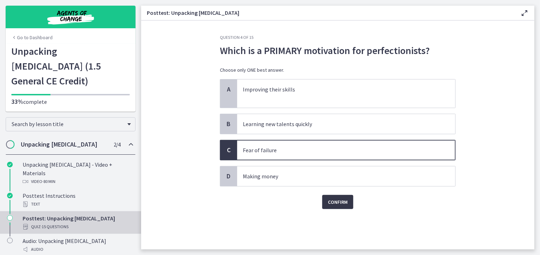
click at [340, 202] on span "Confirm" at bounding box center [338, 202] width 20 height 8
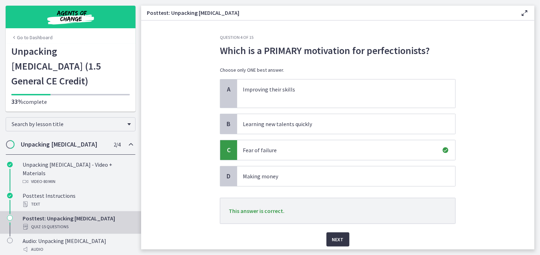
click at [338, 237] on span "Next" at bounding box center [338, 239] width 12 height 8
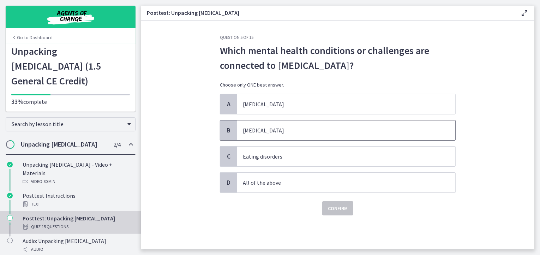
click at [275, 134] on span "Obsessive-compulsive disorder" at bounding box center [346, 130] width 218 height 20
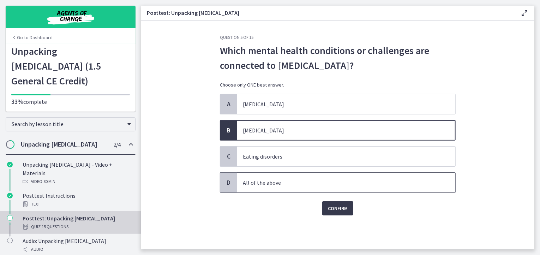
click at [301, 181] on p "All of the above" at bounding box center [339, 182] width 193 height 8
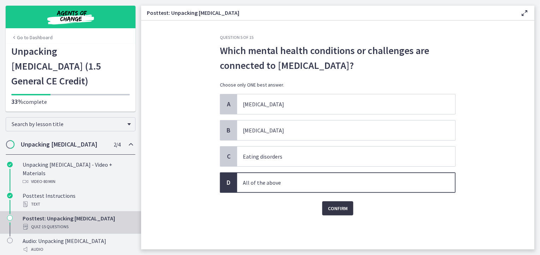
click at [337, 205] on span "Confirm" at bounding box center [338, 208] width 20 height 8
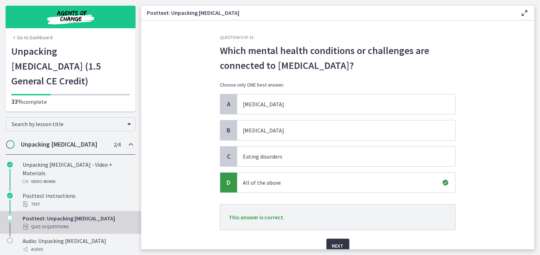
click at [338, 244] on span "Next" at bounding box center [338, 245] width 12 height 8
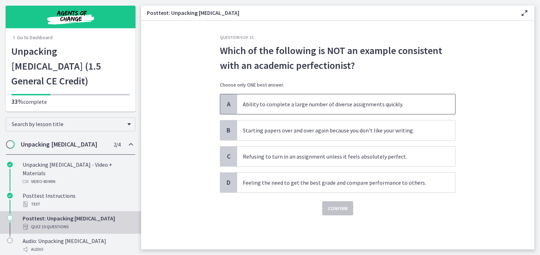
click at [351, 108] on p "Ability to complete a large number of diverse assignments quickly." at bounding box center [339, 104] width 193 height 8
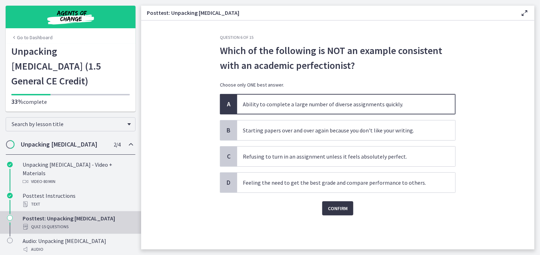
click at [338, 209] on span "Confirm" at bounding box center [338, 208] width 20 height 8
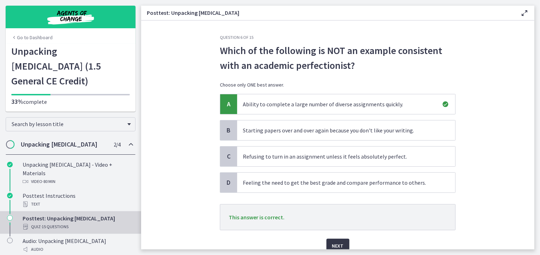
click at [339, 244] on span "Next" at bounding box center [338, 245] width 12 height 8
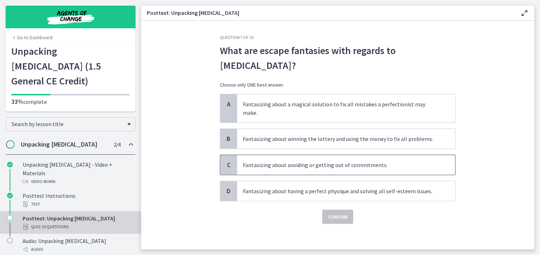
click at [401, 161] on span "Fantasizing about avoiding or getting out of commitments." at bounding box center [346, 165] width 218 height 20
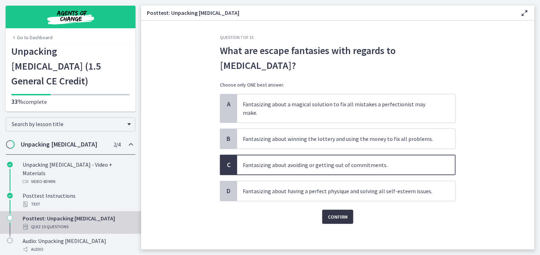
click at [344, 214] on button "Confirm" at bounding box center [337, 217] width 31 height 14
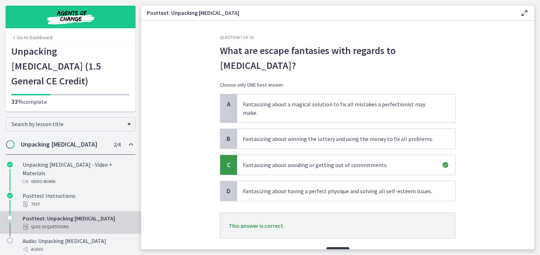
click at [338, 250] on span "Next" at bounding box center [338, 254] width 12 height 8
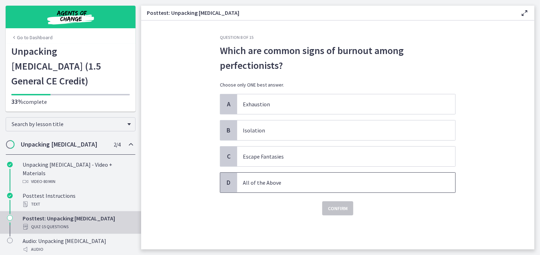
click at [289, 187] on span "All of the Above" at bounding box center [346, 183] width 218 height 20
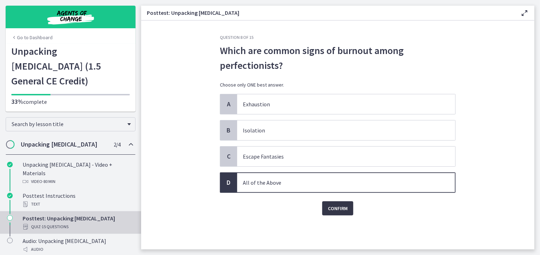
click at [336, 212] on span "Confirm" at bounding box center [338, 208] width 20 height 8
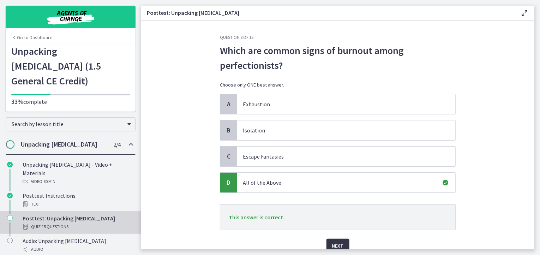
click at [339, 242] on span "Next" at bounding box center [338, 245] width 12 height 8
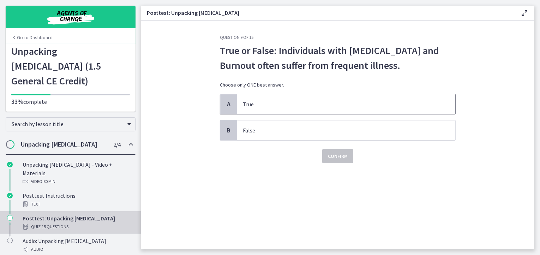
click at [295, 110] on span "True" at bounding box center [346, 104] width 218 height 20
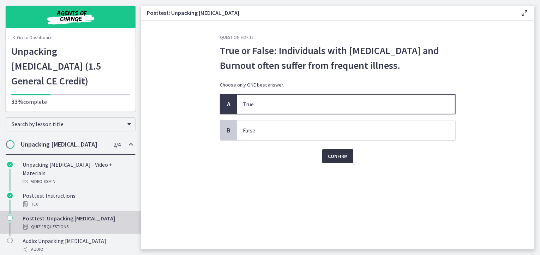
click at [344, 155] on span "Confirm" at bounding box center [338, 156] width 20 height 8
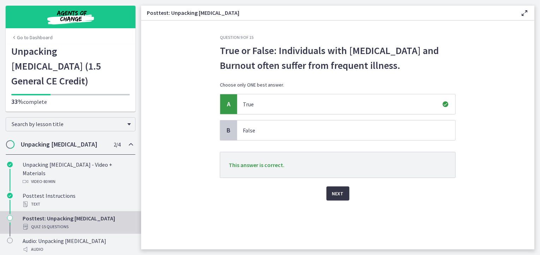
click at [345, 194] on button "Next" at bounding box center [337, 193] width 23 height 14
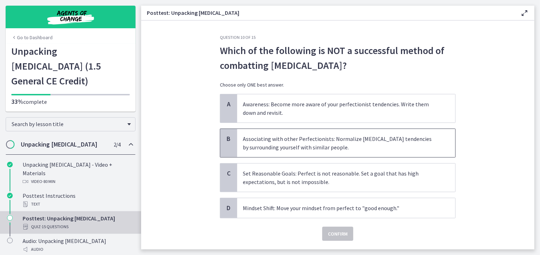
click at [374, 144] on p "Associating with other Perfectionists: Normalize perfectionism tendencies by su…" at bounding box center [339, 142] width 193 height 17
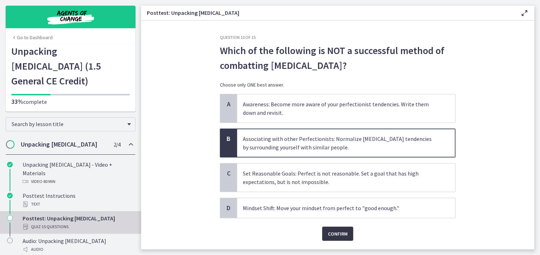
click at [339, 234] on span "Confirm" at bounding box center [338, 233] width 20 height 8
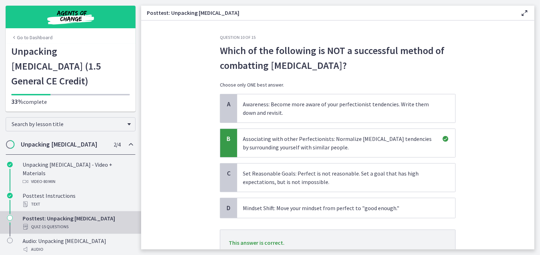
scroll to position [56, 0]
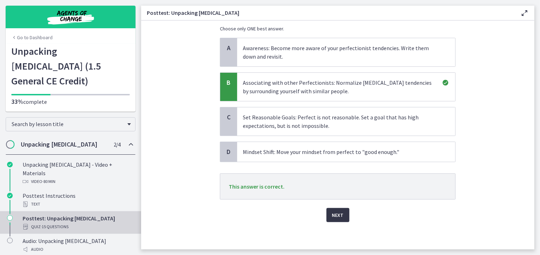
click at [336, 212] on span "Next" at bounding box center [338, 215] width 12 height 8
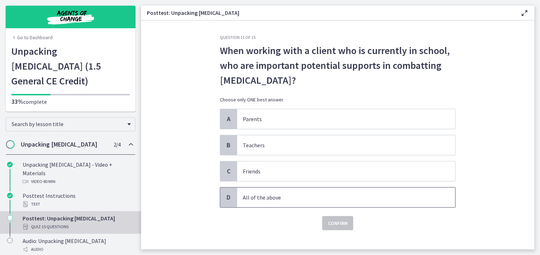
click at [297, 197] on p "All of the above" at bounding box center [339, 197] width 193 height 8
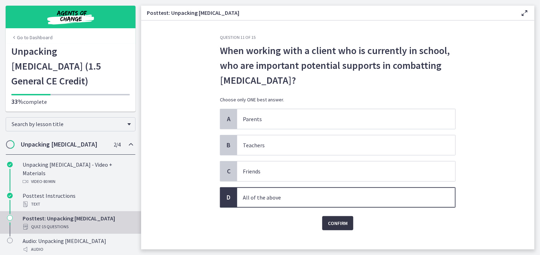
click at [344, 220] on span "Confirm" at bounding box center [338, 223] width 20 height 8
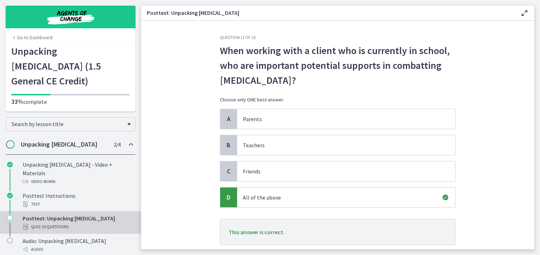
scroll to position [46, 0]
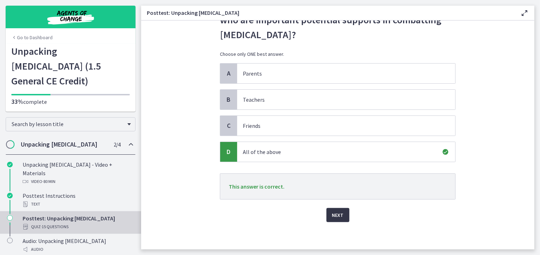
click at [339, 212] on span "Next" at bounding box center [338, 215] width 12 height 8
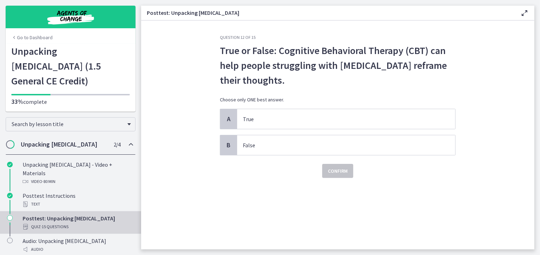
scroll to position [0, 0]
click at [353, 122] on p "True" at bounding box center [339, 119] width 193 height 8
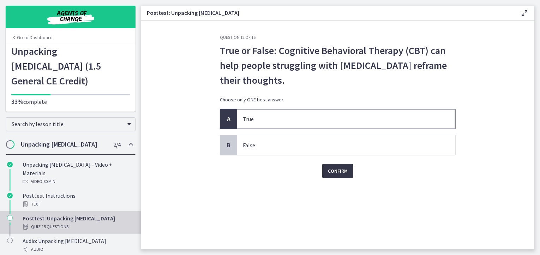
click at [336, 172] on span "Confirm" at bounding box center [338, 171] width 20 height 8
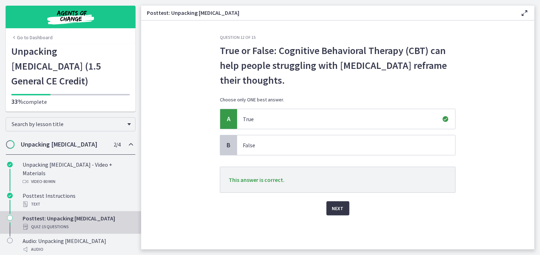
click at [329, 204] on button "Next" at bounding box center [337, 208] width 23 height 14
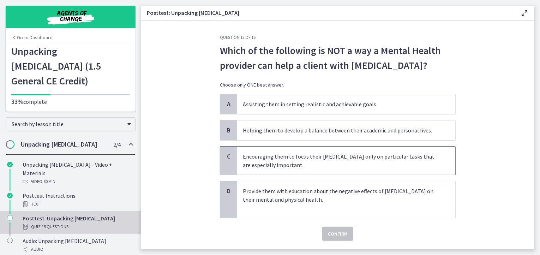
click at [377, 160] on p "Encouraging them to focus their perfectionism only on particular tasks that are…" at bounding box center [339, 160] width 193 height 17
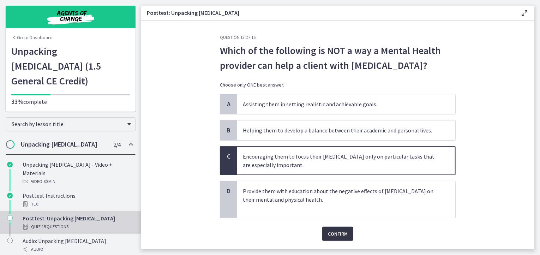
click at [325, 238] on button "Confirm" at bounding box center [337, 234] width 31 height 14
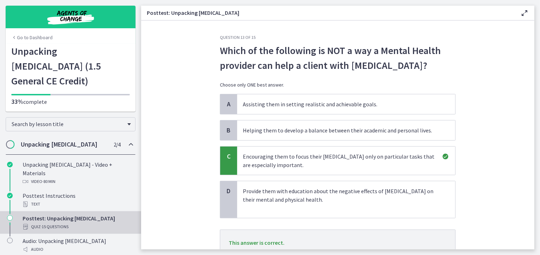
scroll to position [56, 0]
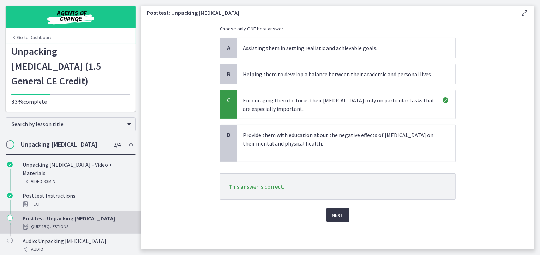
click at [333, 208] on button "Next" at bounding box center [337, 215] width 23 height 14
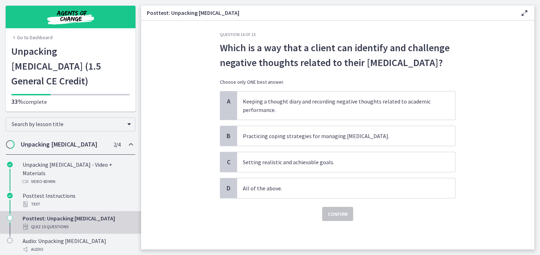
scroll to position [0, 0]
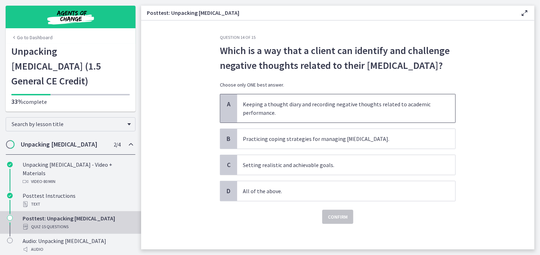
click at [377, 101] on p "Keeping a thought diary and recording negative thoughts related to academic per…" at bounding box center [339, 108] width 193 height 17
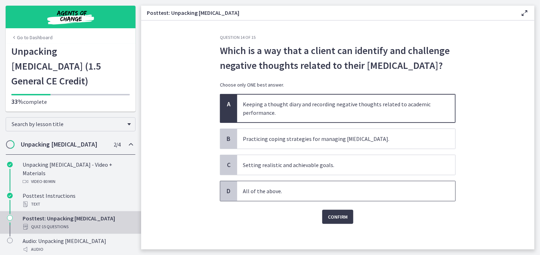
click at [344, 191] on p "All of the above." at bounding box center [339, 191] width 193 height 8
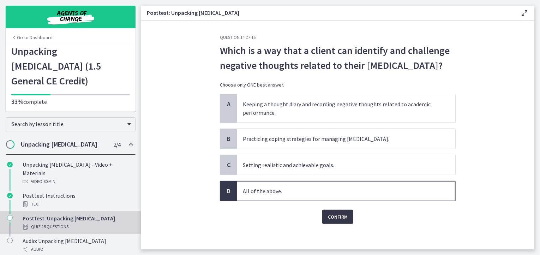
click at [338, 216] on span "Confirm" at bounding box center [338, 216] width 20 height 8
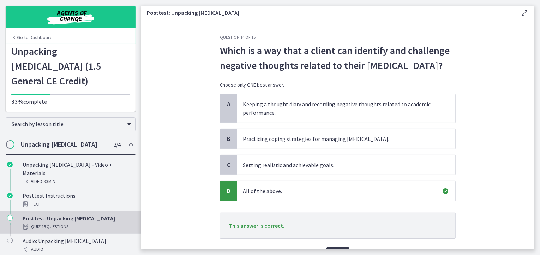
scroll to position [39, 0]
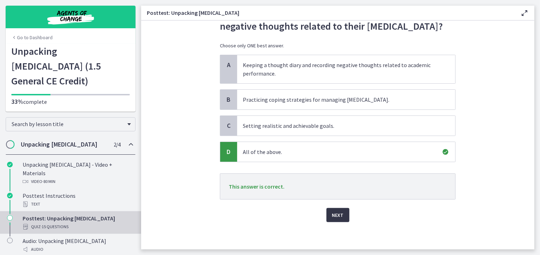
click at [341, 214] on button "Next" at bounding box center [337, 215] width 23 height 14
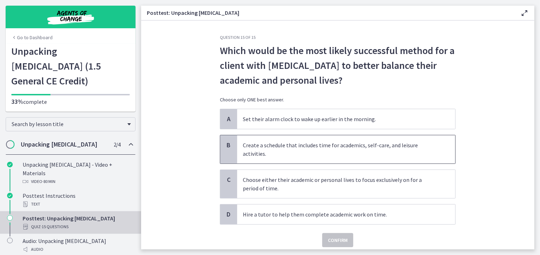
click at [388, 154] on p "Create a schedule that includes time for academics, self-care, and leisure acti…" at bounding box center [339, 149] width 193 height 17
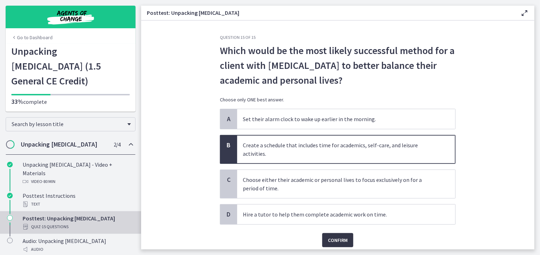
click at [342, 233] on button "Confirm" at bounding box center [337, 240] width 31 height 14
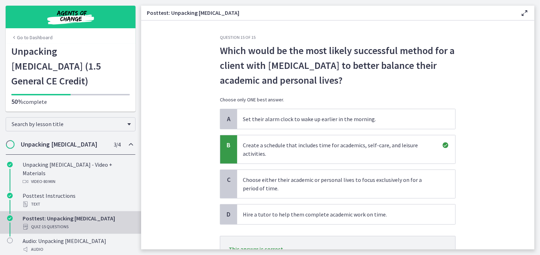
scroll to position [62, 0]
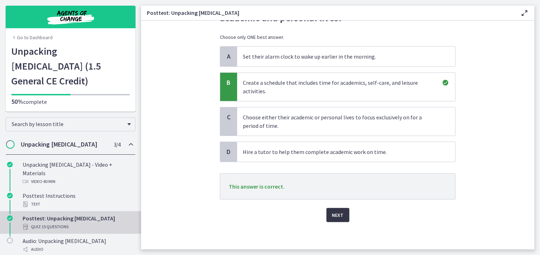
click at [329, 218] on button "Next" at bounding box center [337, 215] width 23 height 14
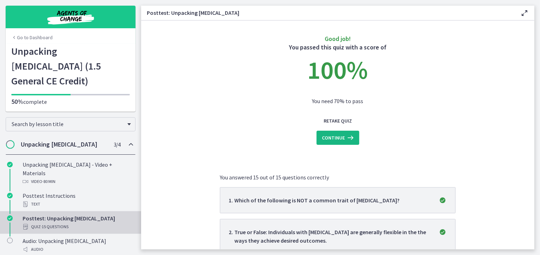
click at [346, 139] on icon at bounding box center [350, 137] width 10 height 8
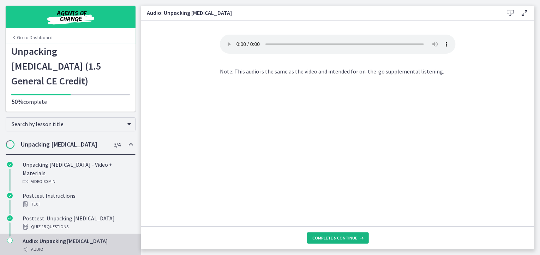
click at [350, 242] on button "Complete & continue" at bounding box center [338, 237] width 62 height 11
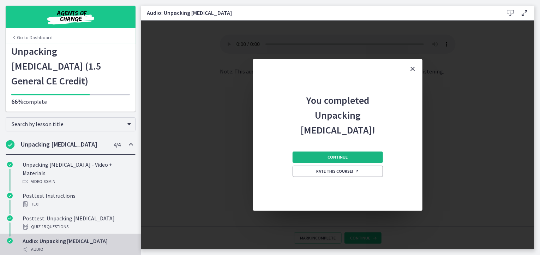
click at [354, 160] on button "Continue" at bounding box center [338, 156] width 90 height 11
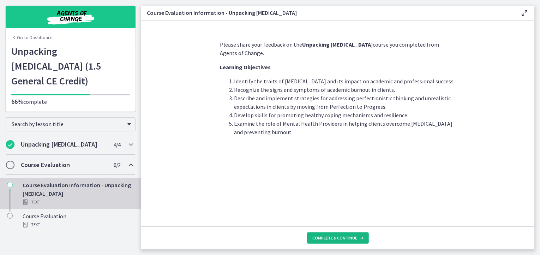
click at [338, 237] on span "Complete & continue" at bounding box center [335, 238] width 45 height 6
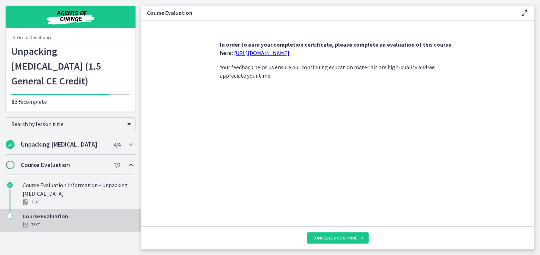
click at [289, 54] on link "https://forms.gle/Y9qHbiPfHH8RqLsz6" at bounding box center [261, 52] width 55 height 7
click at [341, 240] on span "Complete & continue" at bounding box center [335, 238] width 45 height 6
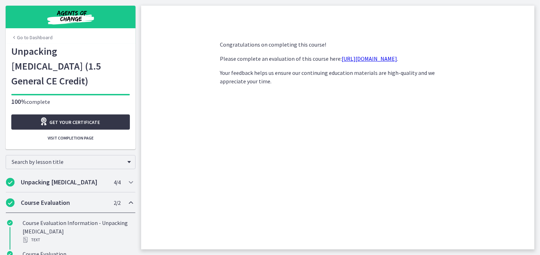
click at [99, 114] on link "Get your certificate" at bounding box center [70, 121] width 119 height 15
click at [34, 39] on link "Go to Dashboard" at bounding box center [31, 37] width 41 height 7
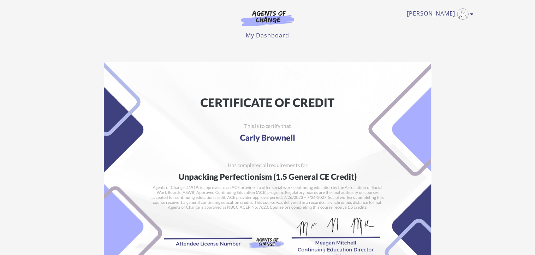
scroll to position [140, 0]
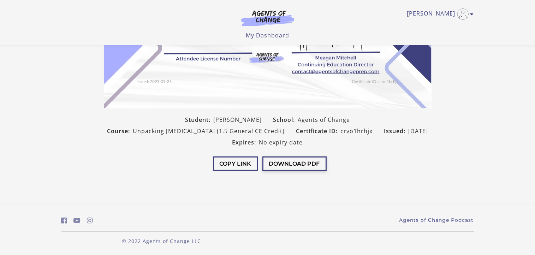
click at [304, 161] on button "Download PDF" at bounding box center [294, 163] width 64 height 14
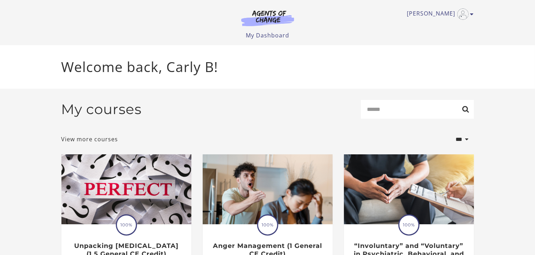
scroll to position [223, 0]
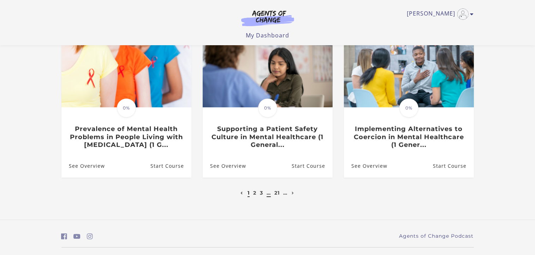
click at [270, 195] on link "…" at bounding box center [268, 193] width 4 height 6
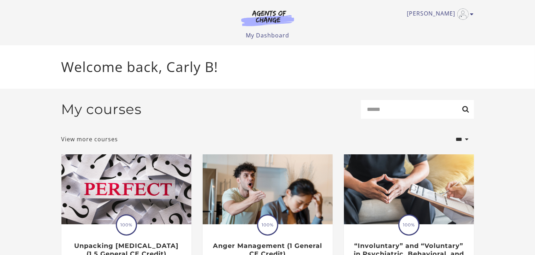
scroll to position [223, 0]
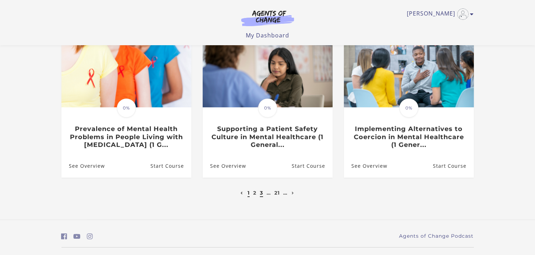
click at [260, 193] on link "3" at bounding box center [261, 193] width 3 height 6
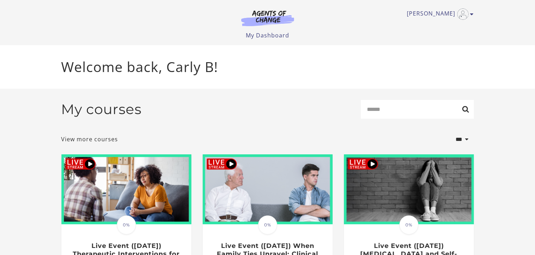
scroll to position [223, 0]
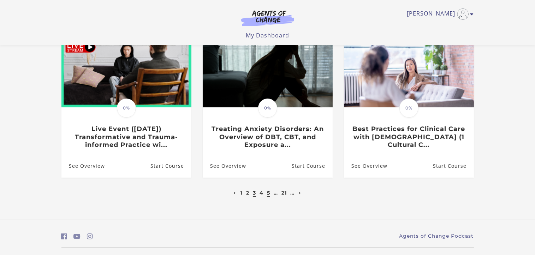
click at [269, 195] on link "5" at bounding box center [268, 193] width 3 height 6
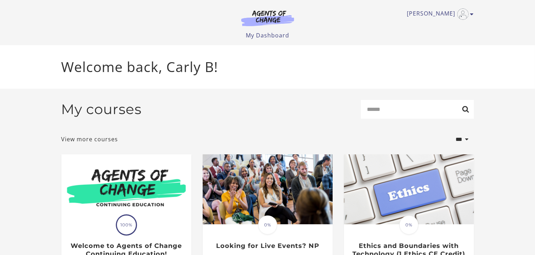
scroll to position [223, 0]
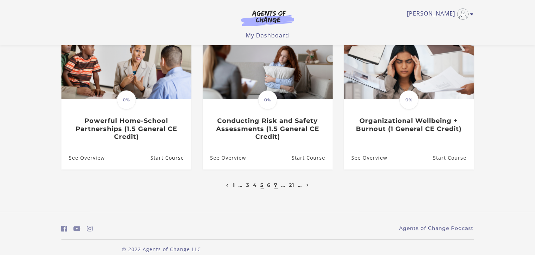
click at [277, 187] on link "7" at bounding box center [276, 185] width 4 height 6
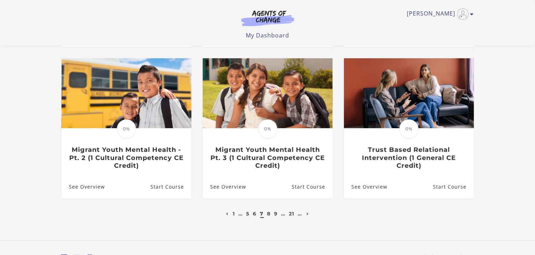
scroll to position [216, 0]
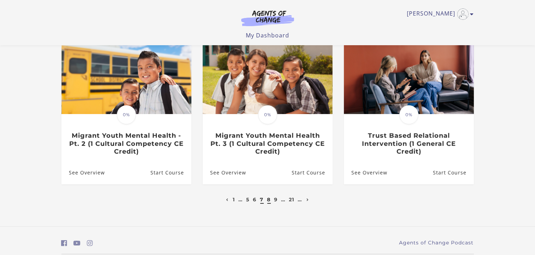
click at [269, 202] on link "8" at bounding box center [269, 199] width 4 height 6
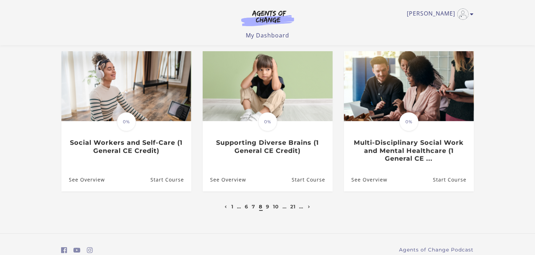
scroll to position [212, 0]
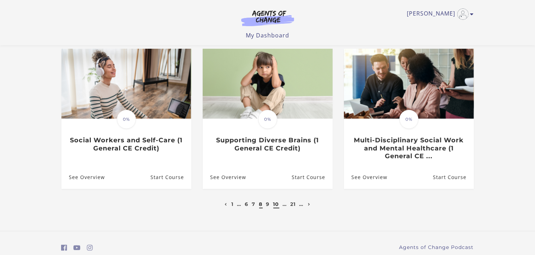
click at [275, 206] on link "10" at bounding box center [276, 204] width 6 height 6
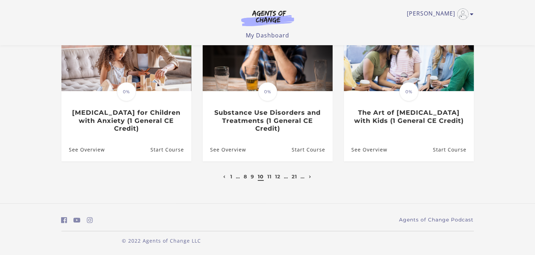
scroll to position [240, 0]
click at [277, 175] on link "12" at bounding box center [277, 176] width 5 height 6
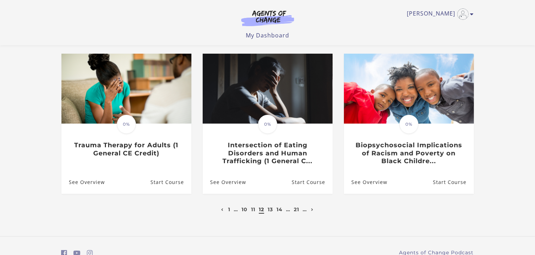
scroll to position [212, 0]
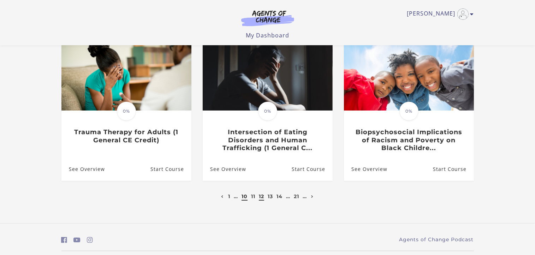
click at [246, 195] on link "10" at bounding box center [244, 196] width 6 height 6
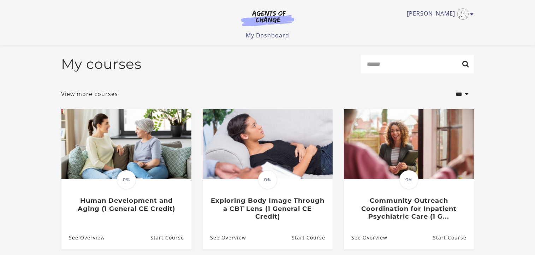
scroll to position [223, 0]
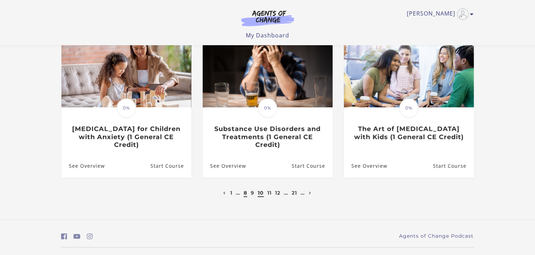
click at [243, 194] on li "8" at bounding box center [245, 192] width 5 height 8
click at [244, 194] on link "8" at bounding box center [246, 193] width 4 height 6
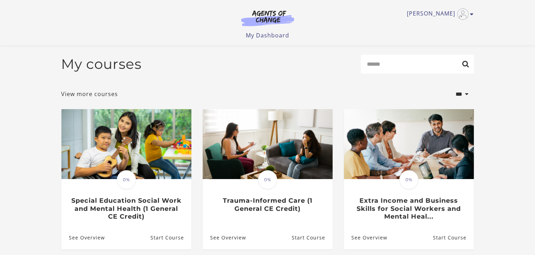
scroll to position [223, 0]
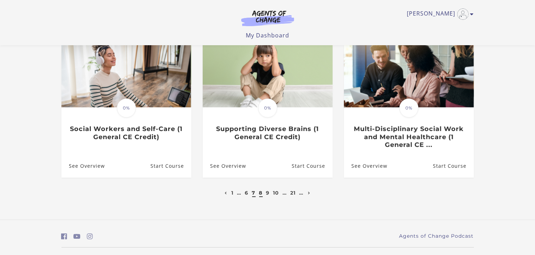
click at [253, 194] on link "7" at bounding box center [254, 193] width 4 height 6
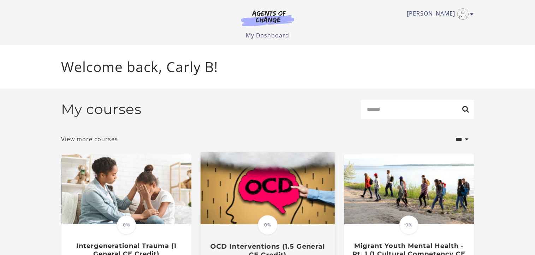
click at [298, 202] on img at bounding box center [267, 188] width 134 height 72
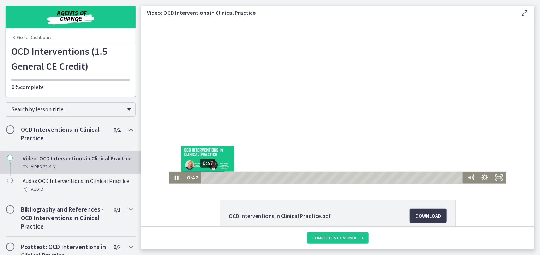
click at [205, 176] on div "Playbar" at bounding box center [207, 177] width 4 height 4
click at [207, 177] on div "Playbar" at bounding box center [209, 177] width 4 height 4
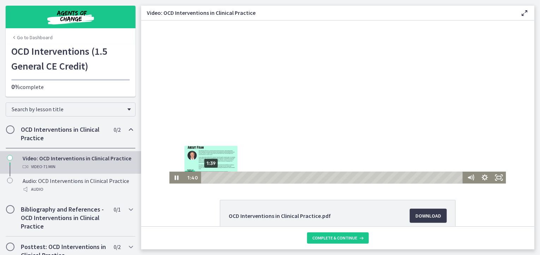
click at [209, 178] on div "Playbar" at bounding box center [211, 177] width 4 height 4
click at [211, 178] on div "Playbar" at bounding box center [213, 177] width 4 height 4
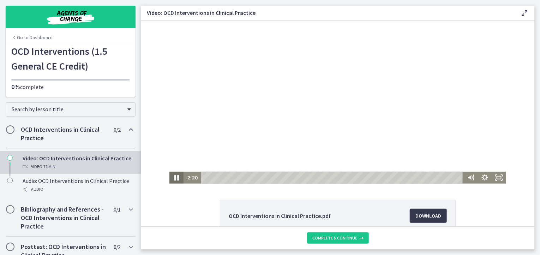
click at [174, 177] on icon "Pause" at bounding box center [176, 177] width 17 height 14
click at [175, 177] on icon "Play Video" at bounding box center [177, 177] width 4 height 5
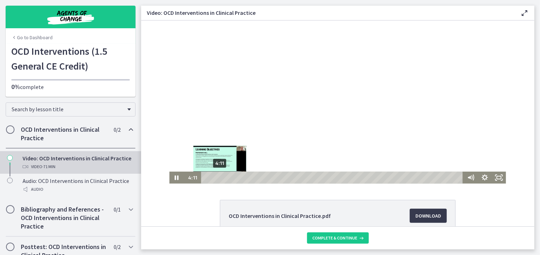
click at [217, 179] on div "4:11" at bounding box center [332, 177] width 256 height 12
click at [218, 179] on div "4:34" at bounding box center [332, 177] width 256 height 12
click at [220, 179] on div "4:58" at bounding box center [332, 177] width 256 height 12
click at [222, 179] on div "5:38" at bounding box center [332, 177] width 256 height 12
click at [227, 178] on div "6:54" at bounding box center [332, 177] width 256 height 12
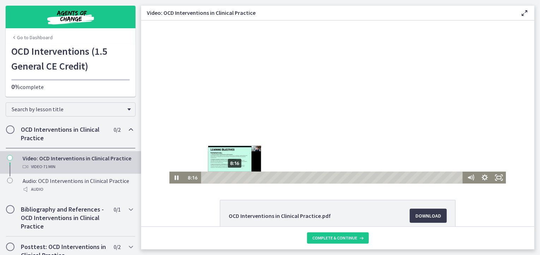
click at [232, 178] on div "8:16" at bounding box center [332, 177] width 256 height 12
click at [236, 178] on div "9:20" at bounding box center [332, 177] width 256 height 12
click at [241, 178] on div "10:41" at bounding box center [332, 177] width 256 height 12
click at [243, 178] on div "11:16" at bounding box center [332, 177] width 256 height 12
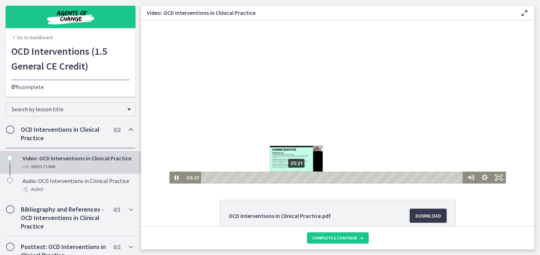
click at [294, 177] on div "25:21" at bounding box center [332, 177] width 256 height 12
click at [300, 177] on div "27:06" at bounding box center [332, 177] width 256 height 12
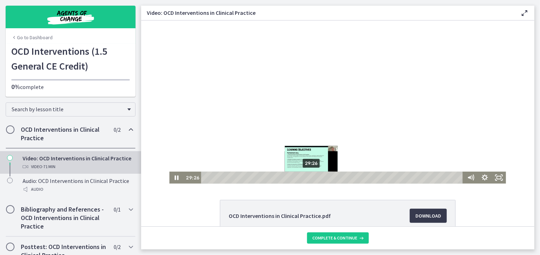
click at [309, 177] on div "29:26" at bounding box center [332, 177] width 256 height 12
click at [313, 177] on div "30:36" at bounding box center [332, 177] width 256 height 12
click at [316, 177] on div "31:28" at bounding box center [332, 177] width 256 height 12
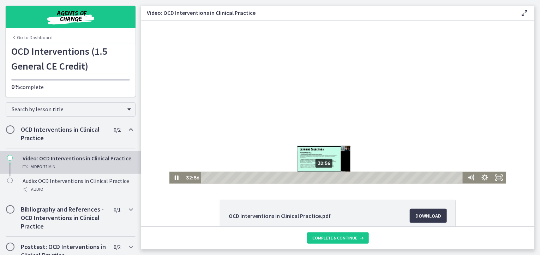
click at [322, 177] on div "32:56" at bounding box center [332, 177] width 256 height 12
click at [325, 177] on div "34:00" at bounding box center [332, 177] width 256 height 12
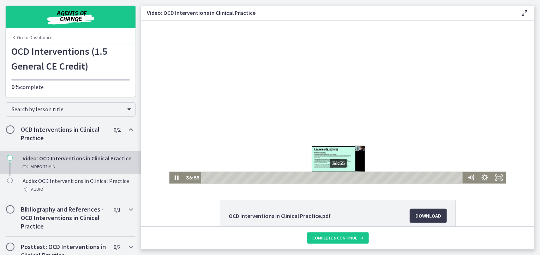
click at [336, 176] on div "36:55" at bounding box center [332, 177] width 256 height 12
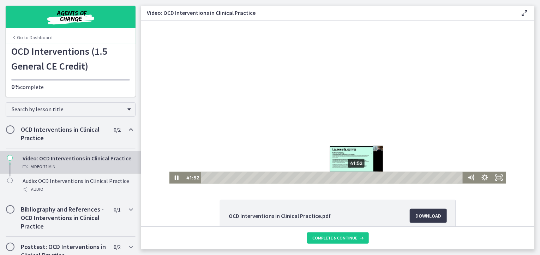
click at [354, 177] on div "41:52" at bounding box center [332, 177] width 256 height 12
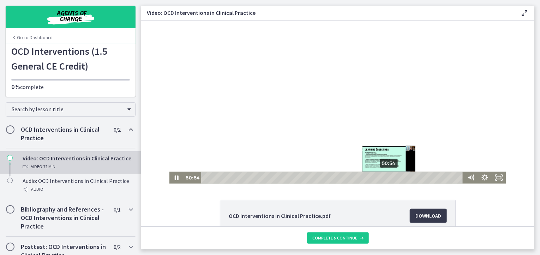
click at [387, 176] on div "50:54" at bounding box center [332, 177] width 256 height 12
click at [399, 175] on div "54:12" at bounding box center [332, 177] width 256 height 12
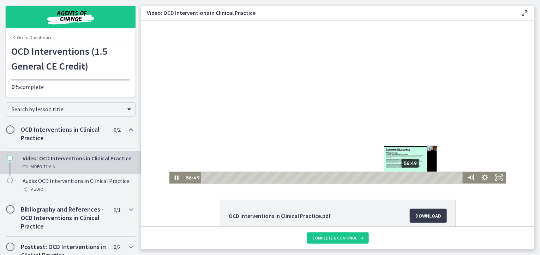
click at [408, 175] on div "56:49" at bounding box center [332, 177] width 256 height 12
click at [417, 176] on div "59:21" at bounding box center [332, 177] width 256 height 12
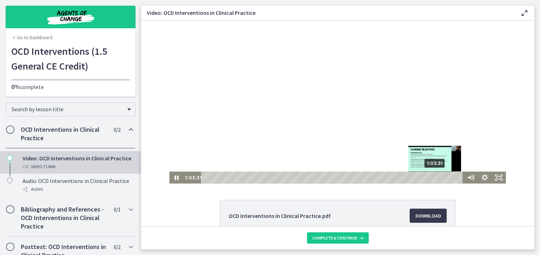
click at [433, 177] on div "1:03:31" at bounding box center [332, 177] width 256 height 12
click at [442, 176] on div "1:06:08" at bounding box center [332, 177] width 256 height 12
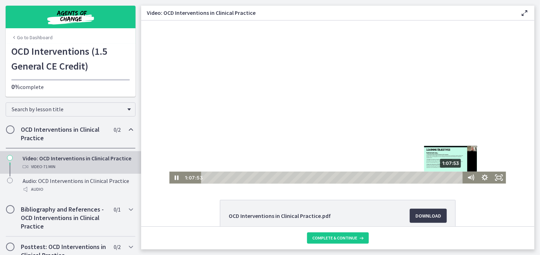
click at [449, 176] on div "1:07:53" at bounding box center [332, 177] width 256 height 12
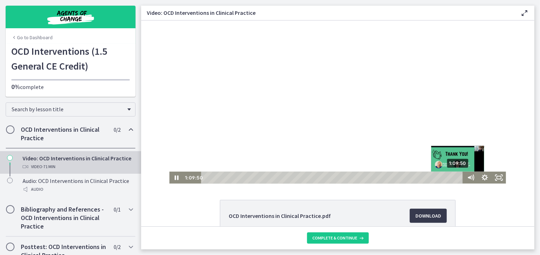
click at [456, 176] on div "1:09:50" at bounding box center [332, 177] width 256 height 12
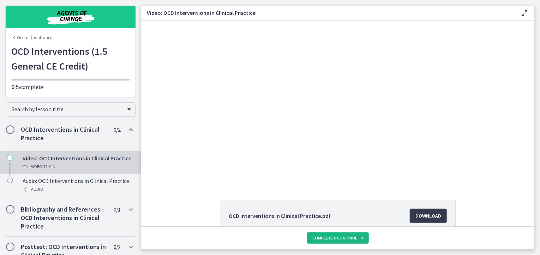
click at [326, 236] on span "Complete & continue" at bounding box center [335, 238] width 45 height 6
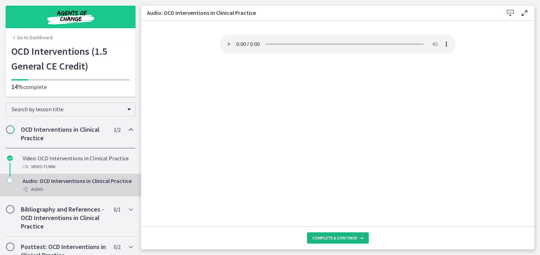
click at [326, 236] on span "Complete & continue" at bounding box center [335, 238] width 45 height 6
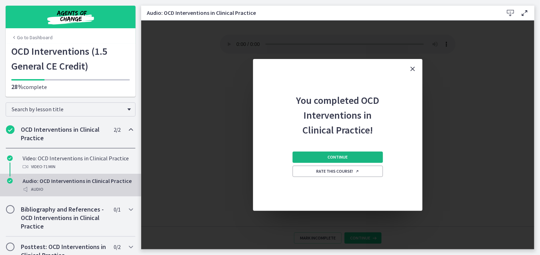
click at [335, 154] on span "Continue" at bounding box center [338, 157] width 20 height 6
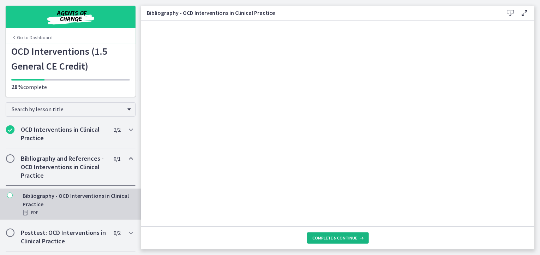
click at [346, 238] on span "Complete & continue" at bounding box center [335, 238] width 45 height 6
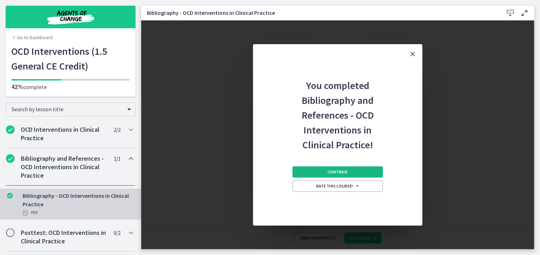
click at [341, 166] on button "Continue" at bounding box center [338, 171] width 90 height 11
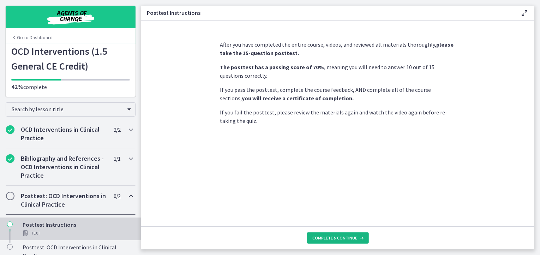
click at [343, 239] on span "Complete & continue" at bounding box center [335, 238] width 45 height 6
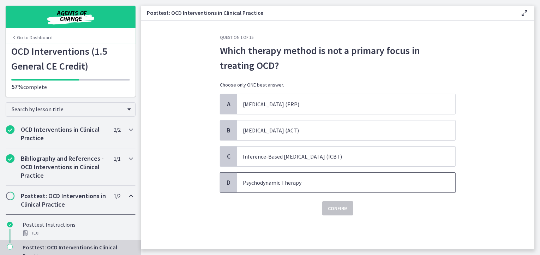
click at [293, 186] on span "Psychodynamic Therapy" at bounding box center [346, 183] width 218 height 20
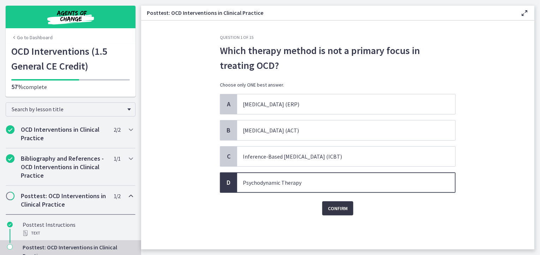
click at [337, 208] on span "Confirm" at bounding box center [338, 208] width 20 height 8
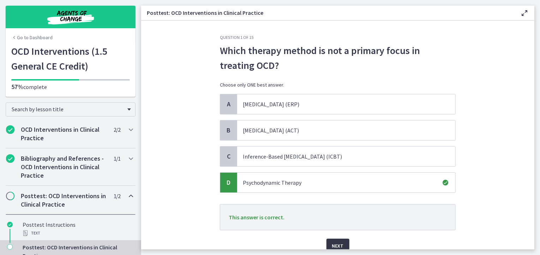
click at [342, 247] on button "Next" at bounding box center [337, 246] width 23 height 14
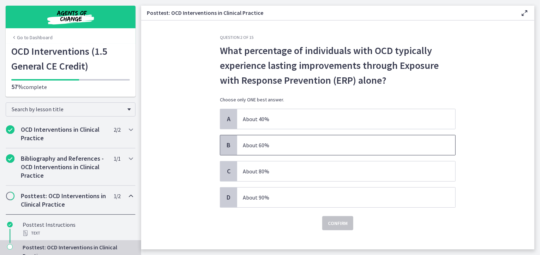
click at [280, 149] on span "About 60%" at bounding box center [346, 145] width 218 height 20
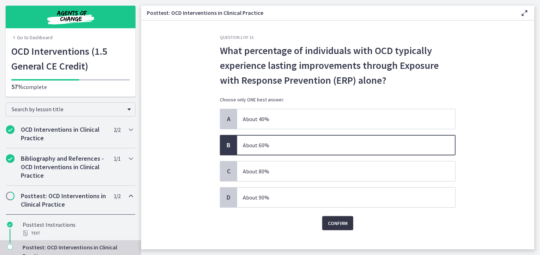
click at [334, 224] on span "Confirm" at bounding box center [338, 223] width 20 height 8
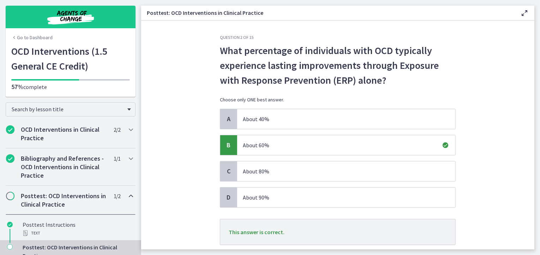
scroll to position [46, 0]
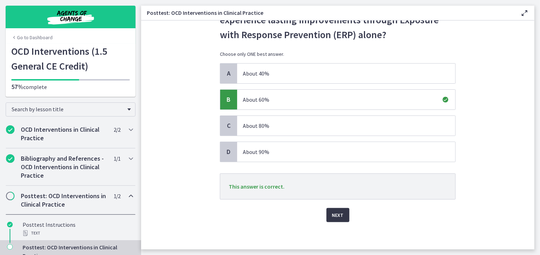
click at [342, 218] on button "Next" at bounding box center [337, 215] width 23 height 14
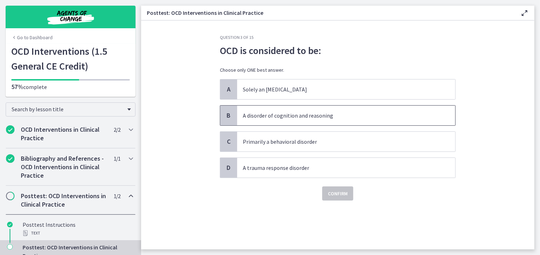
click at [331, 112] on span "A disorder of cognition and reasoning" at bounding box center [346, 116] width 218 height 20
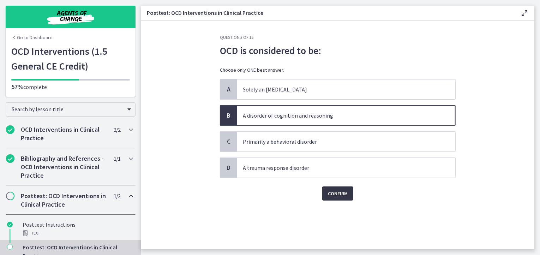
click at [339, 195] on span "Confirm" at bounding box center [338, 193] width 20 height 8
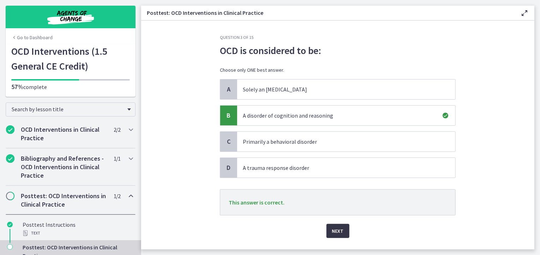
click at [339, 232] on span "Next" at bounding box center [338, 231] width 12 height 8
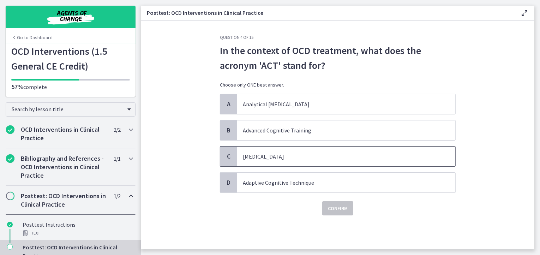
click at [306, 160] on span "[MEDICAL_DATA]" at bounding box center [346, 156] width 218 height 20
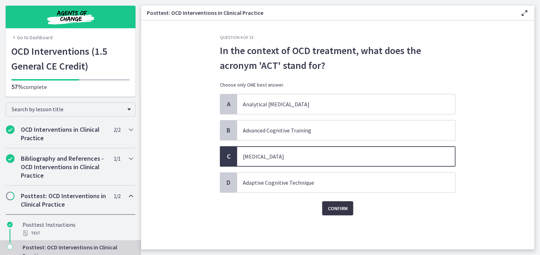
click at [345, 208] on span "Confirm" at bounding box center [338, 208] width 20 height 8
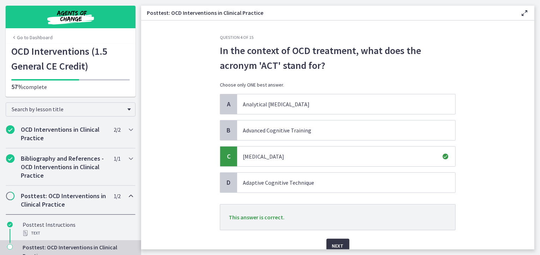
click at [335, 245] on span "Next" at bounding box center [338, 245] width 12 height 8
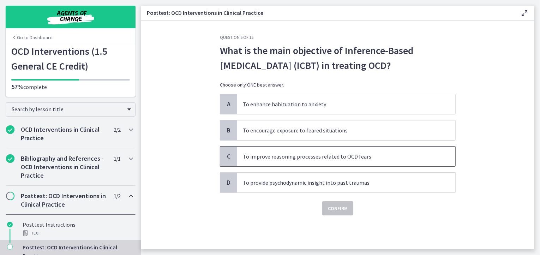
click at [314, 153] on span "To improve reasoning processes related to OCD fears" at bounding box center [346, 156] width 218 height 20
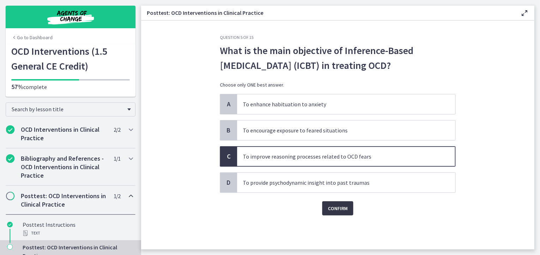
click at [337, 209] on span "Confirm" at bounding box center [338, 208] width 20 height 8
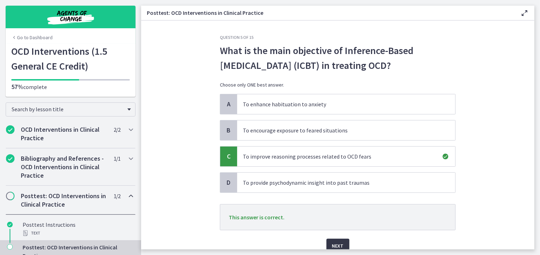
click at [333, 242] on span "Next" at bounding box center [338, 245] width 12 height 8
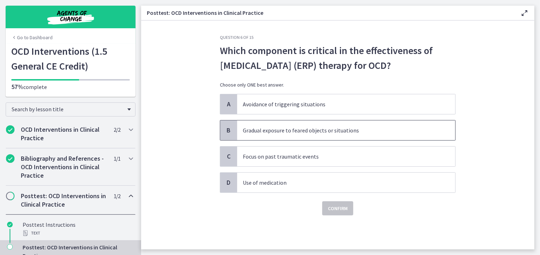
click at [365, 140] on span "Gradual exposure to feared objects or situations" at bounding box center [346, 130] width 218 height 20
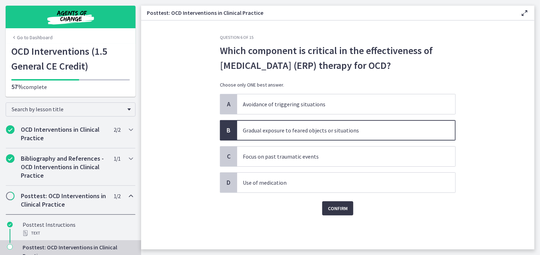
click at [328, 212] on span "Confirm" at bounding box center [338, 208] width 20 height 8
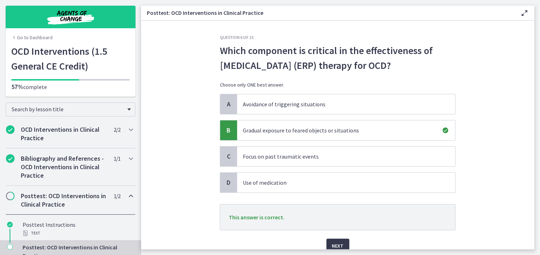
scroll to position [46, 0]
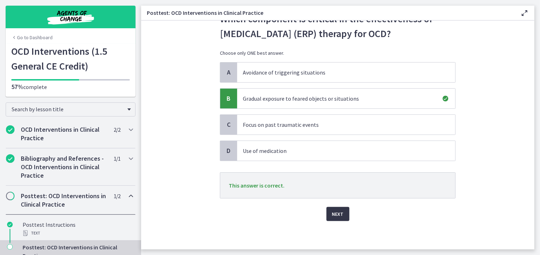
click at [339, 212] on span "Next" at bounding box center [338, 214] width 12 height 8
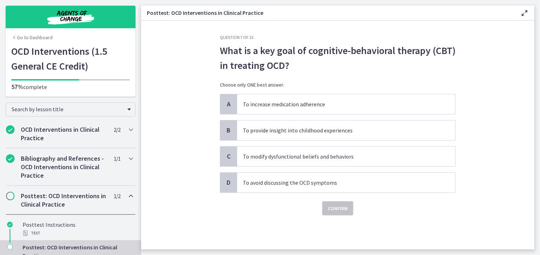
scroll to position [0, 0]
click at [302, 160] on span "To modify dysfunctional beliefs and behaviors" at bounding box center [346, 156] width 218 height 20
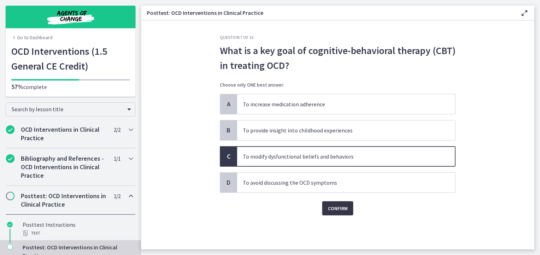
click at [333, 210] on span "Confirm" at bounding box center [338, 208] width 20 height 8
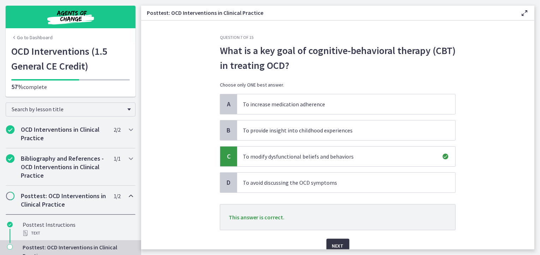
click at [332, 242] on span "Next" at bounding box center [338, 245] width 12 height 8
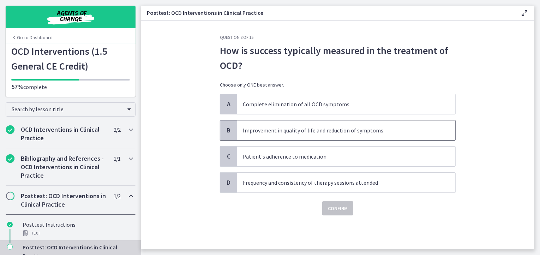
click at [359, 131] on span "Improvement in quality of life and reduction of symptoms" at bounding box center [346, 130] width 218 height 20
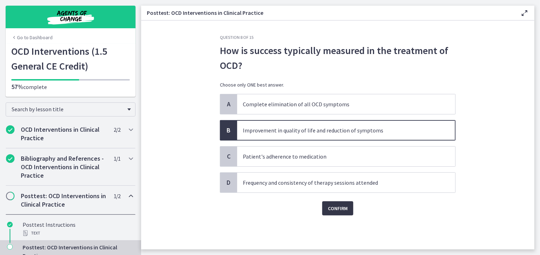
click at [332, 207] on span "Confirm" at bounding box center [338, 208] width 20 height 8
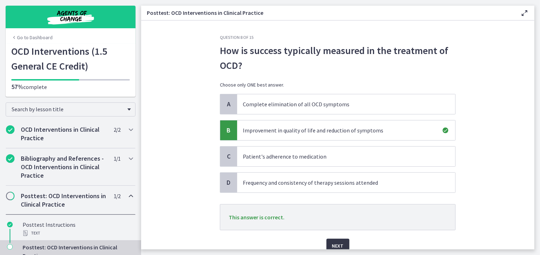
click at [337, 242] on span "Next" at bounding box center [338, 245] width 12 height 8
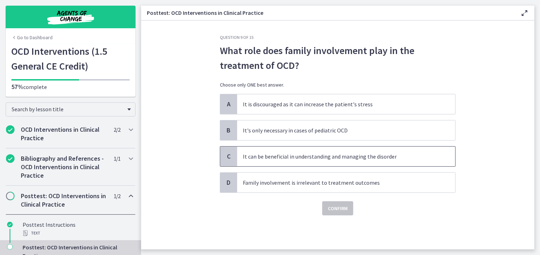
click at [346, 158] on span "It can be beneficial in understanding and managing the disorder" at bounding box center [346, 156] width 218 height 20
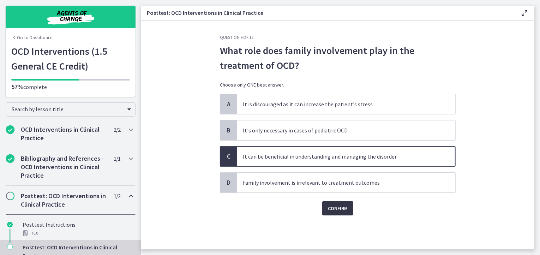
click at [337, 207] on span "Confirm" at bounding box center [338, 208] width 20 height 8
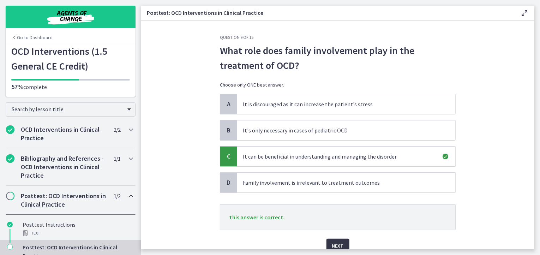
click at [336, 245] on span "Next" at bounding box center [338, 245] width 12 height 8
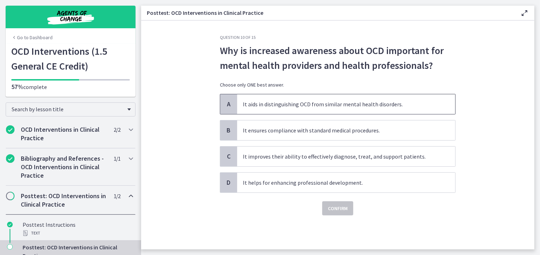
click at [379, 106] on span "It aids in distinguishing OCD from similar mental health disorders." at bounding box center [346, 104] width 218 height 20
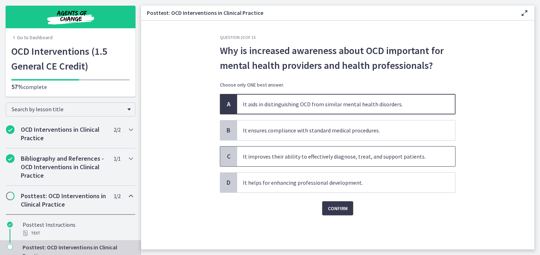
click at [352, 158] on span "It improves their ability to effectively diagnose, treat, and support patients." at bounding box center [346, 156] width 218 height 20
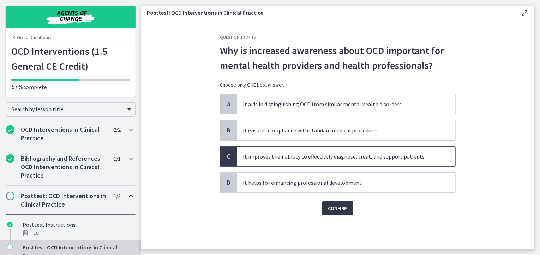
click at [339, 208] on span "Confirm" at bounding box center [338, 208] width 20 height 8
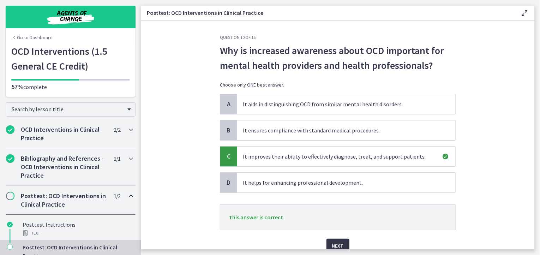
click at [340, 245] on span "Next" at bounding box center [338, 245] width 12 height 8
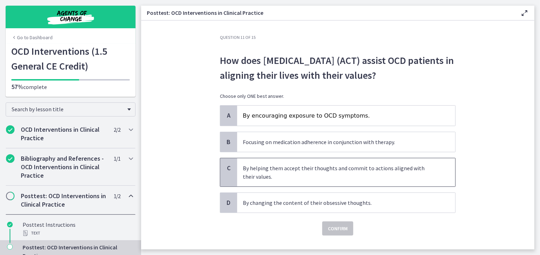
click at [328, 181] on p "By helping them accept their thoughts and commit to actions aligned with their …" at bounding box center [339, 172] width 193 height 17
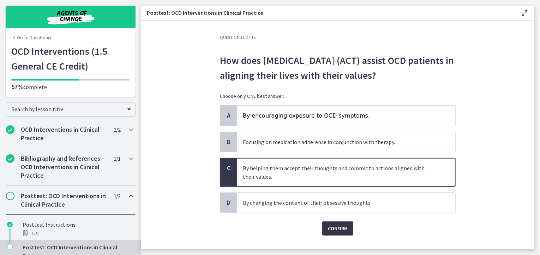
click at [338, 233] on span "Confirm" at bounding box center [338, 228] width 20 height 8
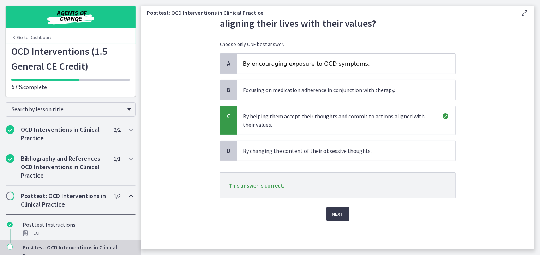
scroll to position [66, 0]
click at [339, 213] on span "Next" at bounding box center [338, 214] width 12 height 8
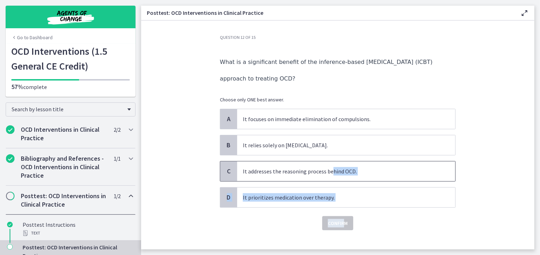
click at [341, 223] on div "Question 12 of 15 What is a significant benefit of the inference-based [MEDICAL…" at bounding box center [338, 133] width 236 height 196
click at [384, 168] on p "It addresses the reasoning process behind OCD." at bounding box center [339, 171] width 193 height 8
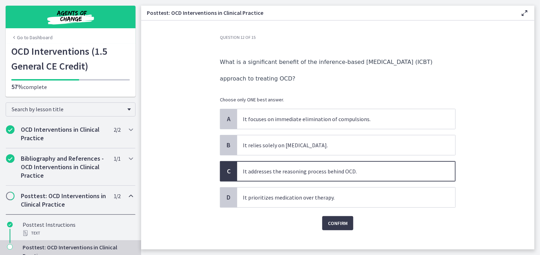
click at [340, 228] on div "Question 12 of 15 What is a significant benefit of the inference-based [MEDICAL…" at bounding box center [337, 142] width 247 height 215
click at [344, 223] on span "Confirm" at bounding box center [338, 223] width 20 height 8
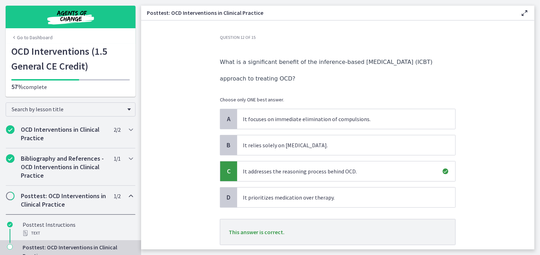
scroll to position [44, 0]
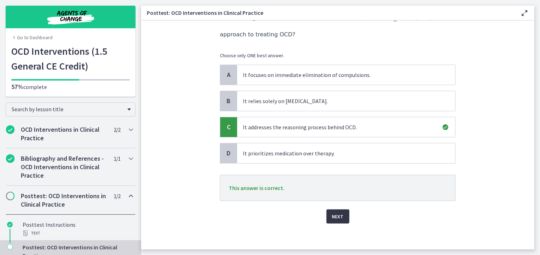
click at [336, 219] on button "Next" at bounding box center [337, 216] width 23 height 14
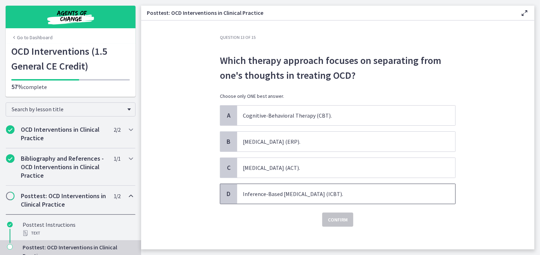
click at [288, 190] on p "Inference-Based [MEDICAL_DATA] (ICBT)." at bounding box center [339, 194] width 193 height 8
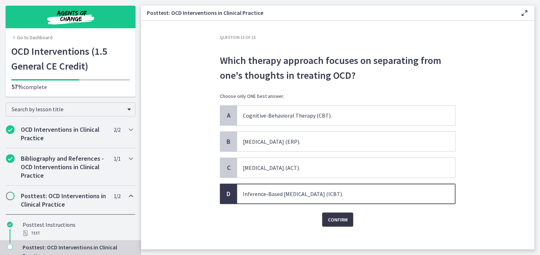
click at [339, 221] on span "Confirm" at bounding box center [338, 219] width 20 height 8
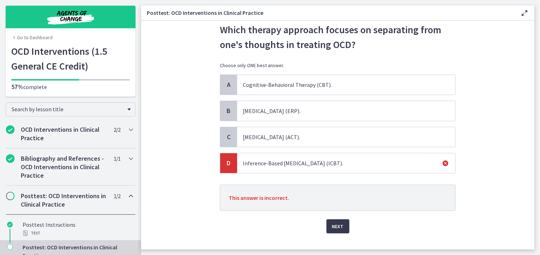
scroll to position [42, 0]
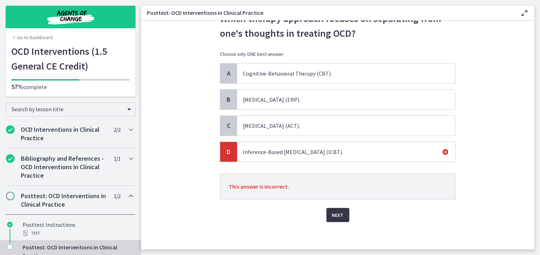
click at [336, 217] on span "Next" at bounding box center [338, 215] width 12 height 8
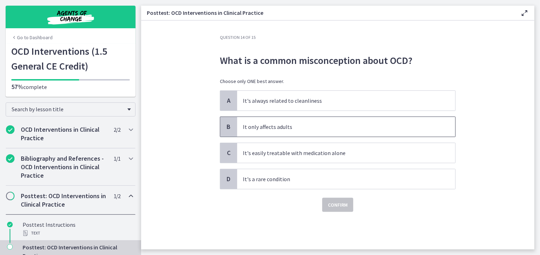
click at [287, 133] on span "It only affects adults" at bounding box center [346, 127] width 218 height 20
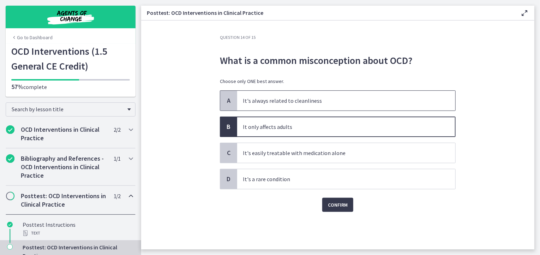
click at [332, 102] on p "It's always related to cleanliness" at bounding box center [339, 100] width 193 height 8
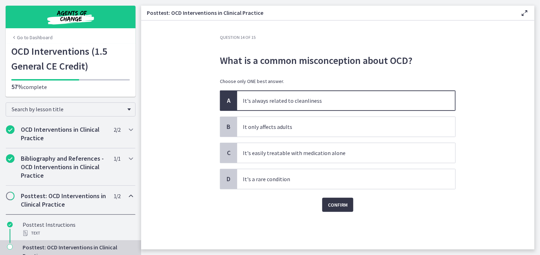
click at [340, 206] on span "Confirm" at bounding box center [338, 204] width 20 height 8
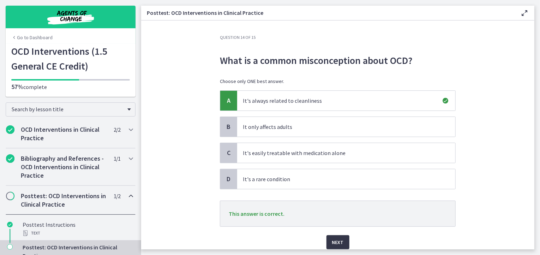
click at [338, 243] on span "Next" at bounding box center [338, 242] width 12 height 8
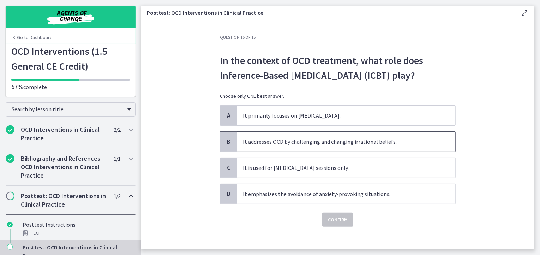
click at [350, 146] on span "It addresses OCD by challenging and changing irrational beliefs." at bounding box center [346, 142] width 218 height 20
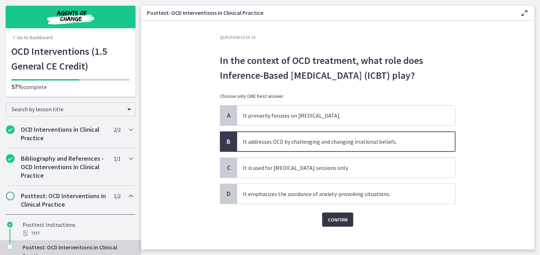
click at [341, 225] on button "Confirm" at bounding box center [337, 219] width 31 height 14
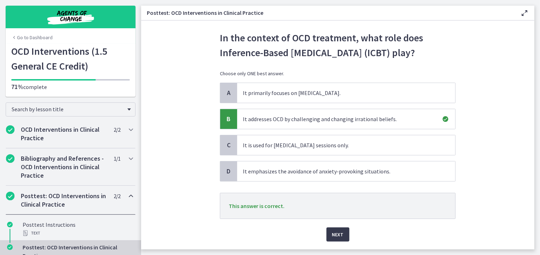
scroll to position [42, 0]
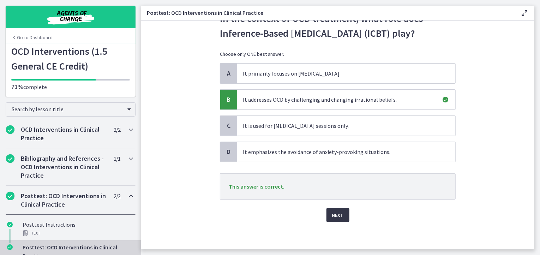
click at [340, 212] on span "Next" at bounding box center [338, 215] width 12 height 8
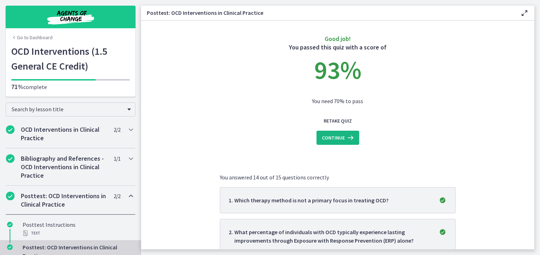
click at [351, 136] on icon at bounding box center [350, 137] width 10 height 8
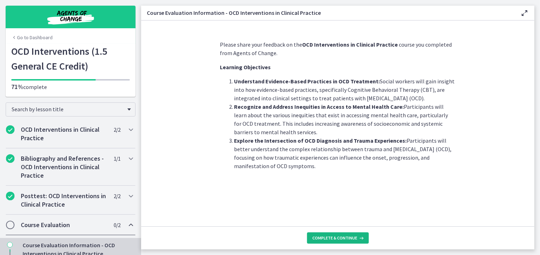
click at [331, 239] on span "Complete & continue" at bounding box center [335, 238] width 45 height 6
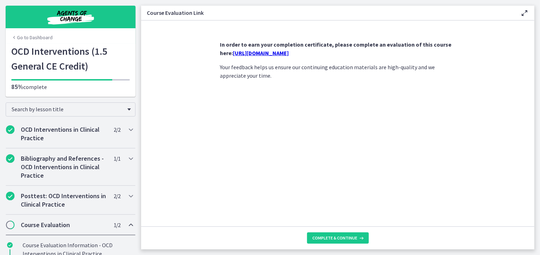
click at [280, 52] on link "[URL][DOMAIN_NAME]" at bounding box center [261, 52] width 56 height 7
click at [351, 238] on span "Complete & continue" at bounding box center [335, 238] width 45 height 6
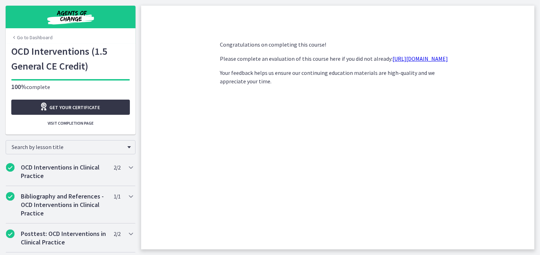
click at [95, 106] on span "Get your certificate" at bounding box center [75, 107] width 50 height 8
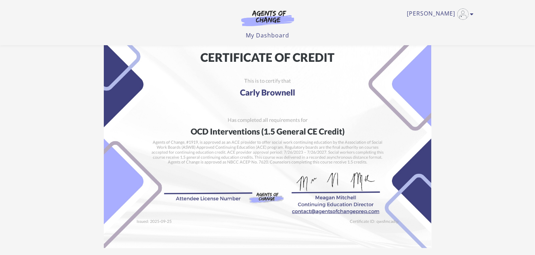
scroll to position [128, 0]
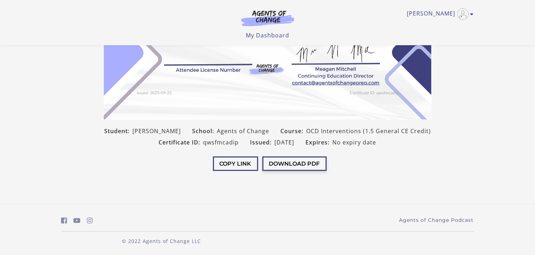
click at [296, 163] on button "Download PDF" at bounding box center [294, 163] width 64 height 14
